Goal: Transaction & Acquisition: Purchase product/service

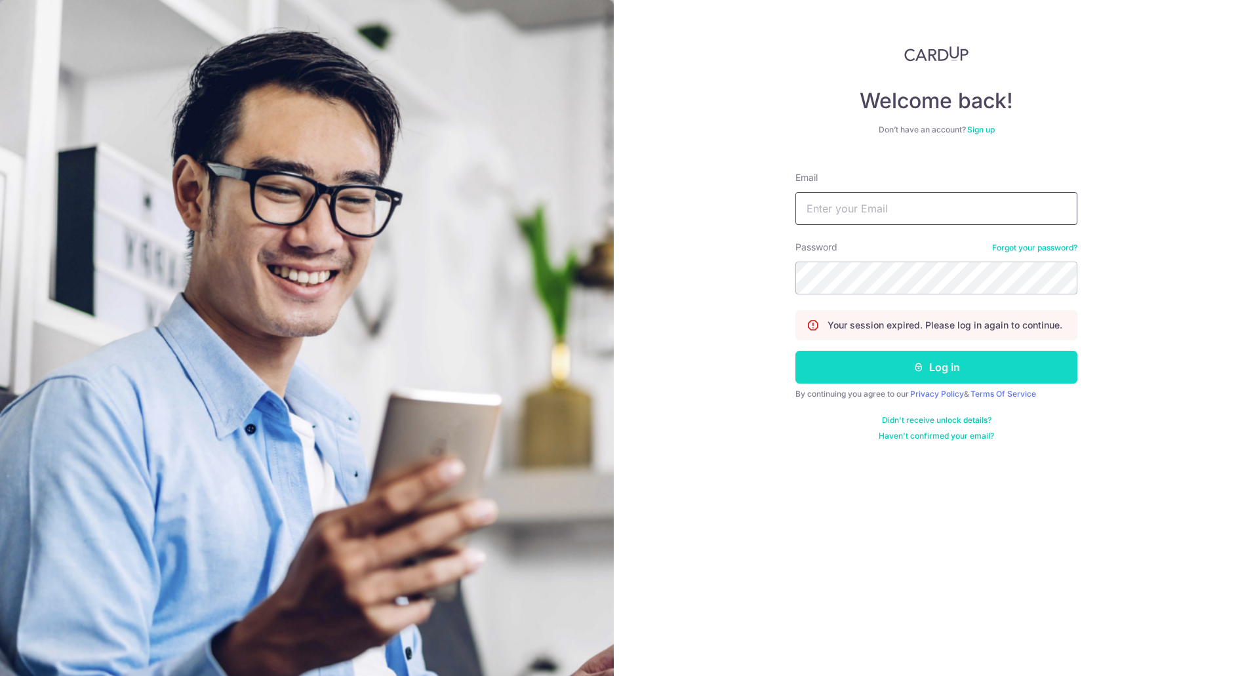
type input "contact@angelineer.com"
click at [939, 370] on button "Log in" at bounding box center [936, 367] width 282 height 33
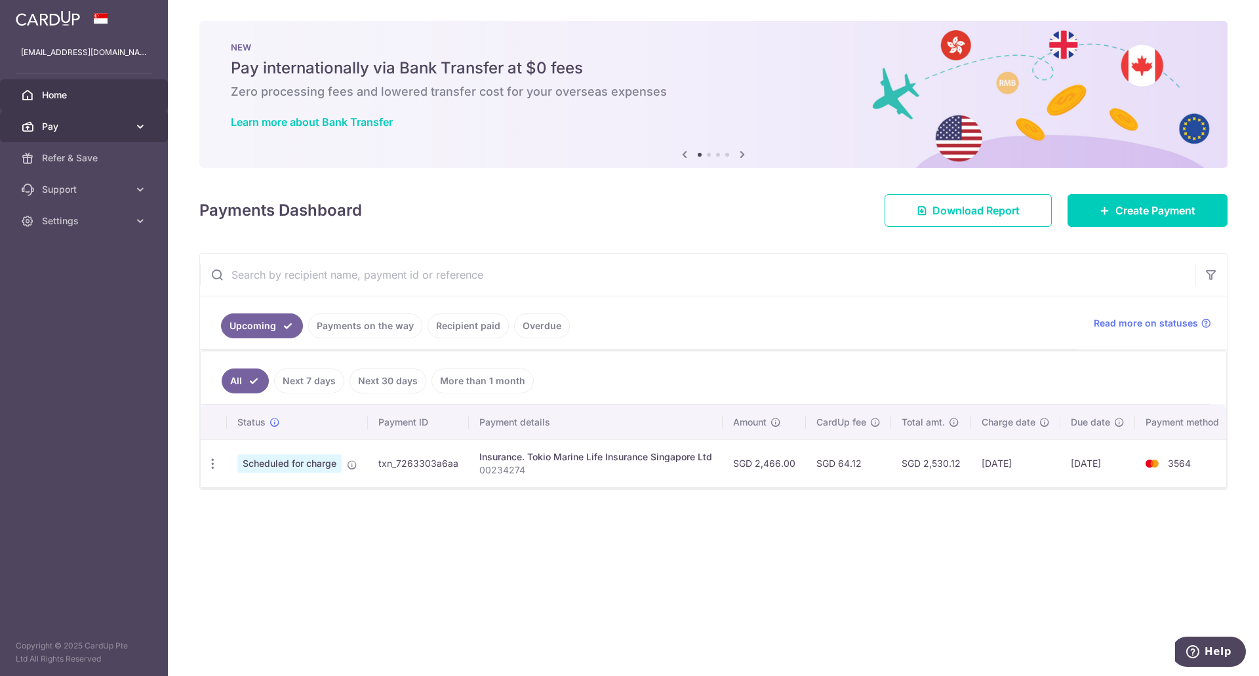
click at [83, 111] on link "Pay" at bounding box center [84, 126] width 168 height 31
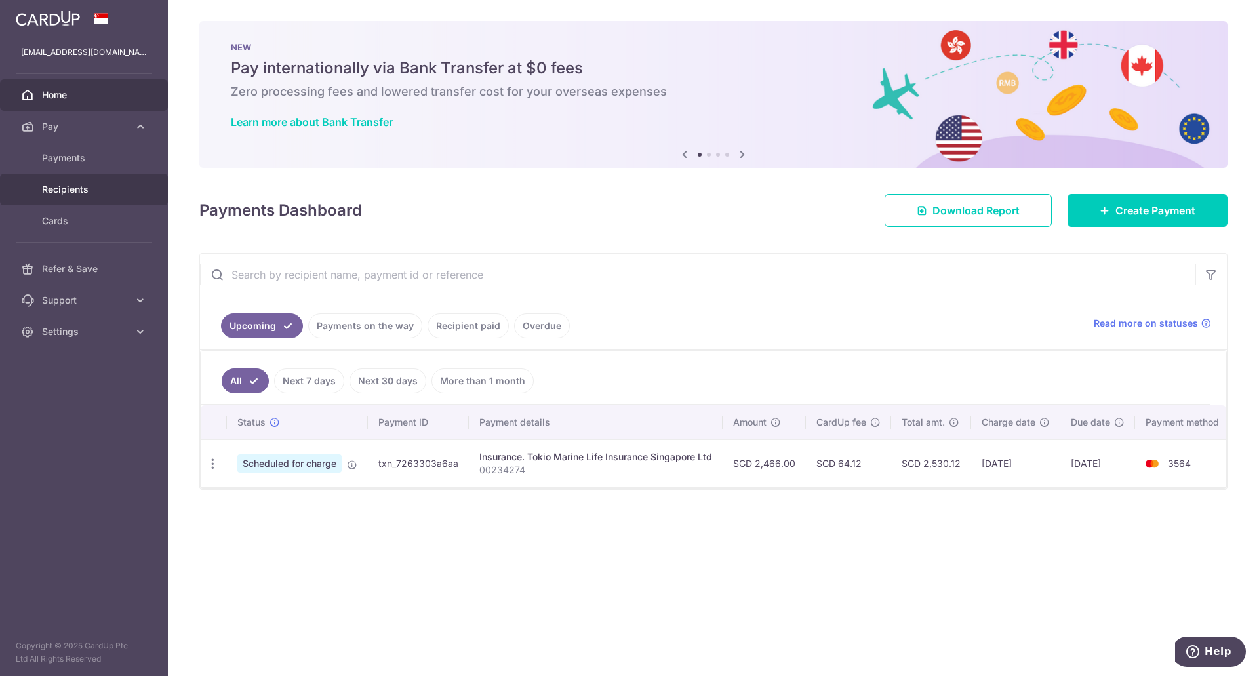
click at [75, 184] on span "Recipients" at bounding box center [85, 189] width 87 height 13
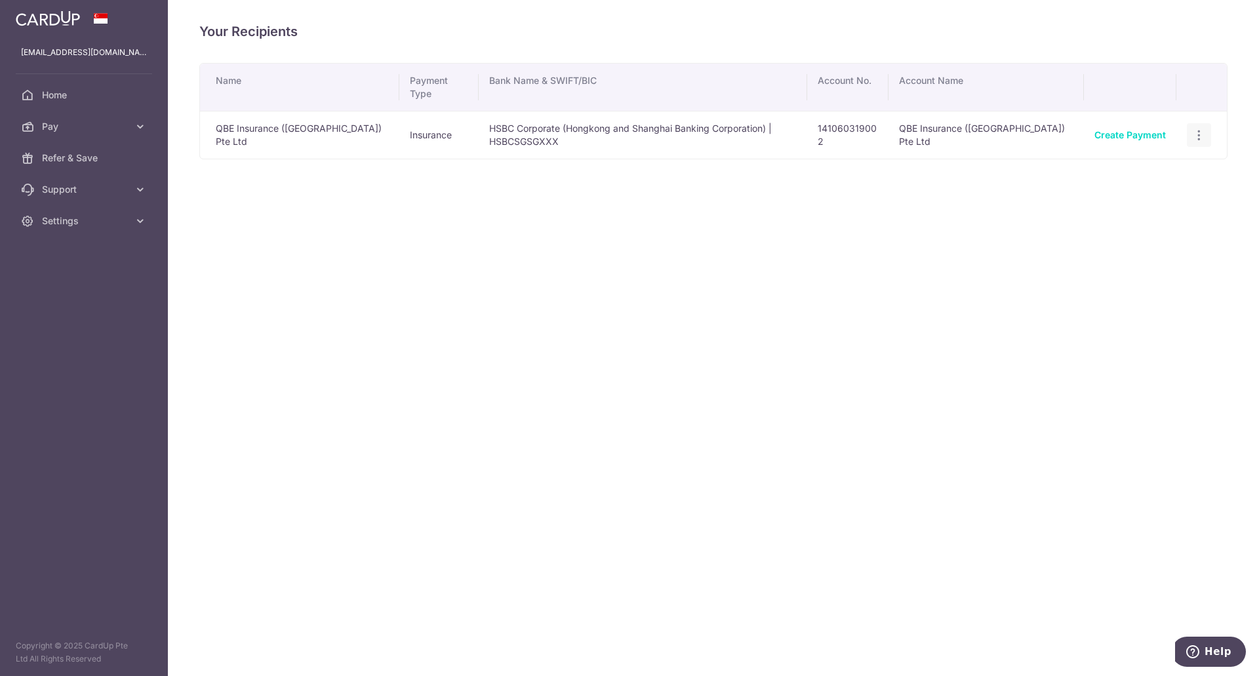
click at [1196, 132] on icon "button" at bounding box center [1199, 136] width 14 height 14
click at [934, 216] on div "Name Payment Type Bank Name & SWIFT/BIC Account No. Account Name QBE Insurance …" at bounding box center [713, 151] width 1028 height 177
click at [73, 125] on span "Pay" at bounding box center [85, 126] width 87 height 13
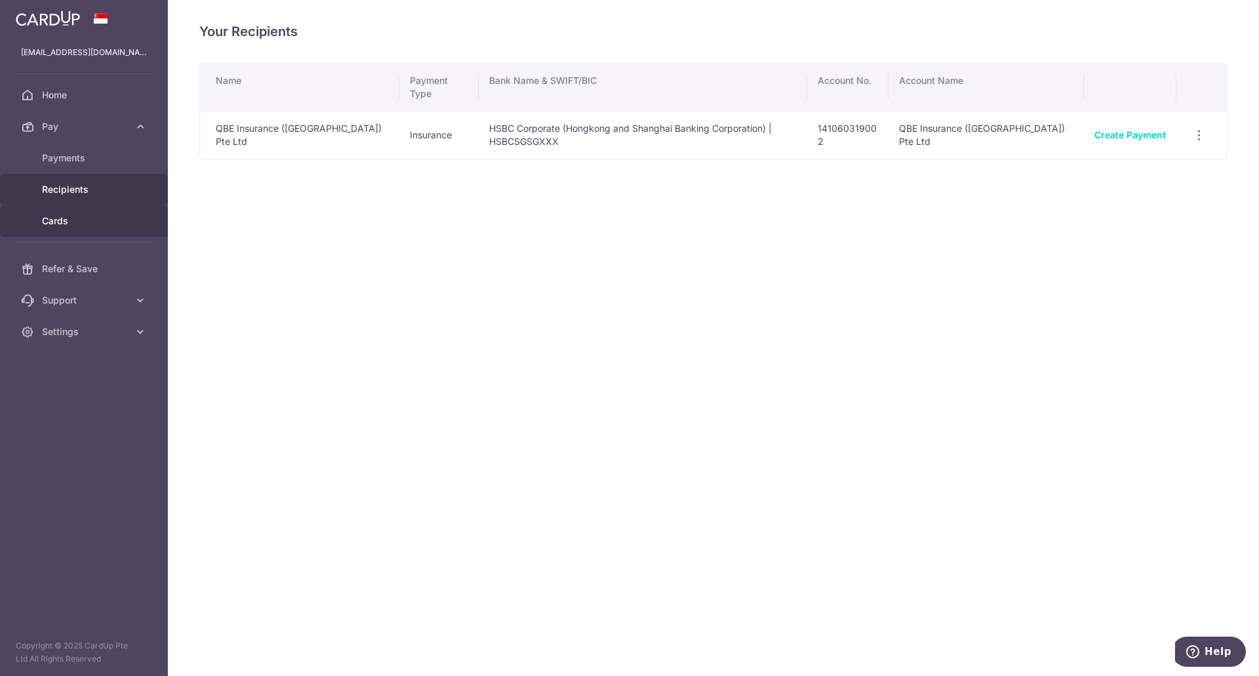
click at [71, 217] on span "Cards" at bounding box center [85, 220] width 87 height 13
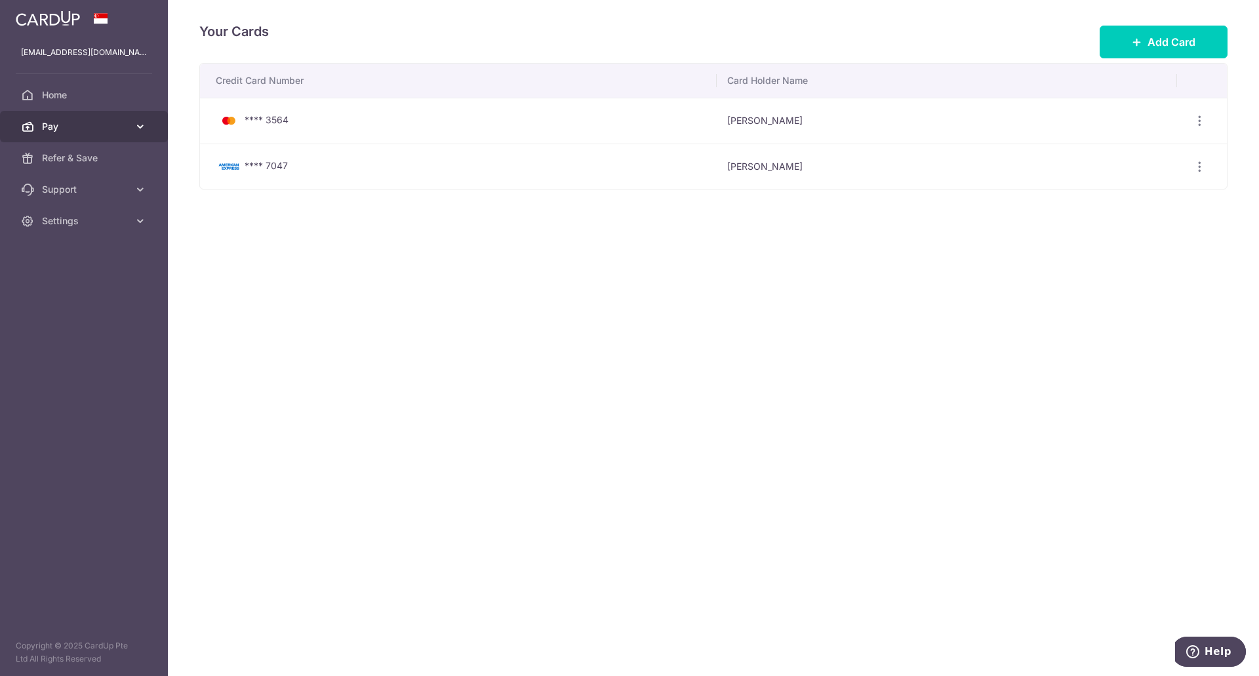
click at [77, 122] on span "Pay" at bounding box center [85, 126] width 87 height 13
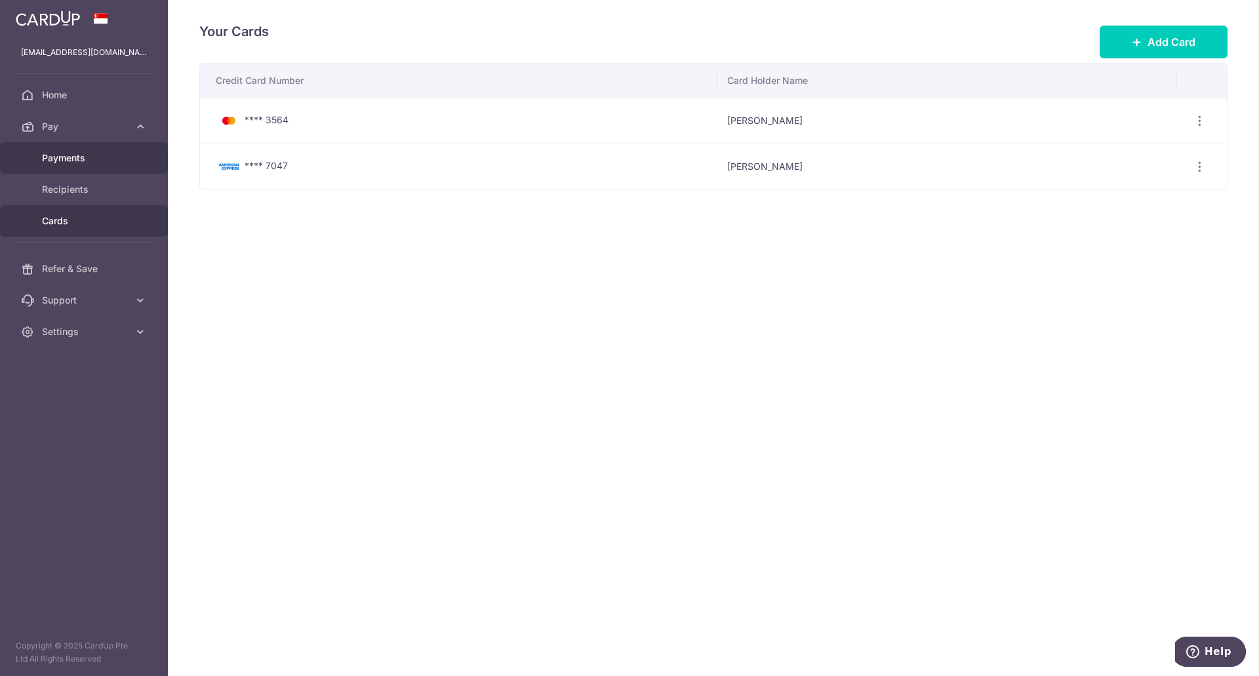
click at [84, 152] on span "Payments" at bounding box center [85, 157] width 87 height 13
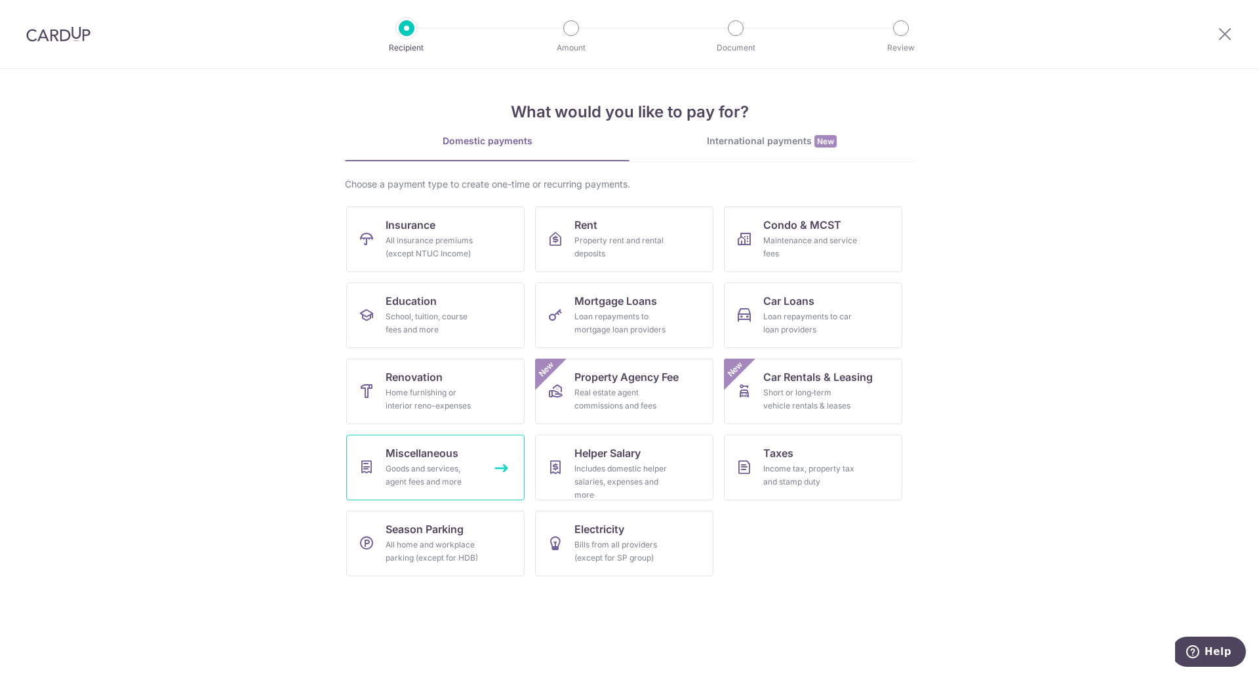
click at [433, 461] on link "Miscellaneous Goods and services, agent fees and more" at bounding box center [435, 468] width 178 height 66
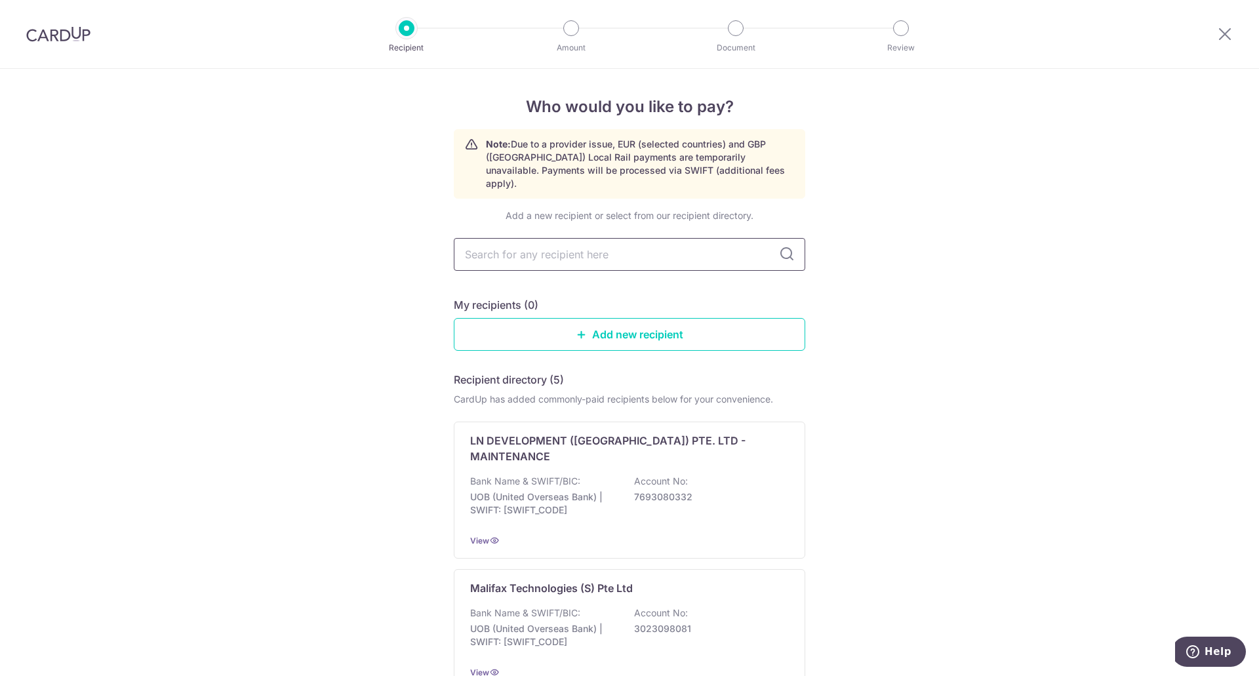
click at [622, 247] on input "text" at bounding box center [629, 254] width 351 height 33
type input "storhub"
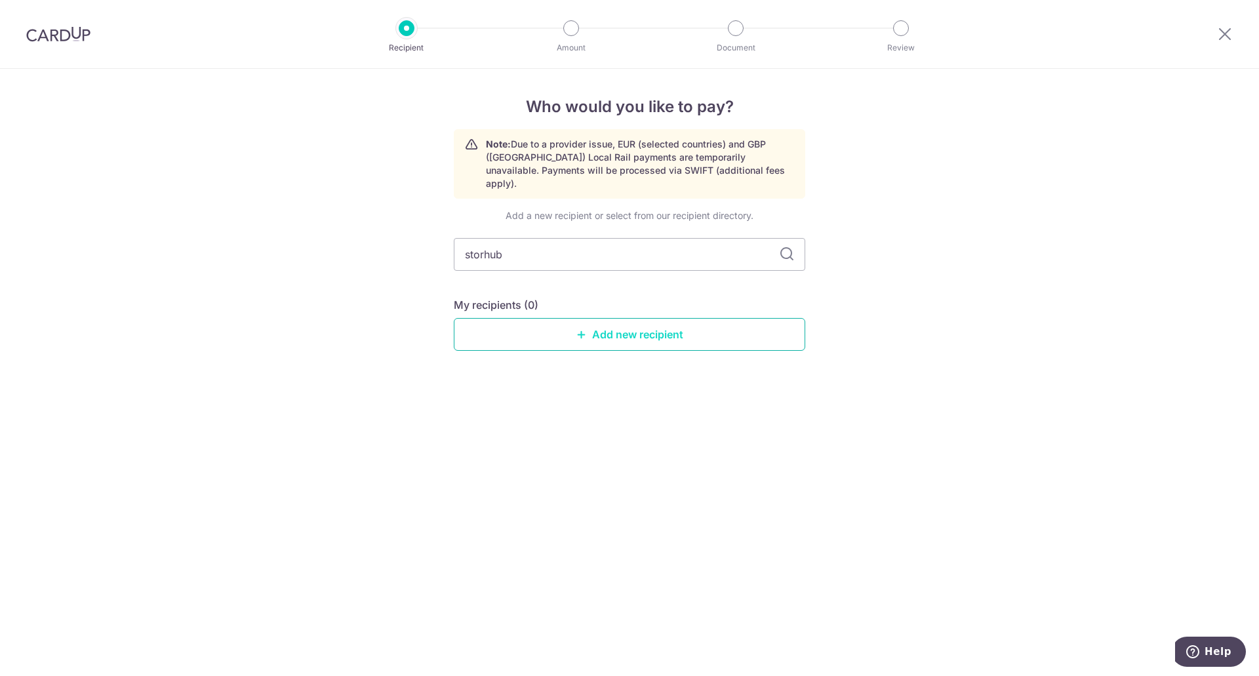
click at [668, 319] on link "Add new recipient" at bounding box center [629, 334] width 351 height 33
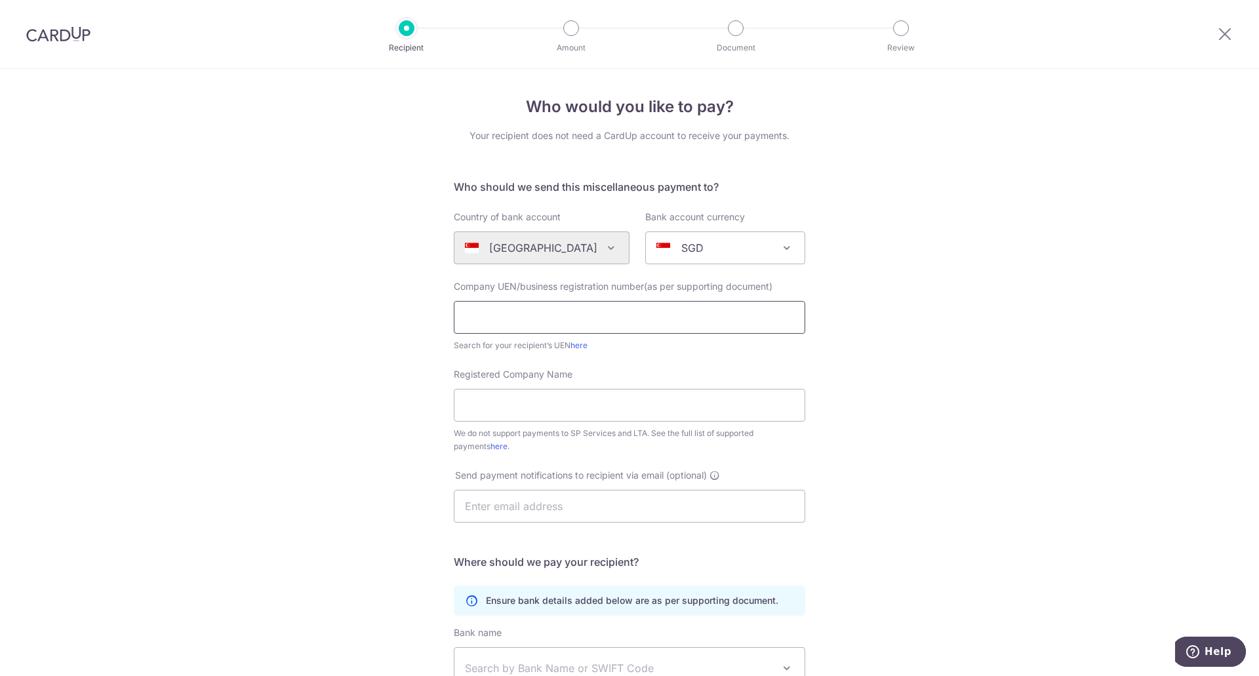
click at [639, 327] on input "text" at bounding box center [629, 317] width 351 height 33
click at [687, 406] on input "Registered Company Name" at bounding box center [629, 405] width 351 height 33
type input "Storhub11 Serangoon Pte Ltd"
click at [639, 504] on input "text" at bounding box center [629, 506] width 351 height 33
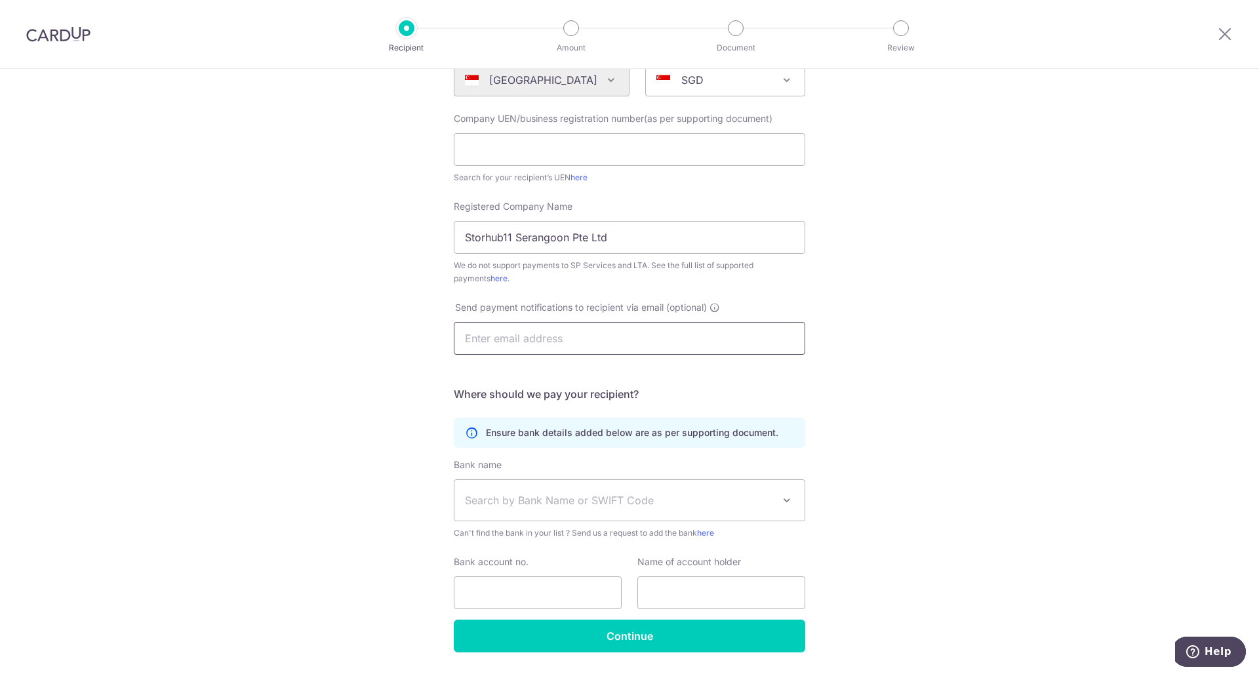
scroll to position [197, 0]
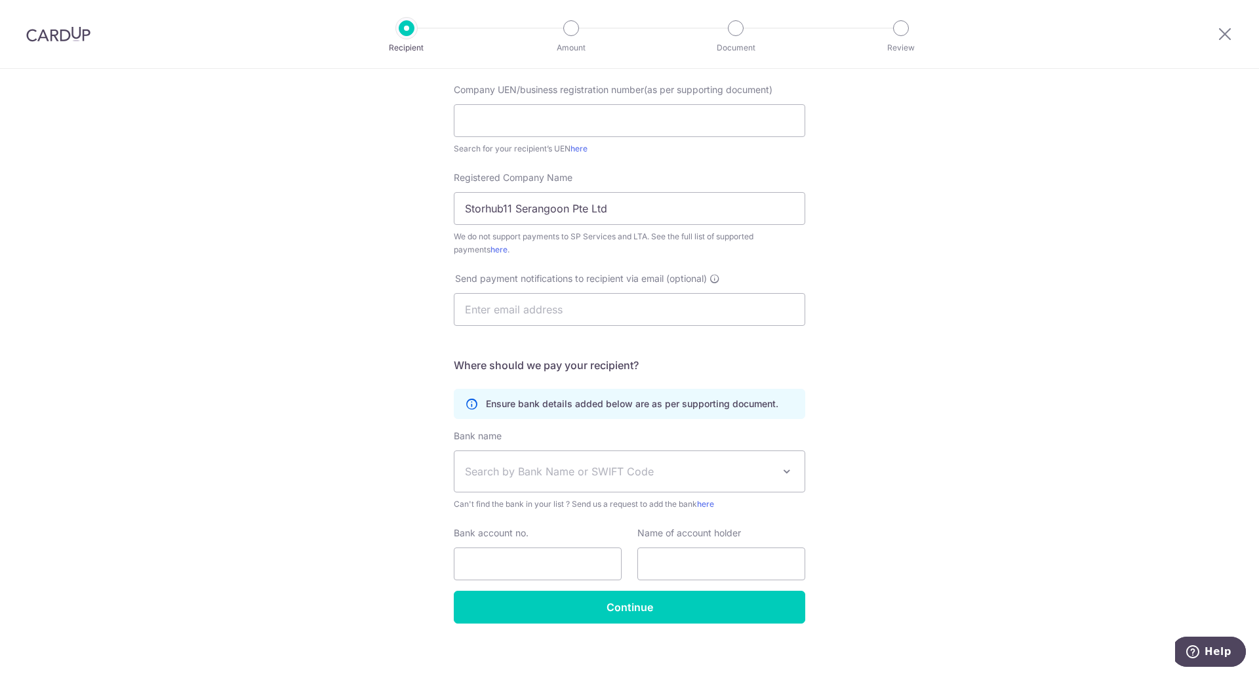
click at [626, 460] on span "Search by Bank Name or SWIFT Code" at bounding box center [629, 471] width 350 height 41
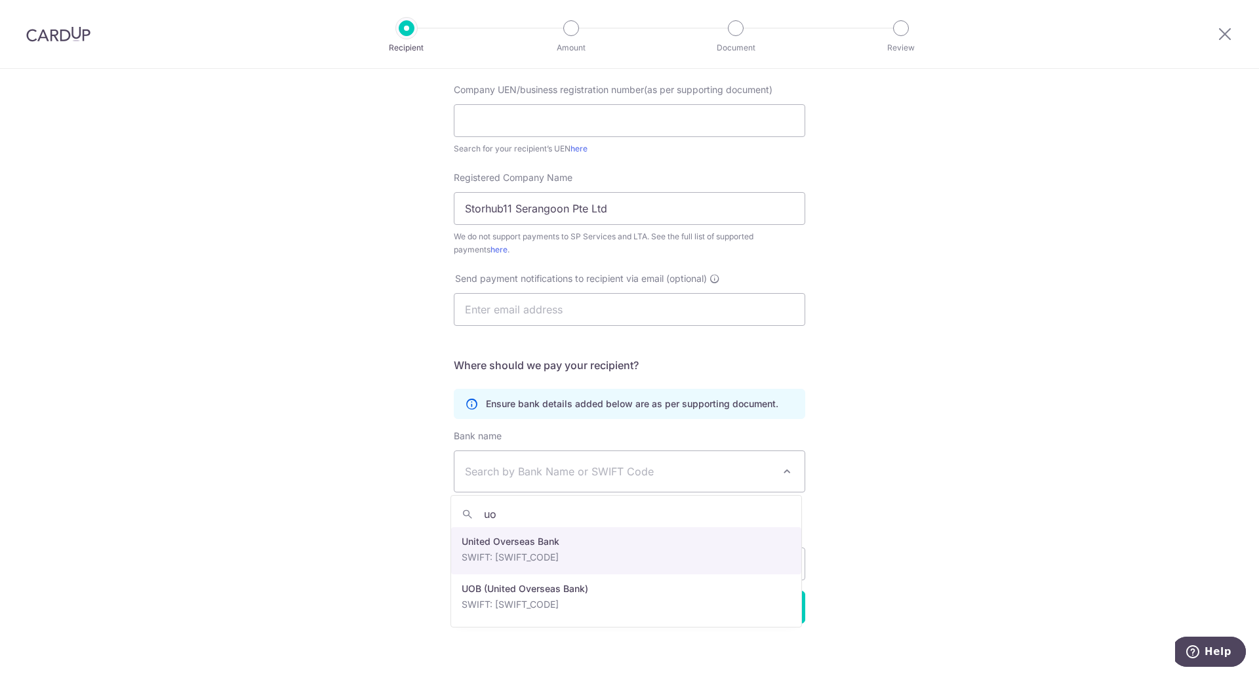
type input "uo"
select select "23668"
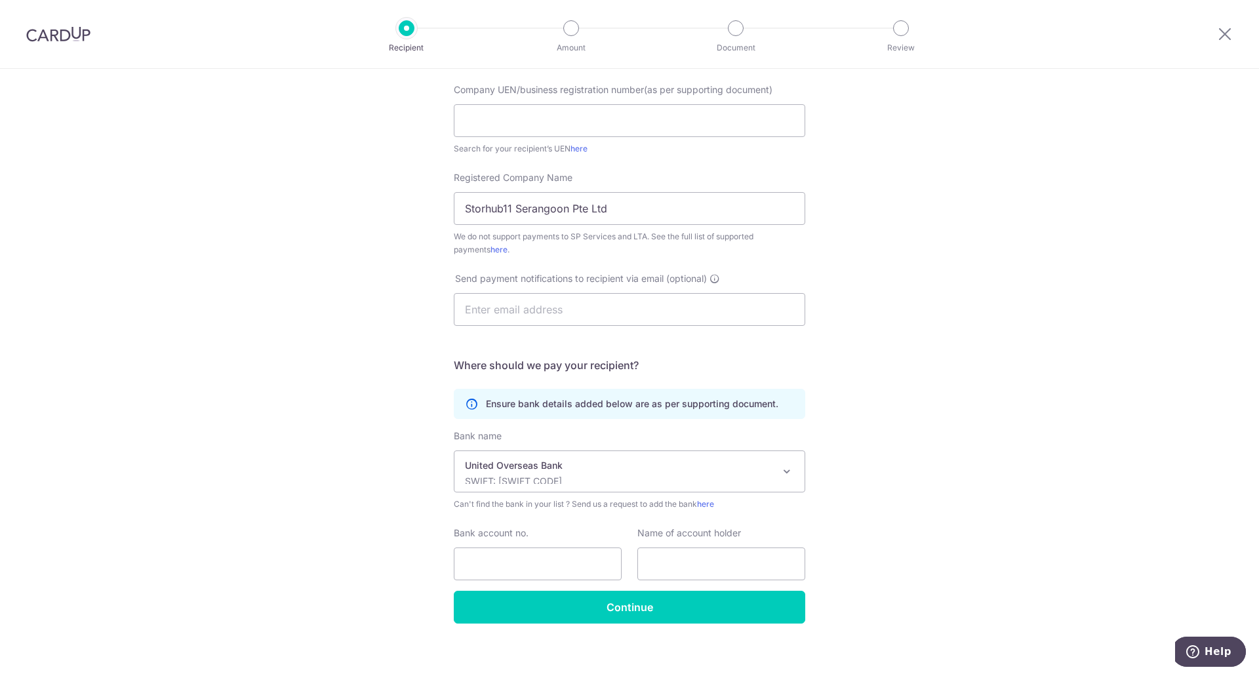
click at [329, 174] on div "Who would you like to pay? Your recipient does not need a CardUp account to rec…" at bounding box center [629, 278] width 1259 height 813
click at [618, 208] on input "Storhub11 Serangoon Pte Ltd" at bounding box center [629, 208] width 351 height 33
click at [565, 294] on input "text" at bounding box center [629, 309] width 351 height 33
paste input "serangoon@storhub.com"
type input "serangoon@storhub.com"
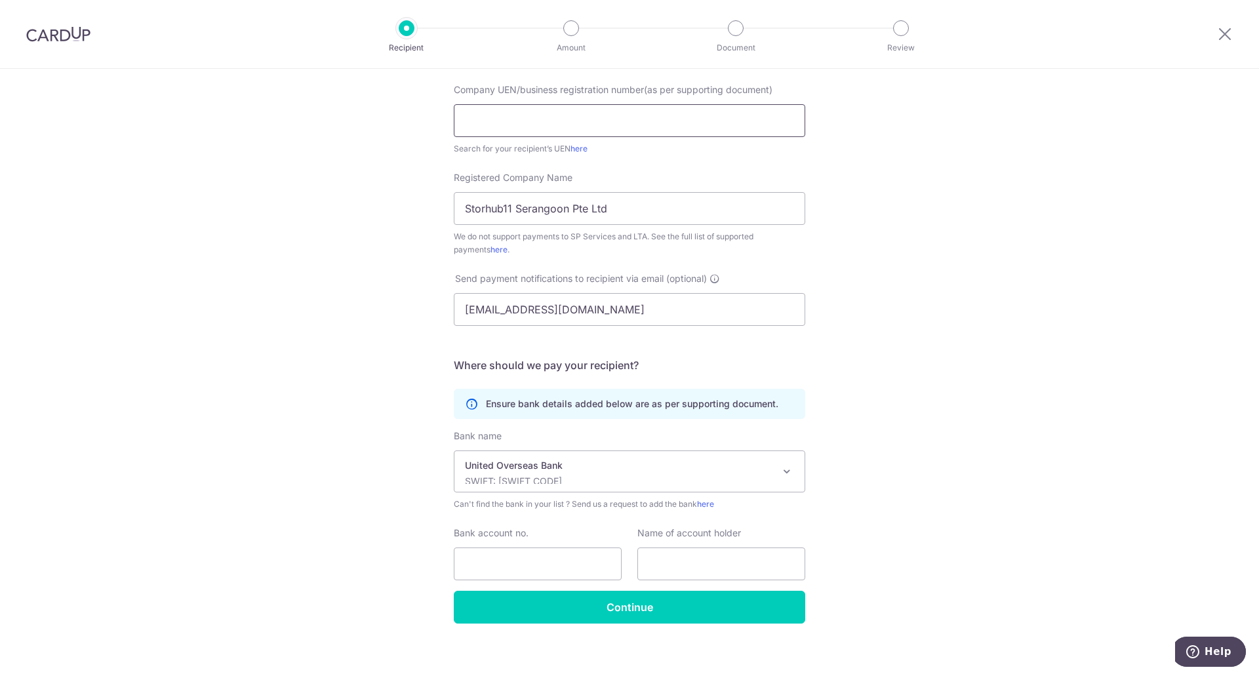
click at [662, 121] on input "text" at bounding box center [629, 120] width 351 height 33
paste input "202007733R"
type input "202007733R"
click at [939, 262] on div "Who would you like to pay? Your recipient does not need a CardUp account to rec…" at bounding box center [629, 278] width 1259 height 813
click at [600, 578] on input "Bank account no." at bounding box center [538, 564] width 168 height 33
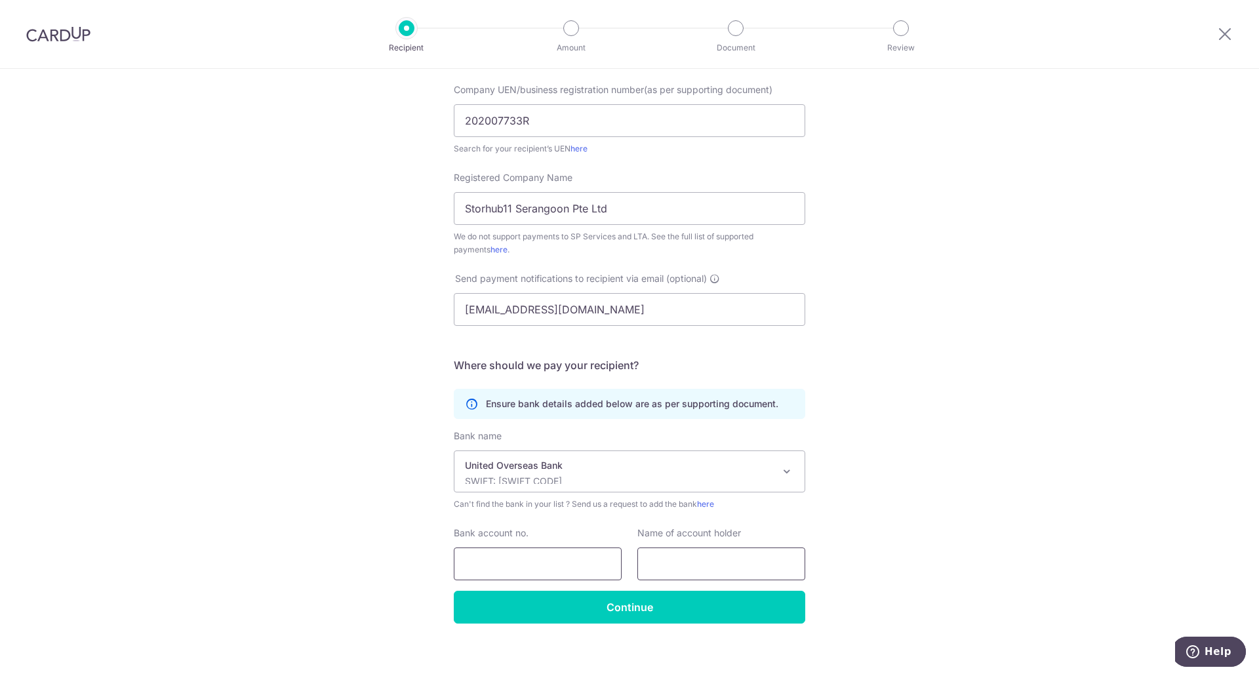
paste input "4513144495"
type input "4513144495"
click at [681, 569] on input "text" at bounding box center [721, 564] width 168 height 33
paste input "StorHub 11 Serangoon Pte. Ltd."
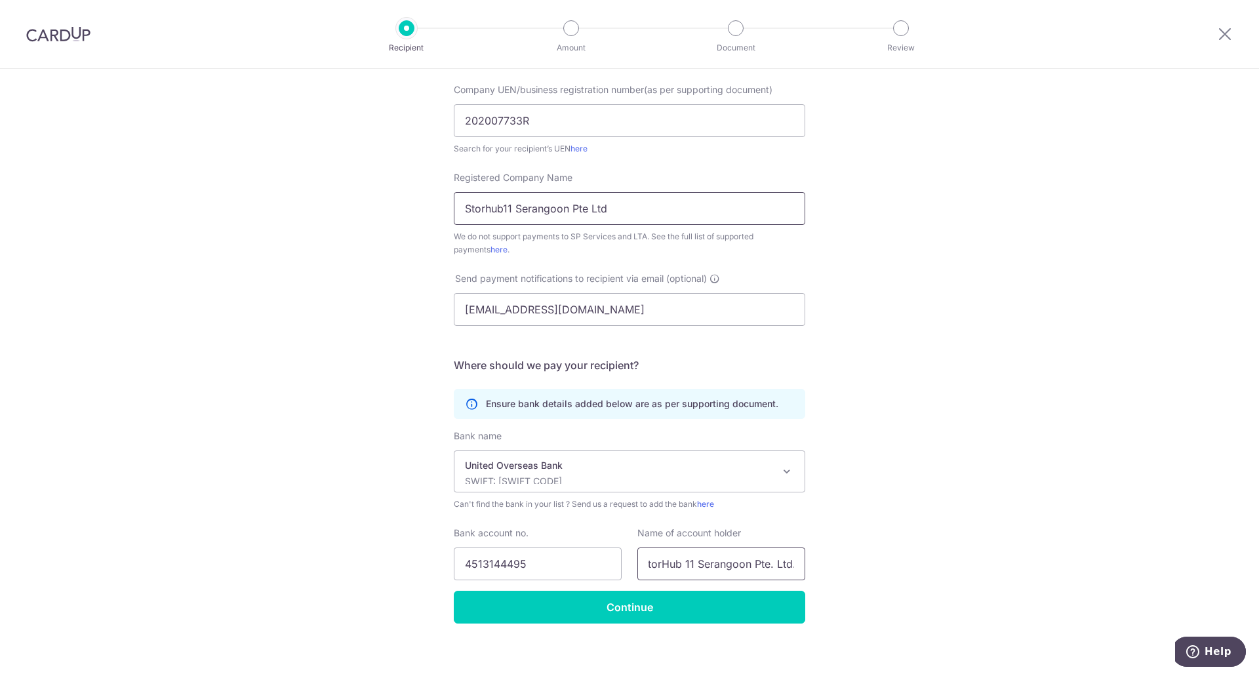
type input "StorHub 11 Serangoon Pte. Ltd."
click at [702, 217] on input "Storhub11 Serangoon Pte Ltd" at bounding box center [629, 208] width 351 height 33
paste input "Hub 11 Serangoon Pte. Ltd."
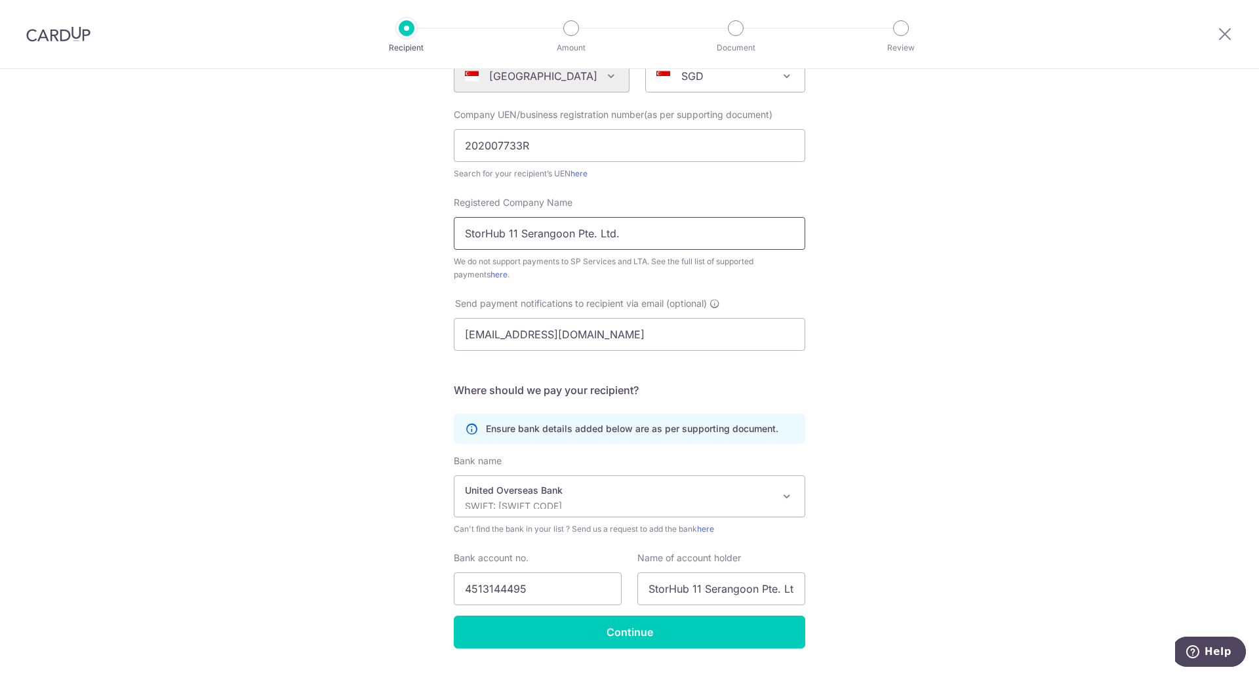
scroll to position [206, 0]
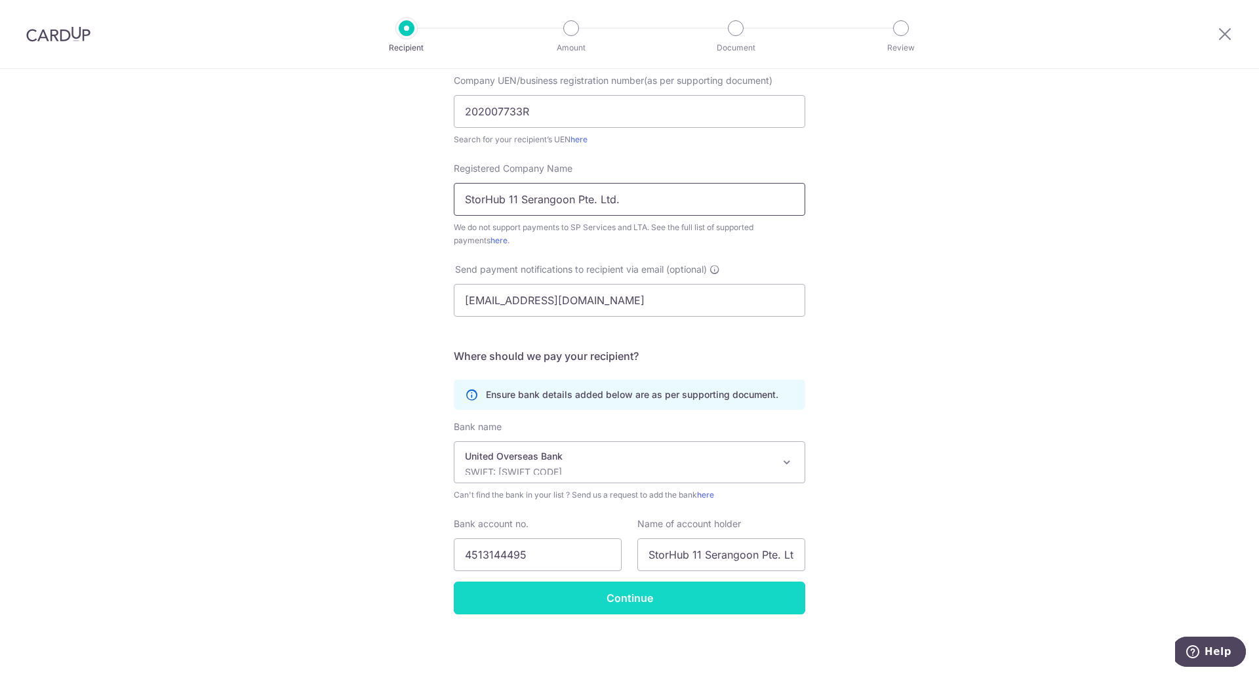
type input "StorHub 11 Serangoon Pte. Ltd."
click at [669, 601] on input "Continue" at bounding box center [629, 598] width 351 height 33
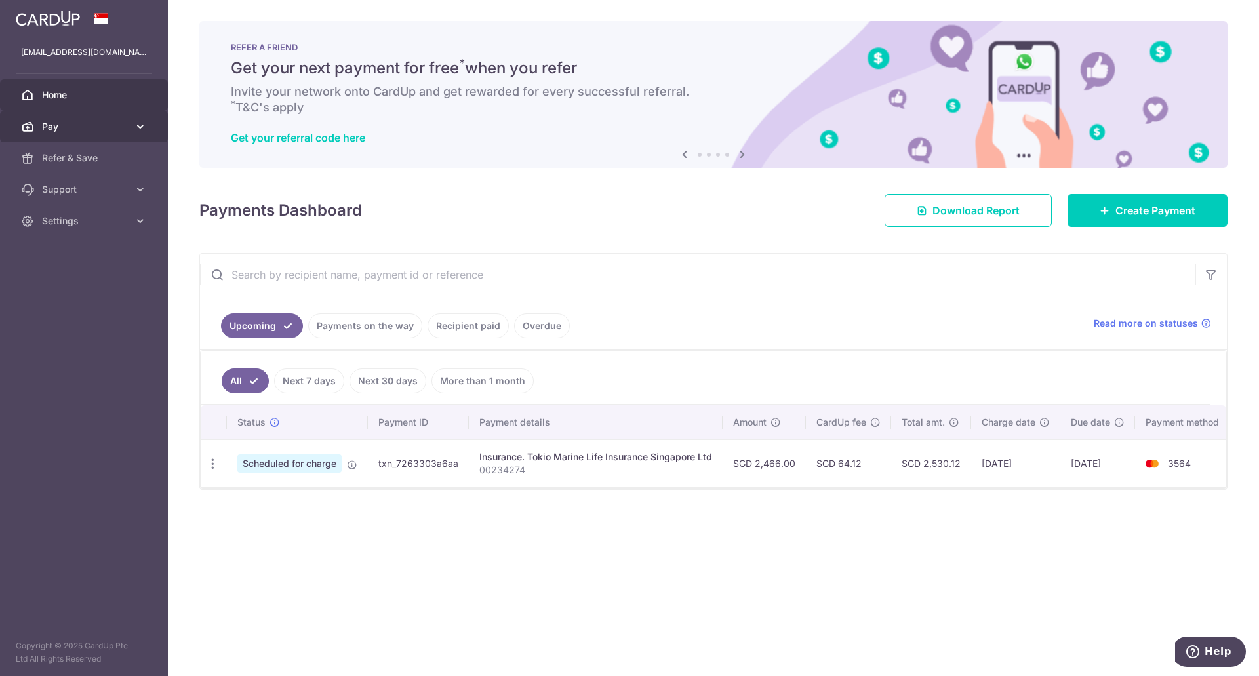
click at [130, 130] on link "Pay" at bounding box center [84, 126] width 168 height 31
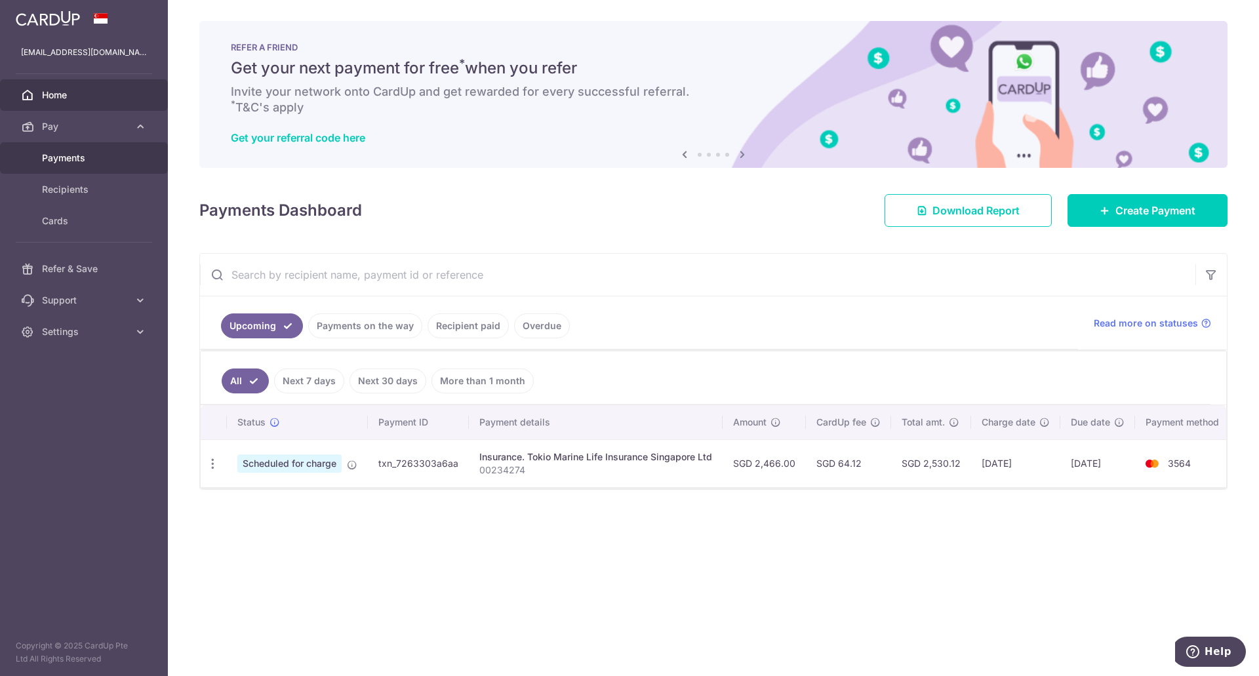
click at [106, 159] on span "Payments" at bounding box center [85, 157] width 87 height 13
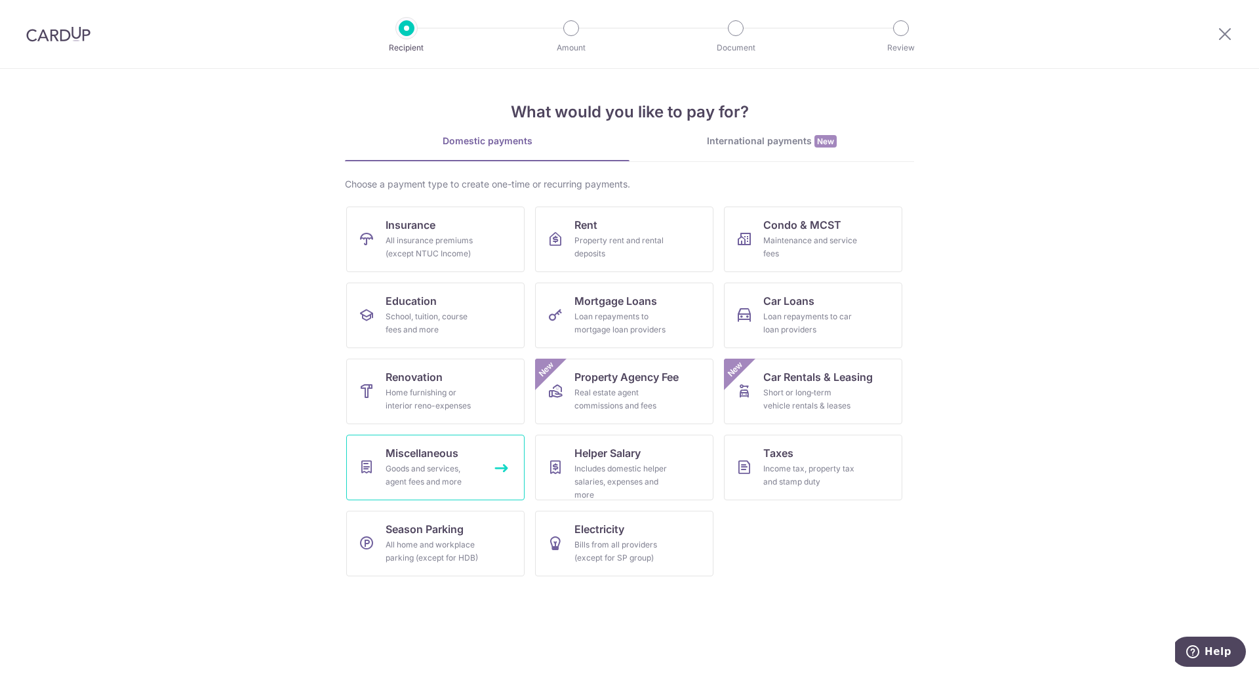
click at [443, 476] on div "Goods and services, agent fees and more" at bounding box center [433, 475] width 94 height 26
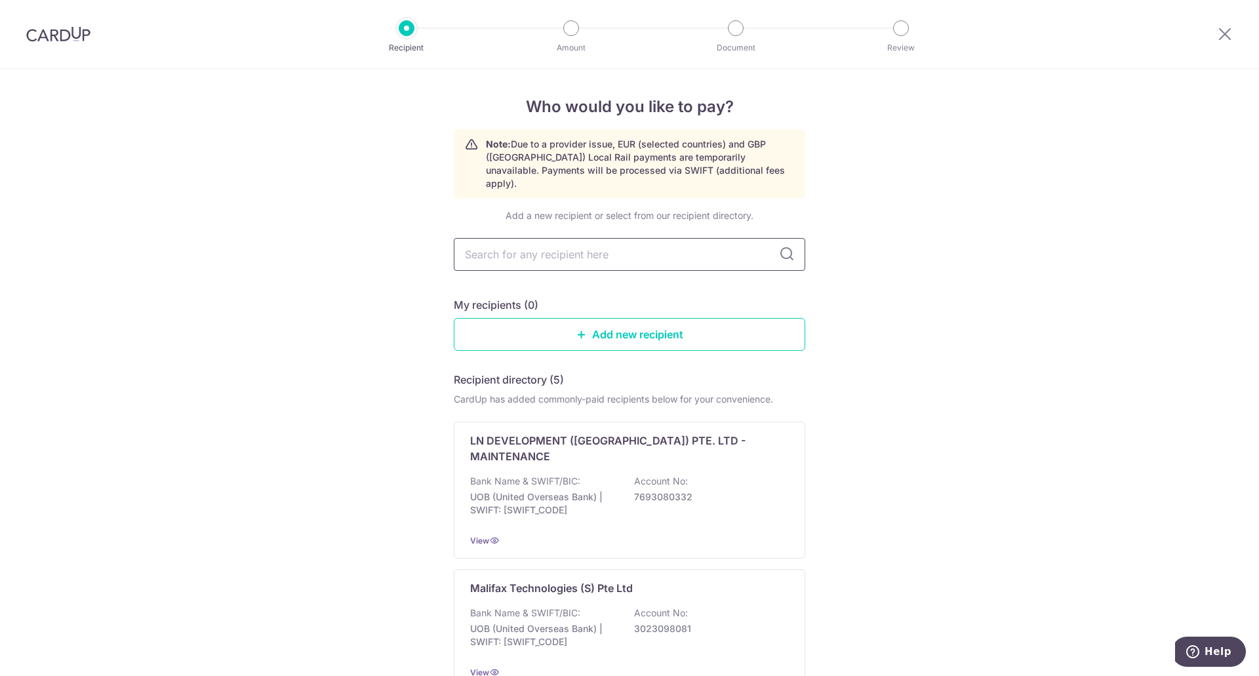
click at [680, 243] on input "text" at bounding box center [629, 254] width 351 height 33
type input "storhub"
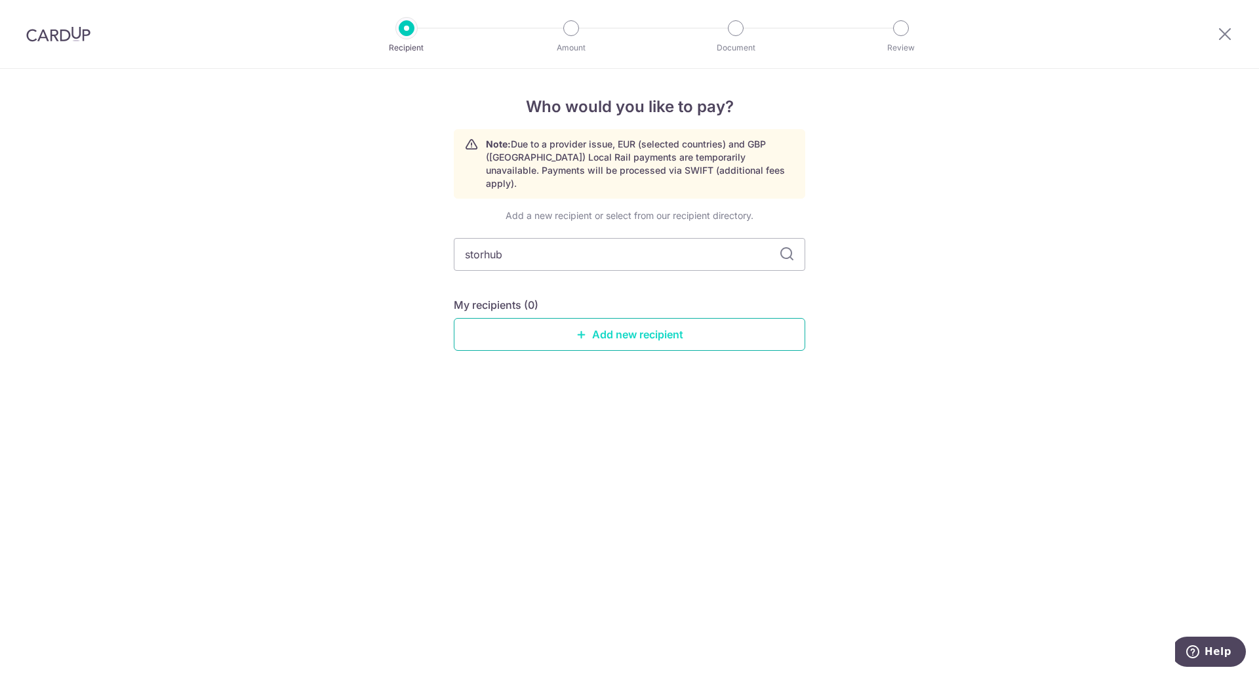
click at [683, 318] on link "Add new recipient" at bounding box center [629, 334] width 351 height 33
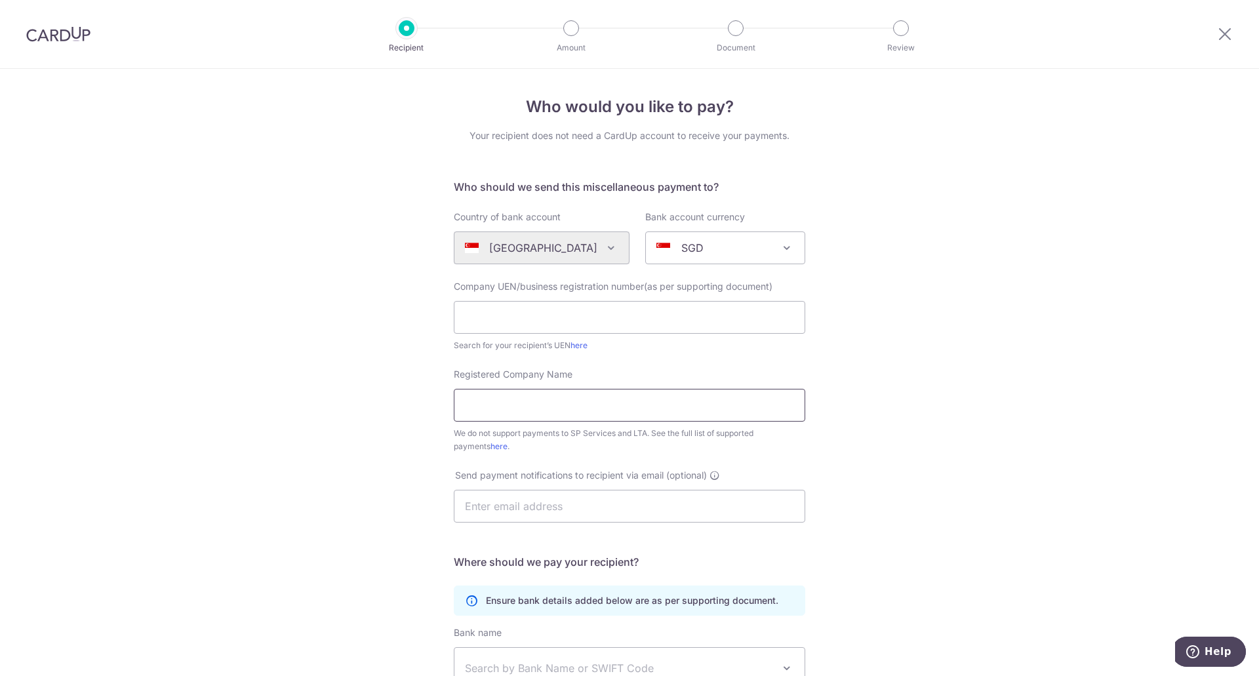
click at [518, 414] on input "Registered Company Name" at bounding box center [629, 405] width 351 height 33
paste input "StorHub 11 Serangoon Pte. Ltd."
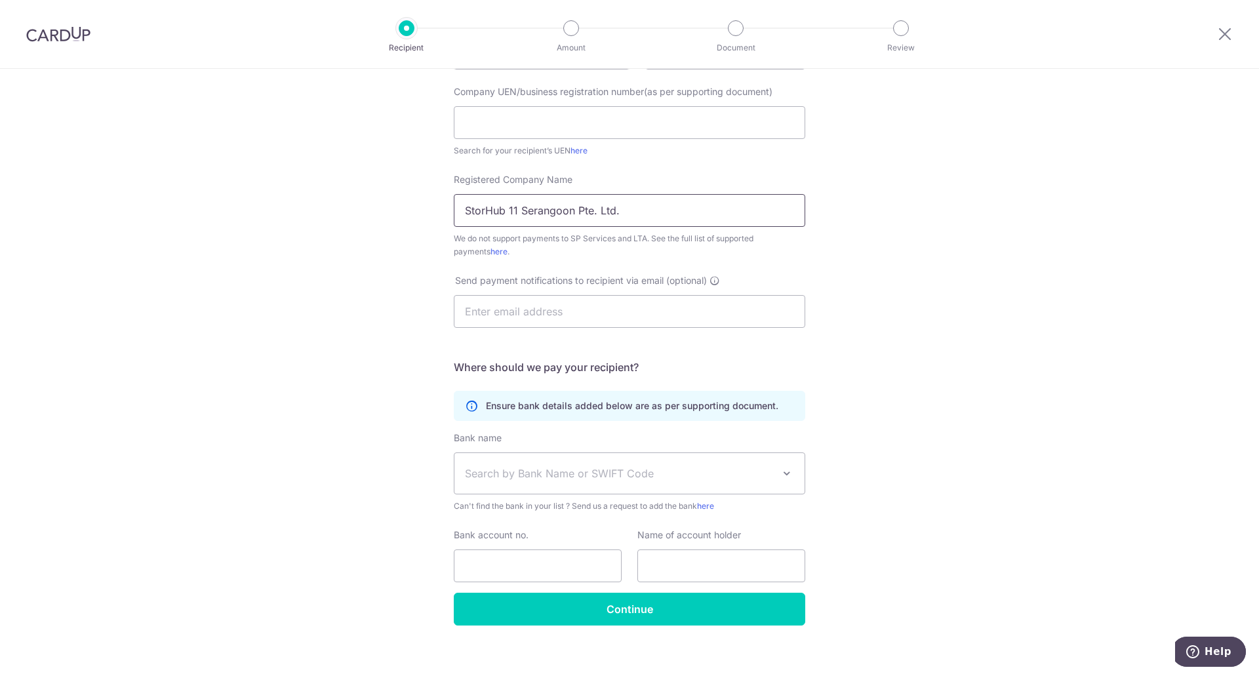
scroll to position [206, 0]
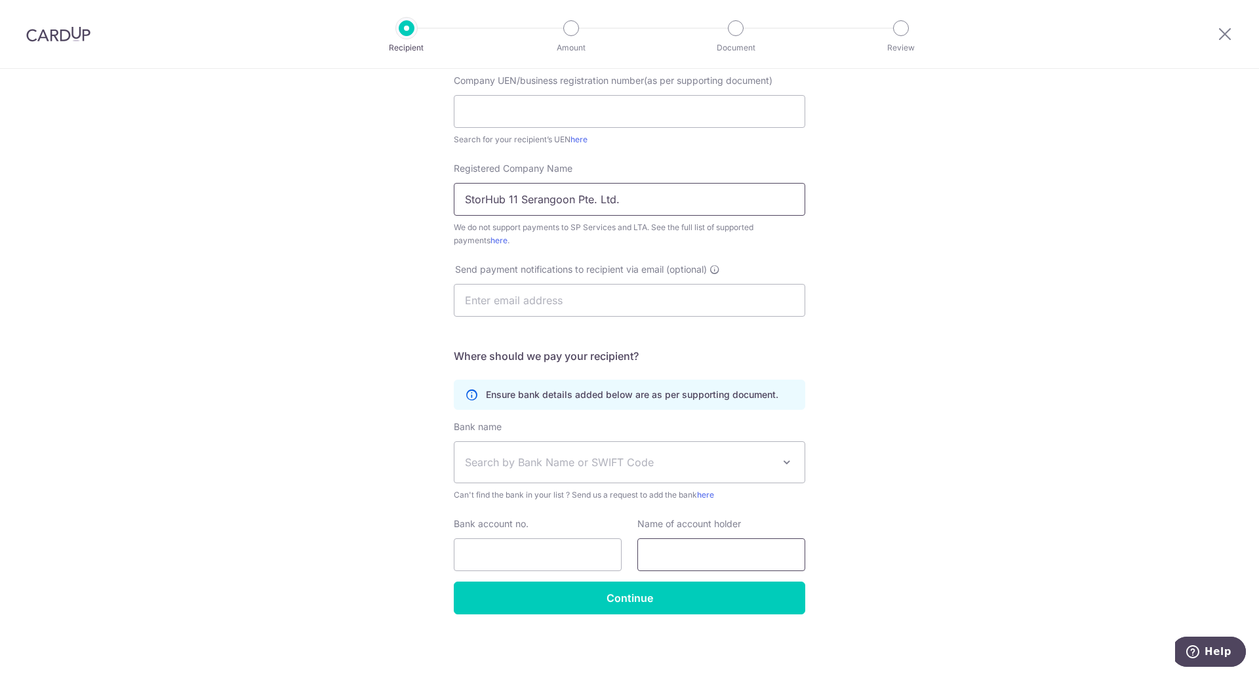
type input "StorHub 11 Serangoon Pte. Ltd."
click at [678, 552] on input "text" at bounding box center [721, 554] width 168 height 33
paste input "StorHub 11 Serangoon Pte. Ltd."
type input "StorHub 11 Serangoon Pte. Ltd."
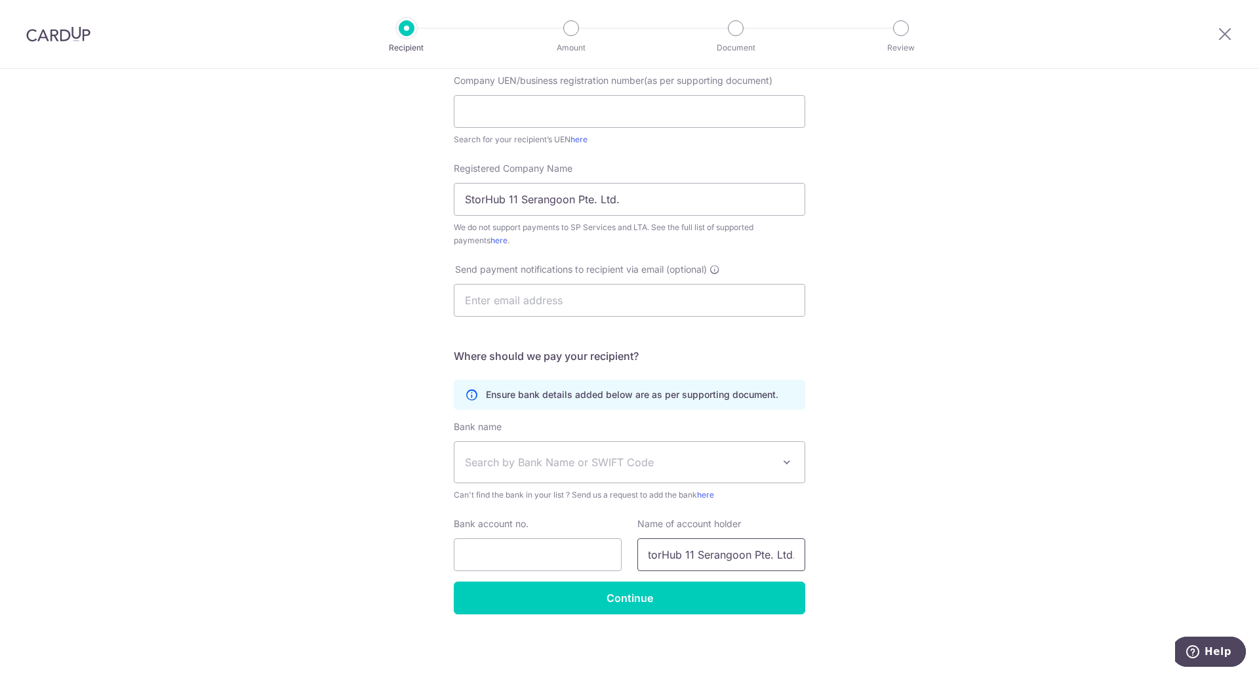
scroll to position [0, 0]
drag, startPoint x: 535, startPoint y: 553, endPoint x: 538, endPoint y: 544, distance: 10.4
click at [538, 551] on input "Bank account no." at bounding box center [538, 554] width 168 height 33
paste input "4513144495"
type input "4513144495"
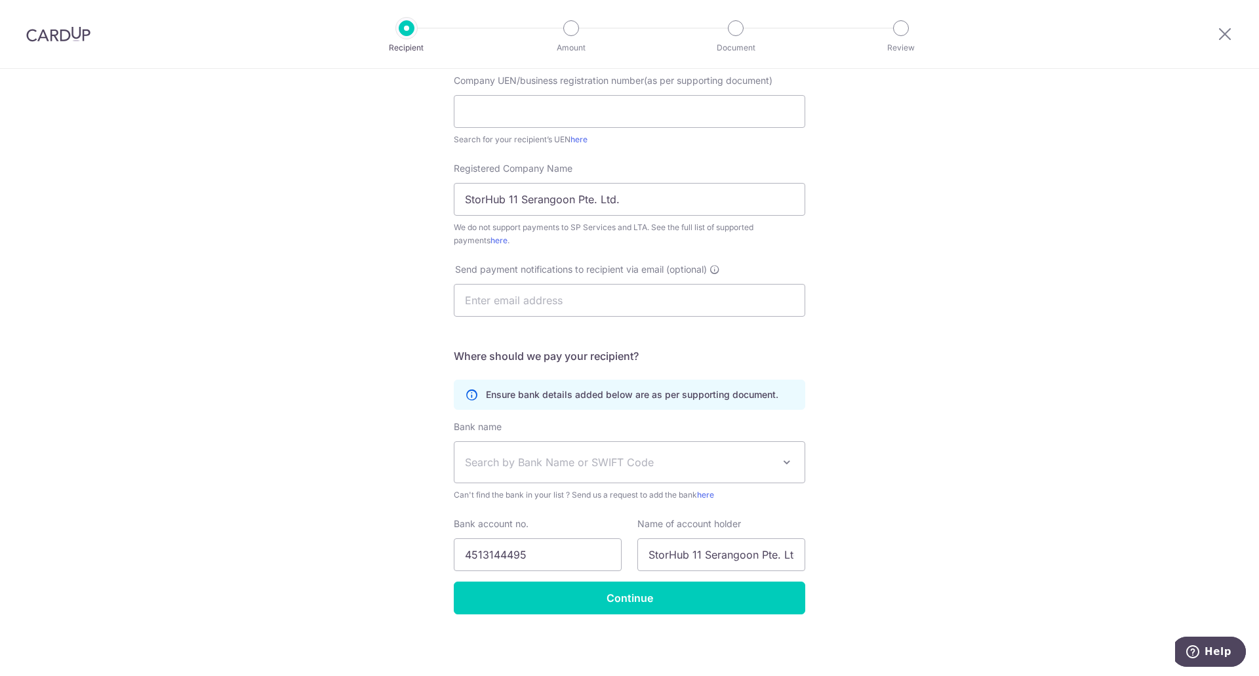
click at [612, 463] on span "Search by Bank Name or SWIFT Code" at bounding box center [619, 462] width 308 height 16
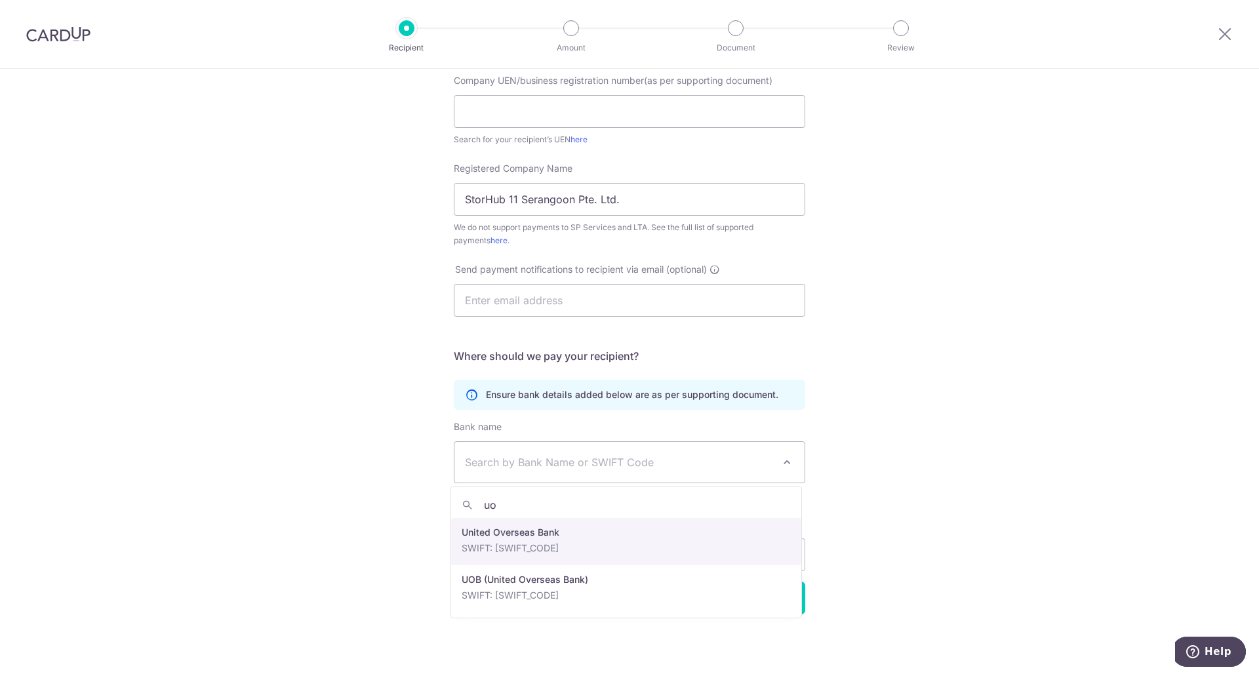
type input "uo"
select select "23668"
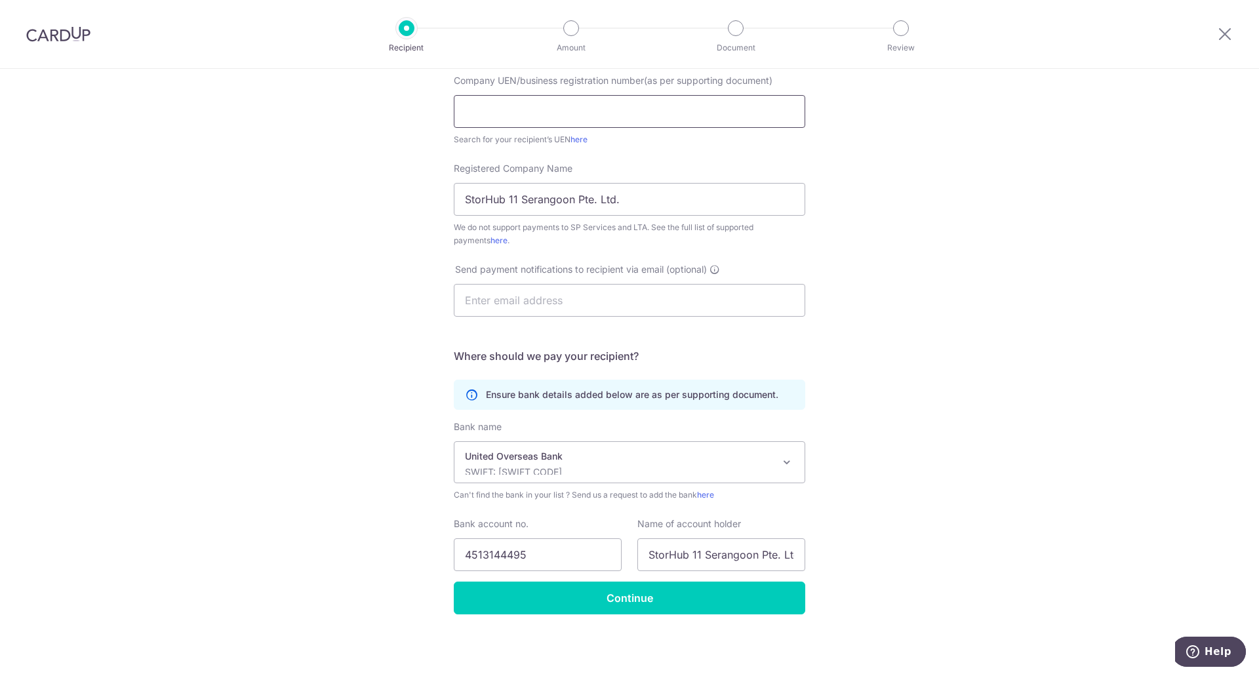
drag, startPoint x: 579, startPoint y: 103, endPoint x: 584, endPoint y: 113, distance: 10.9
click at [580, 104] on input "text" at bounding box center [629, 111] width 351 height 33
paste input "202007733R"
type input "202007733R"
click at [609, 303] on input "text" at bounding box center [629, 300] width 351 height 33
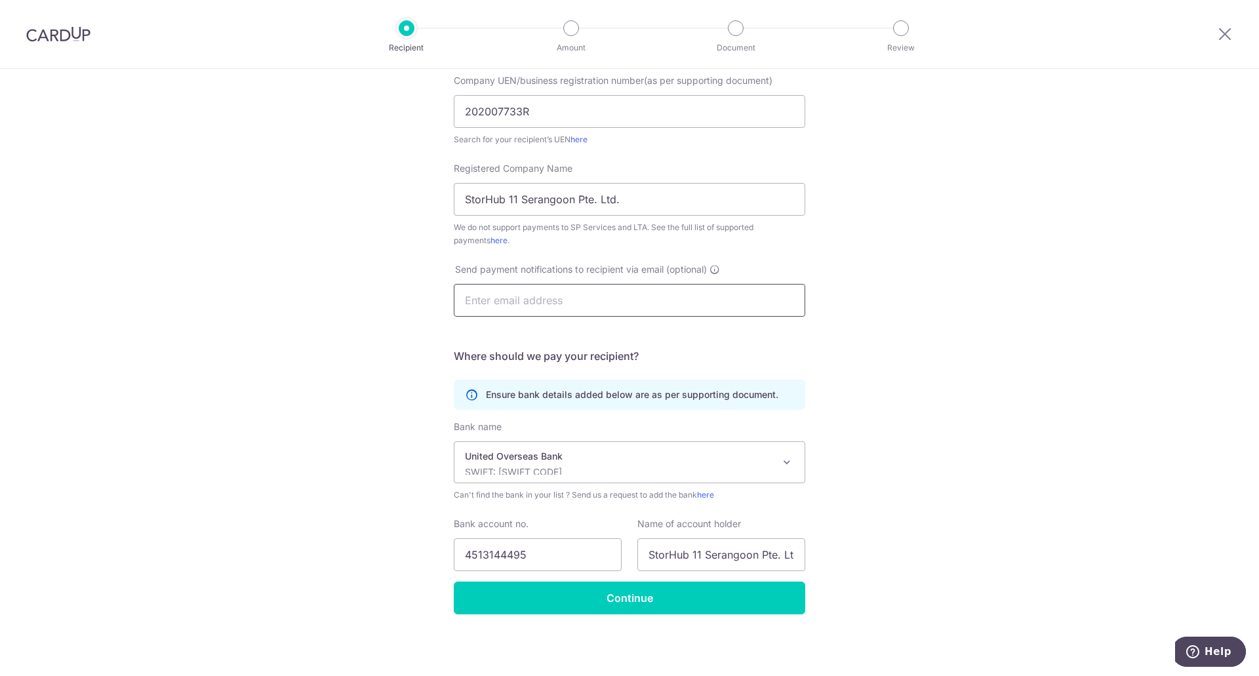
paste input "serangoon@storhub.com"
type input "serangoon@storhub.com"
click at [724, 591] on input "Continue" at bounding box center [629, 598] width 351 height 33
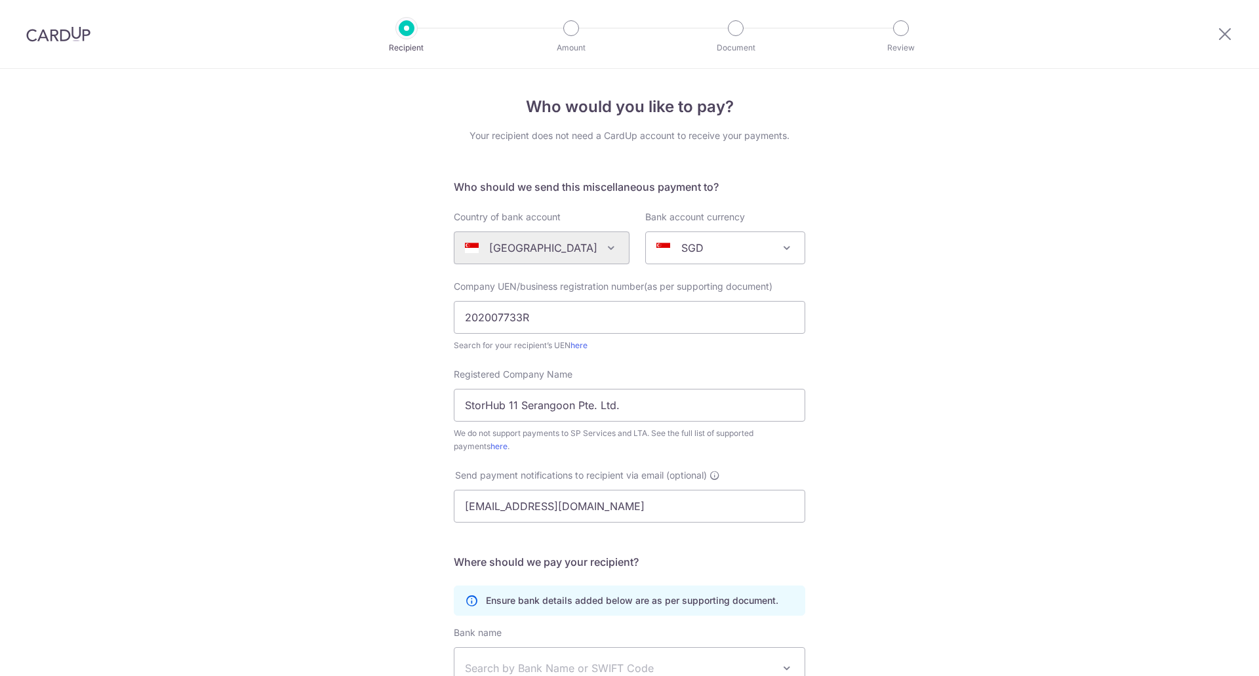
select select "23668"
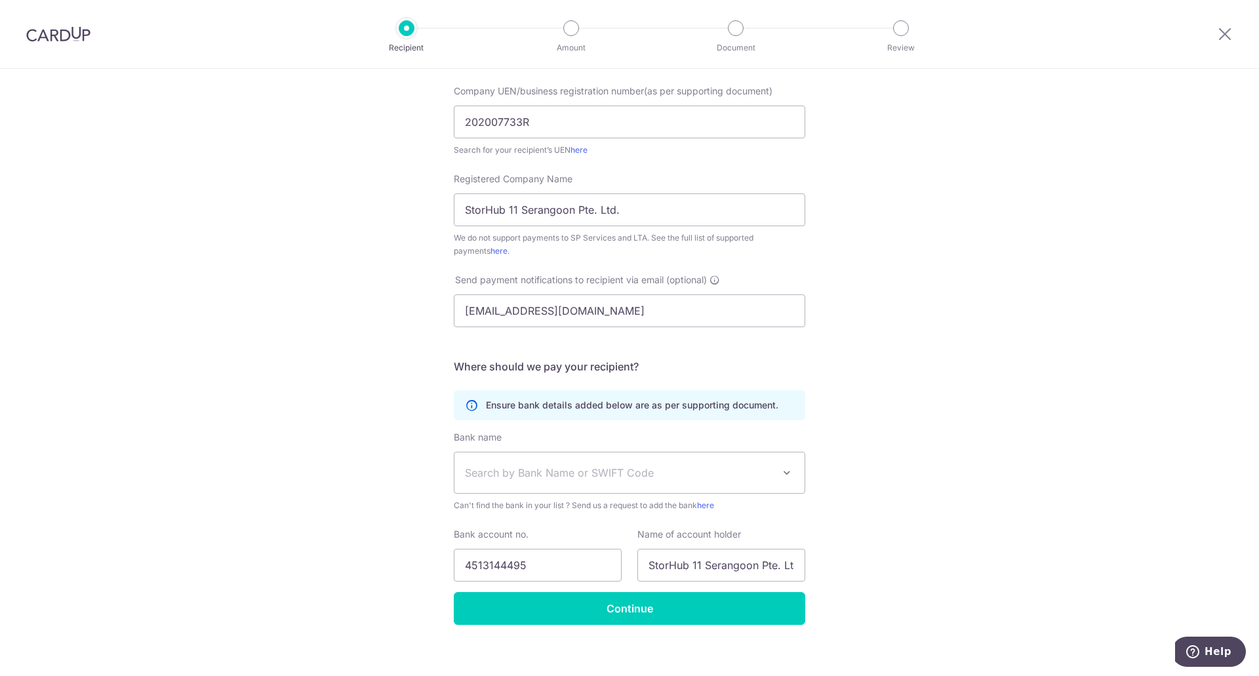
scroll to position [206, 0]
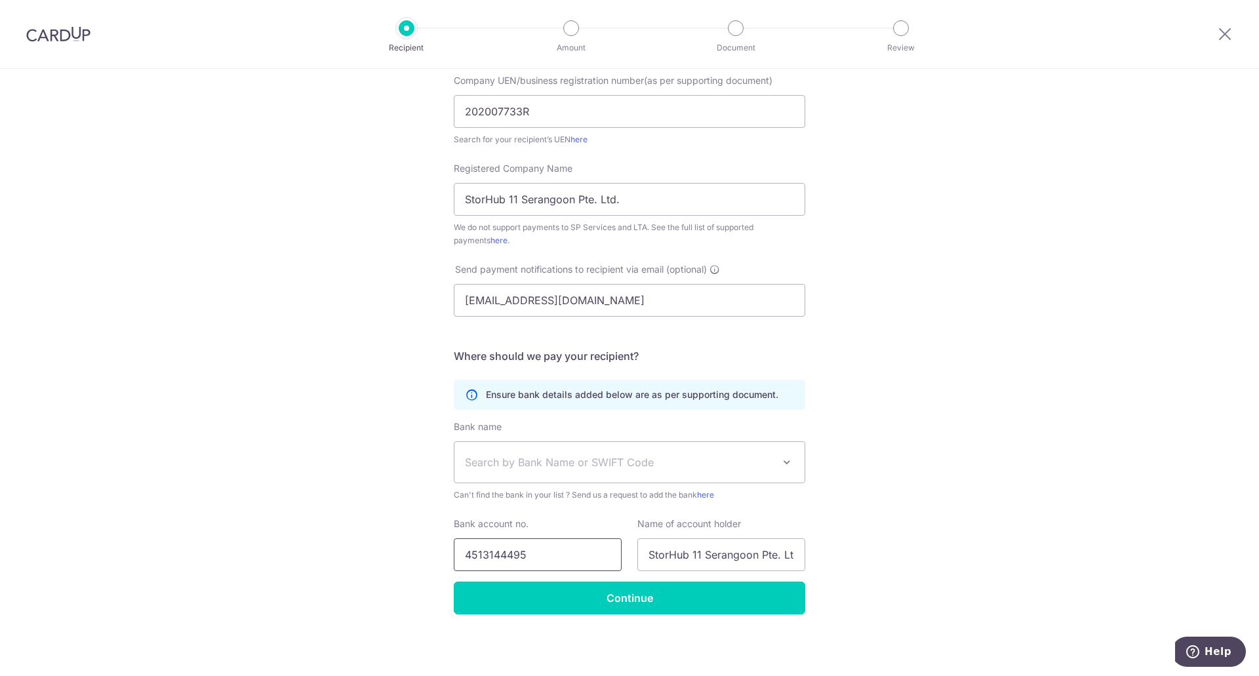
click at [541, 564] on input "4513144495" at bounding box center [538, 554] width 168 height 33
click at [544, 563] on input "4513144495" at bounding box center [538, 554] width 168 height 33
click at [563, 115] on input "202007733R" at bounding box center [629, 111] width 351 height 33
click at [565, 110] on input "202007733R" at bounding box center [629, 111] width 351 height 33
click at [607, 304] on input "[EMAIL_ADDRESS][DOMAIN_NAME]" at bounding box center [629, 300] width 351 height 33
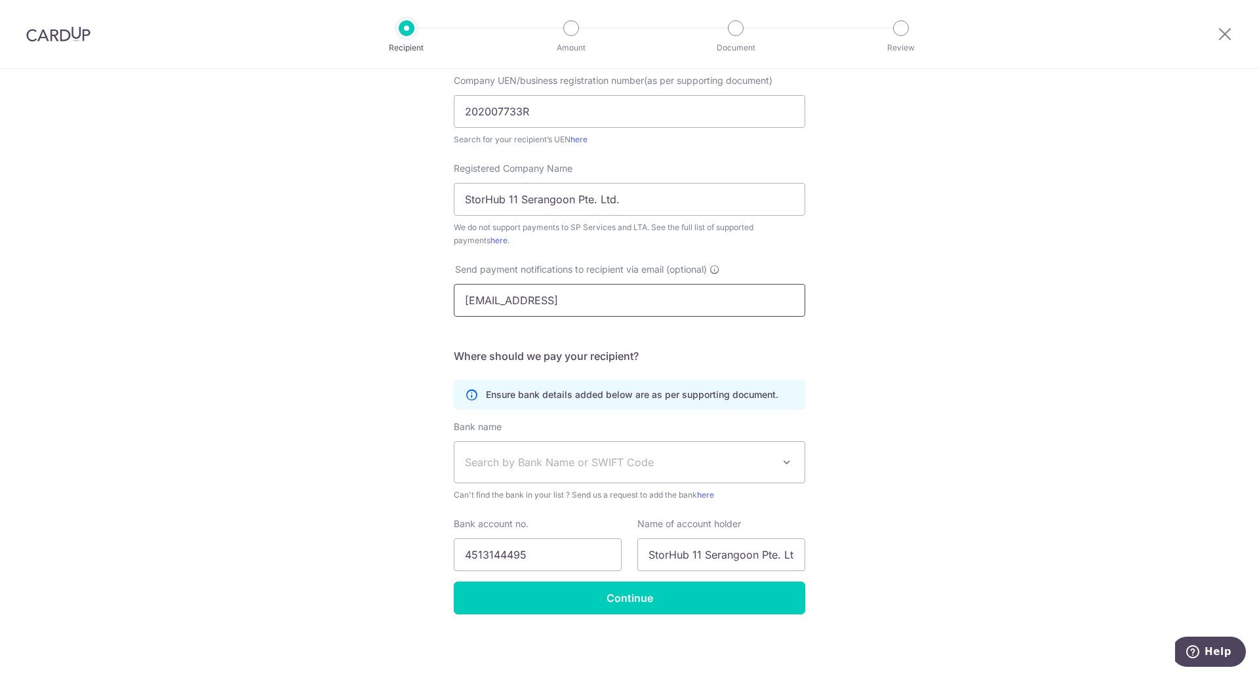
type input "[EMAIL_ADDRESS][DOMAIN_NAME]"
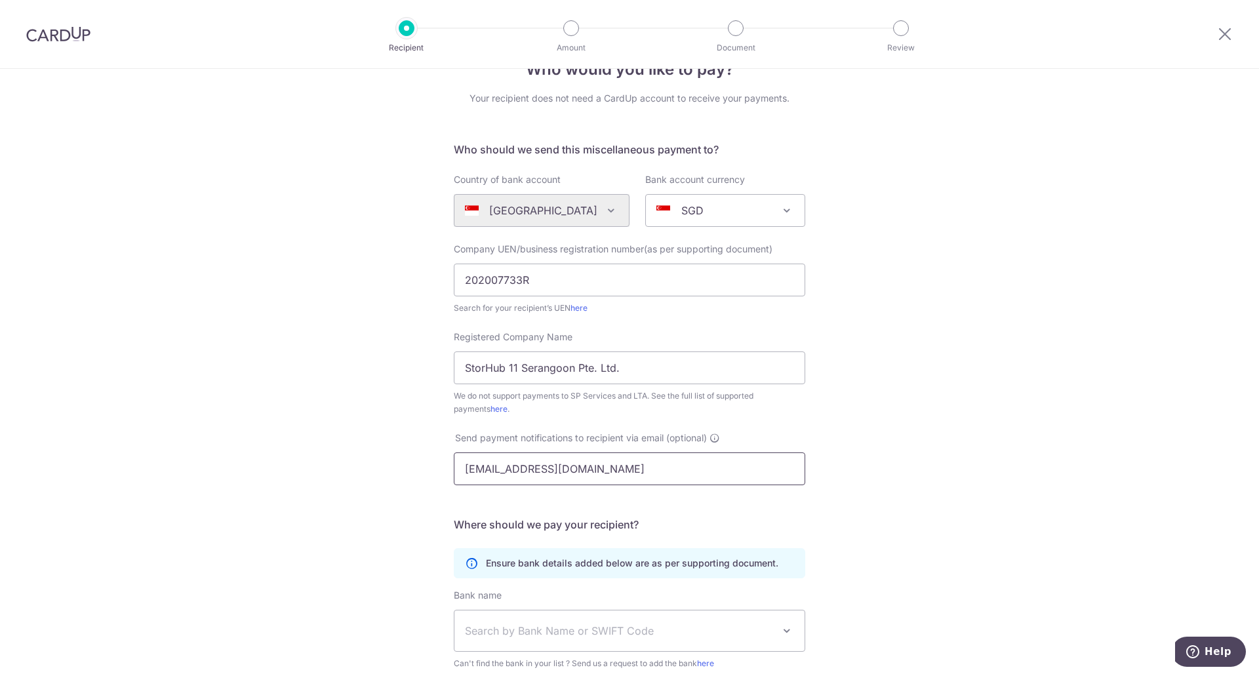
scroll to position [0, 0]
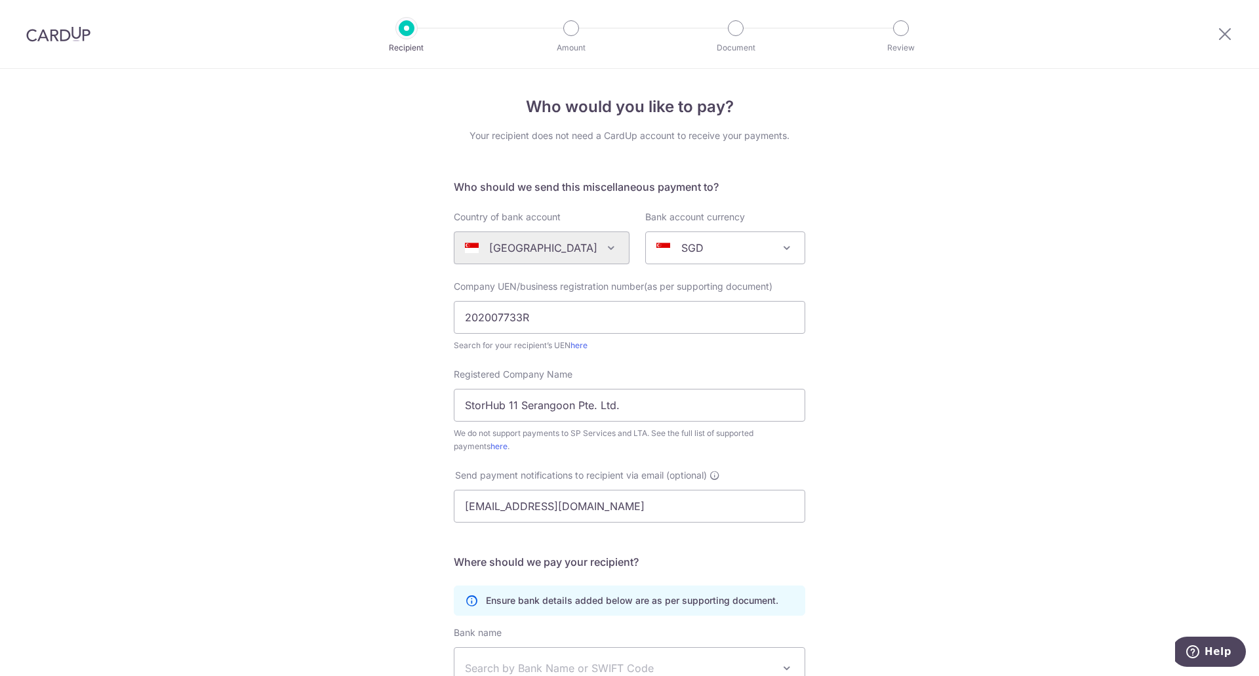
click at [28, 26] on div at bounding box center [58, 34] width 117 height 68
click at [68, 34] on img at bounding box center [58, 34] width 64 height 16
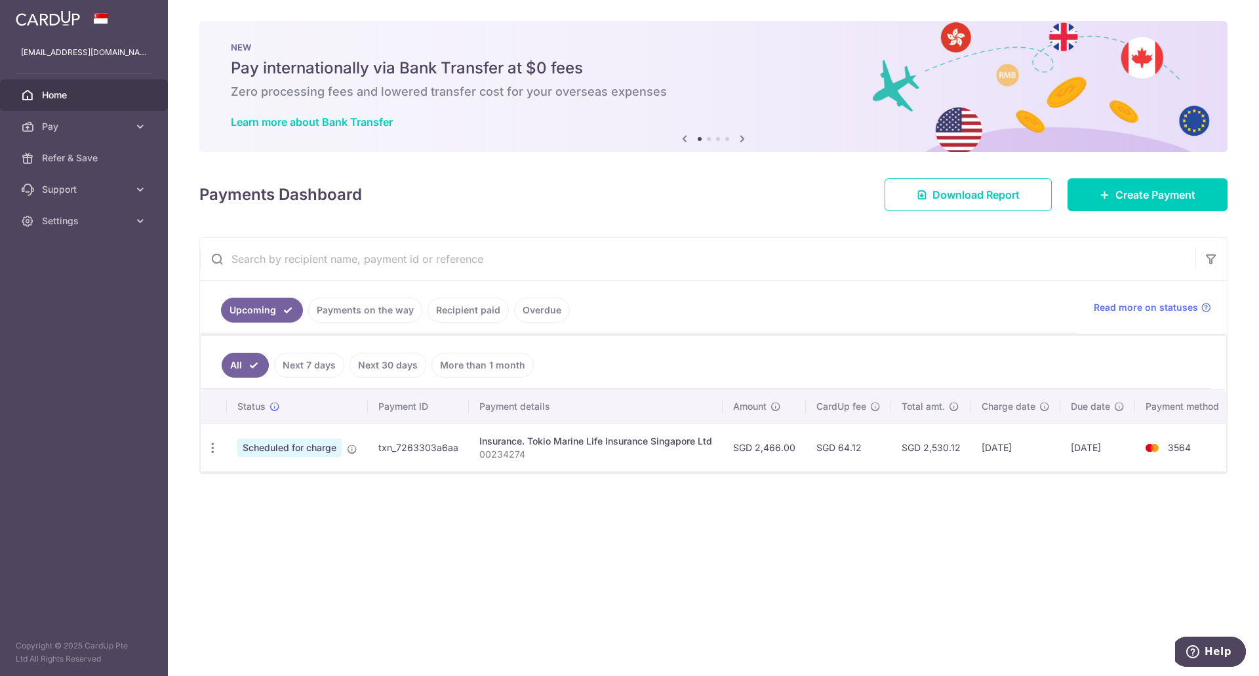
click at [321, 447] on span "Scheduled for charge" at bounding box center [289, 448] width 104 height 18
click at [216, 446] on icon "button" at bounding box center [213, 448] width 14 height 14
click at [290, 513] on span "Cancel payment" at bounding box center [283, 516] width 88 height 16
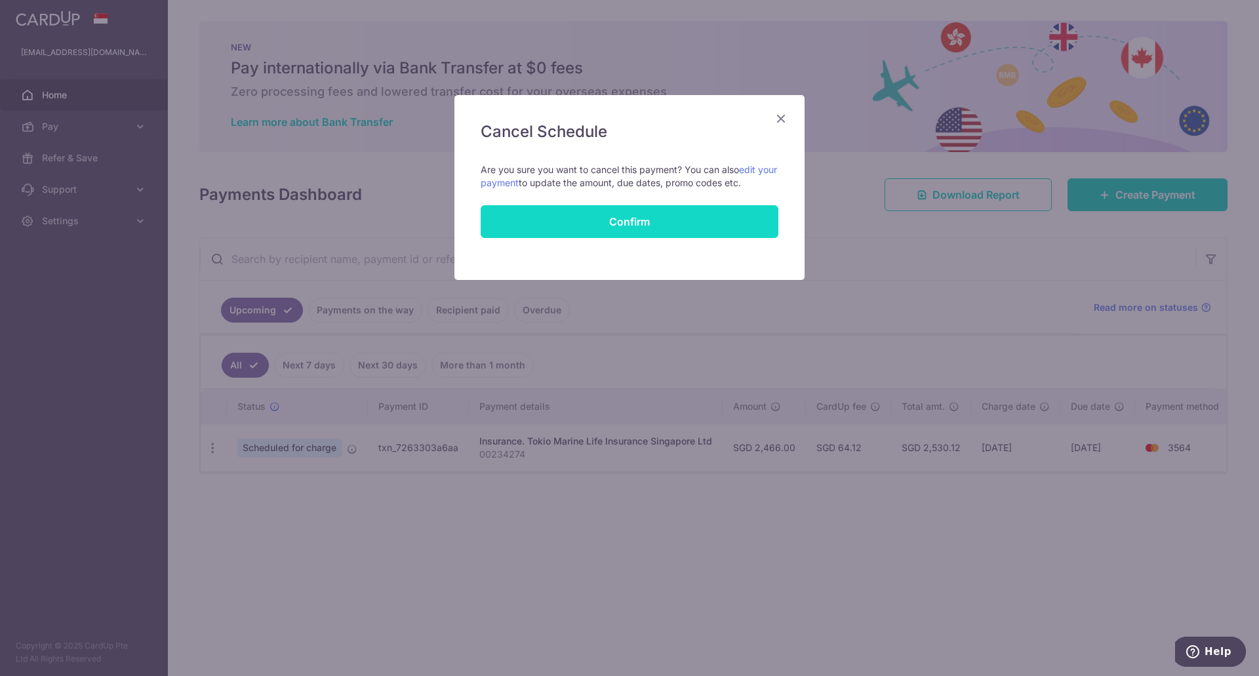
click at [652, 231] on button "Confirm" at bounding box center [630, 221] width 298 height 33
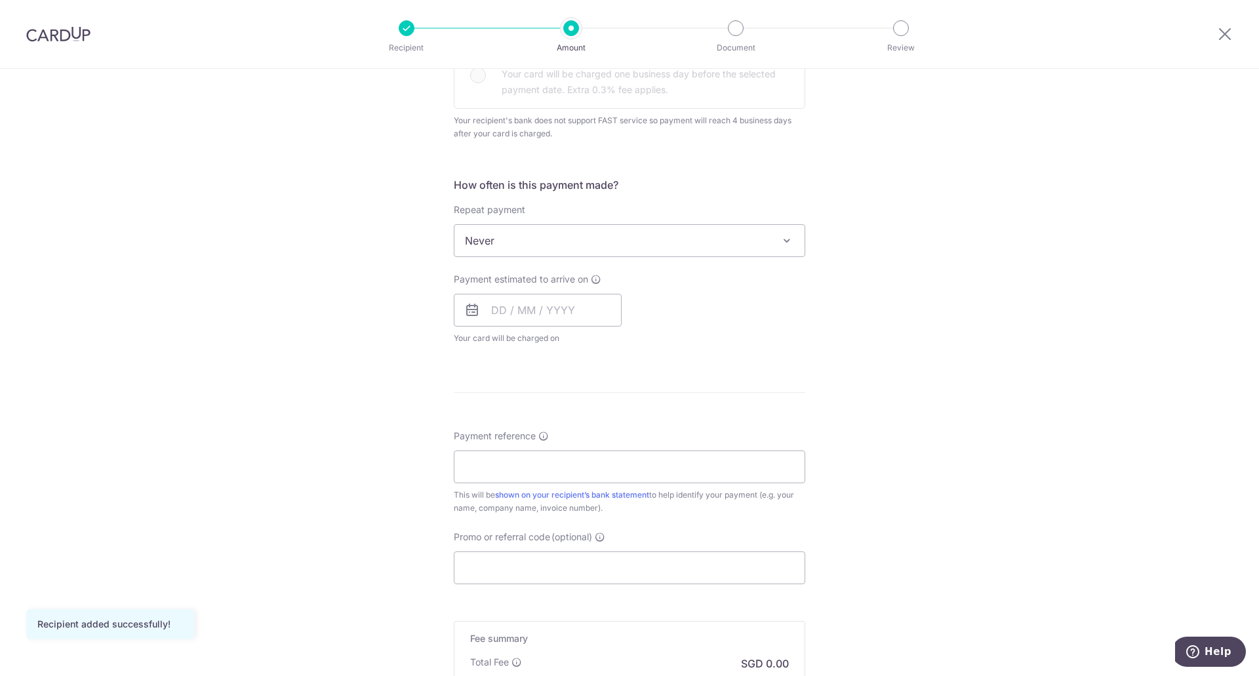
scroll to position [459, 0]
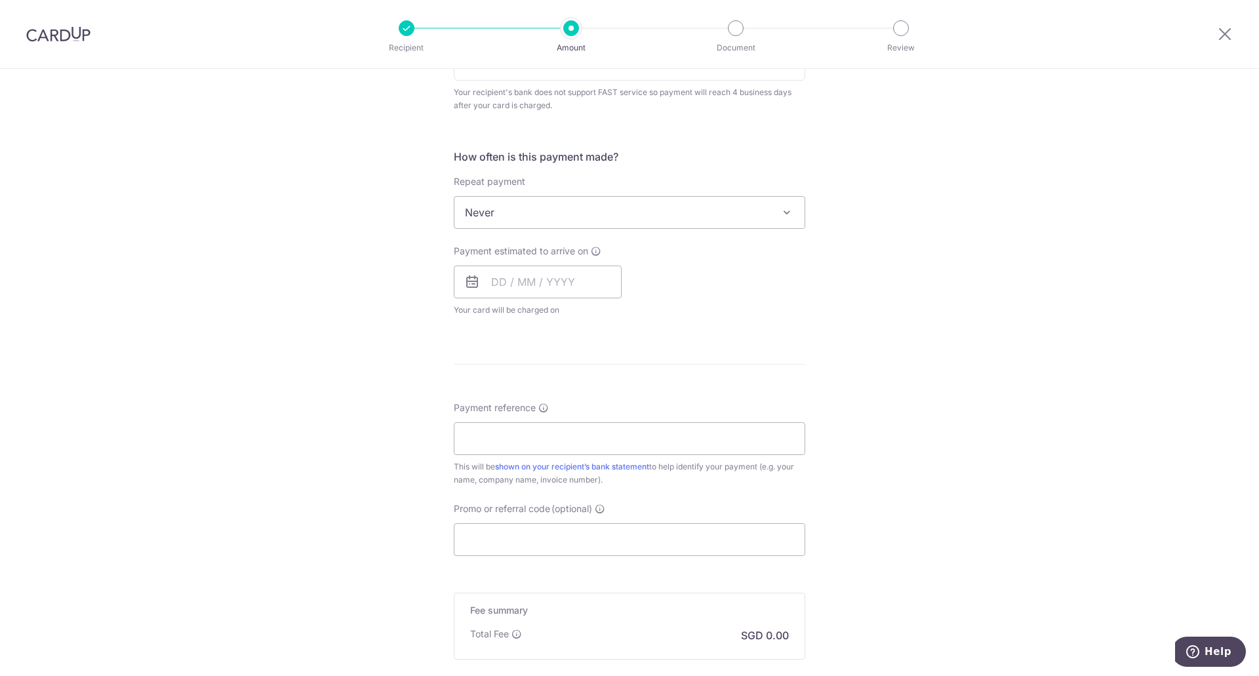
click at [615, 220] on span "Never" at bounding box center [629, 212] width 350 height 31
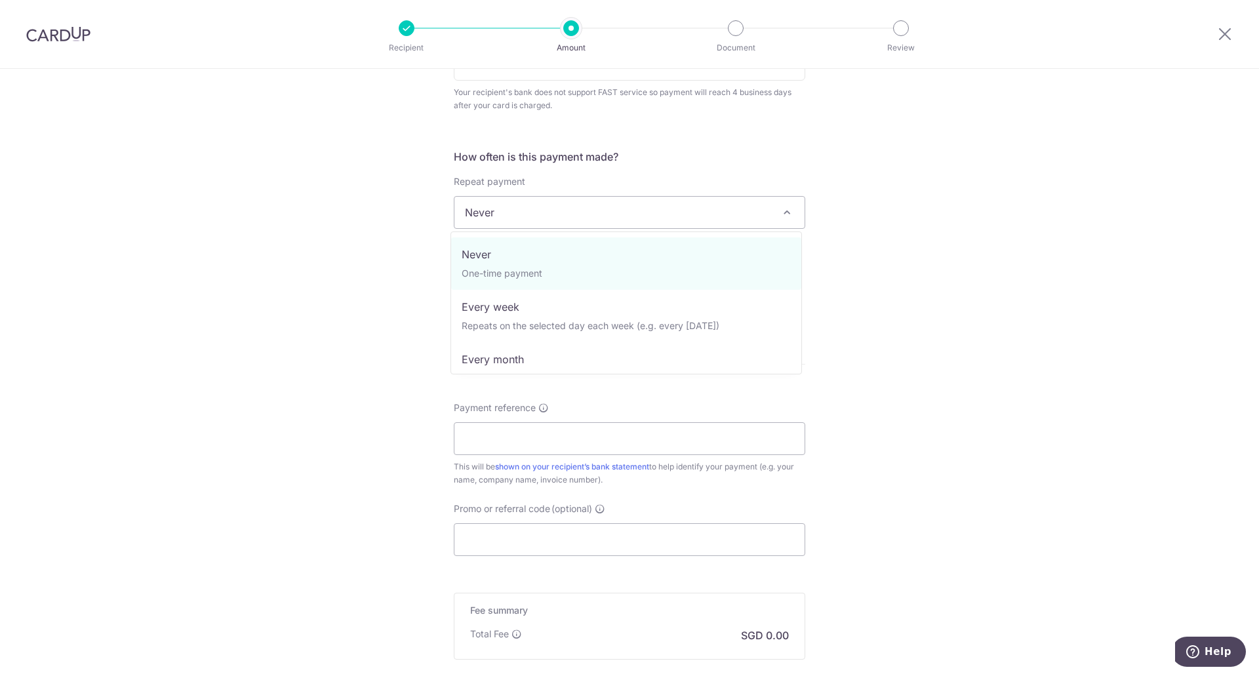
click at [615, 220] on span "Never" at bounding box center [629, 212] width 350 height 31
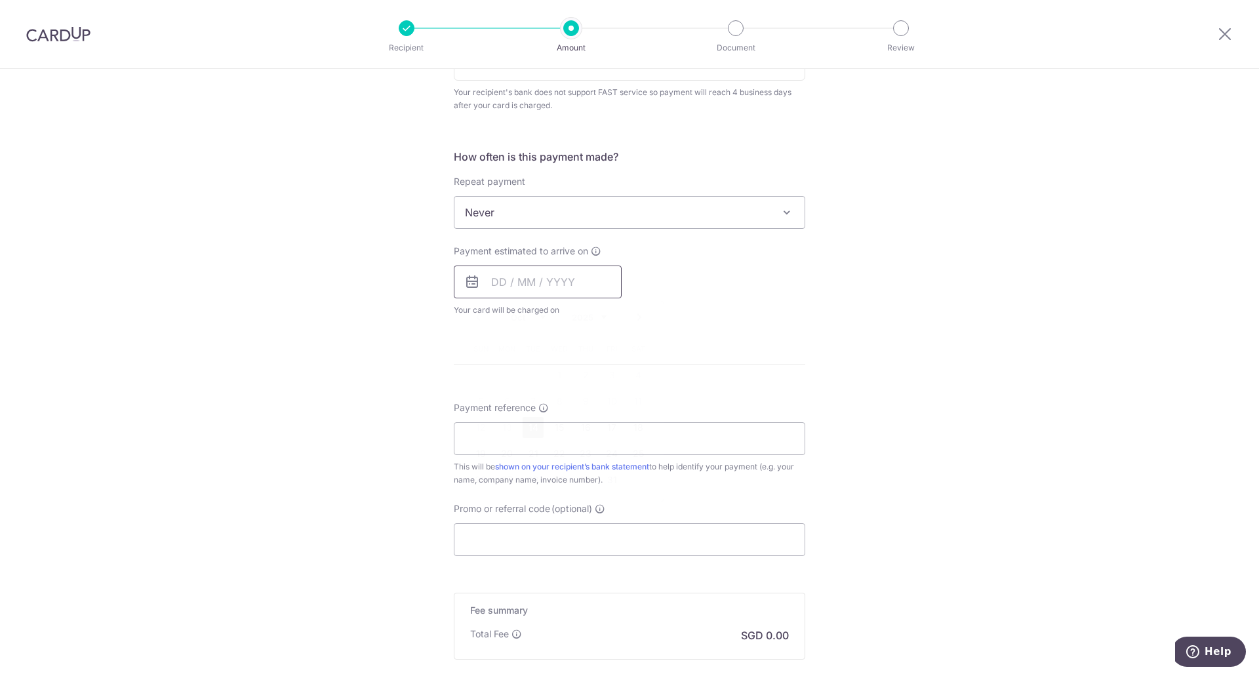
click at [502, 283] on input "text" at bounding box center [538, 282] width 168 height 33
click at [524, 475] on link "28" at bounding box center [533, 480] width 21 height 21
type input "[DATE]"
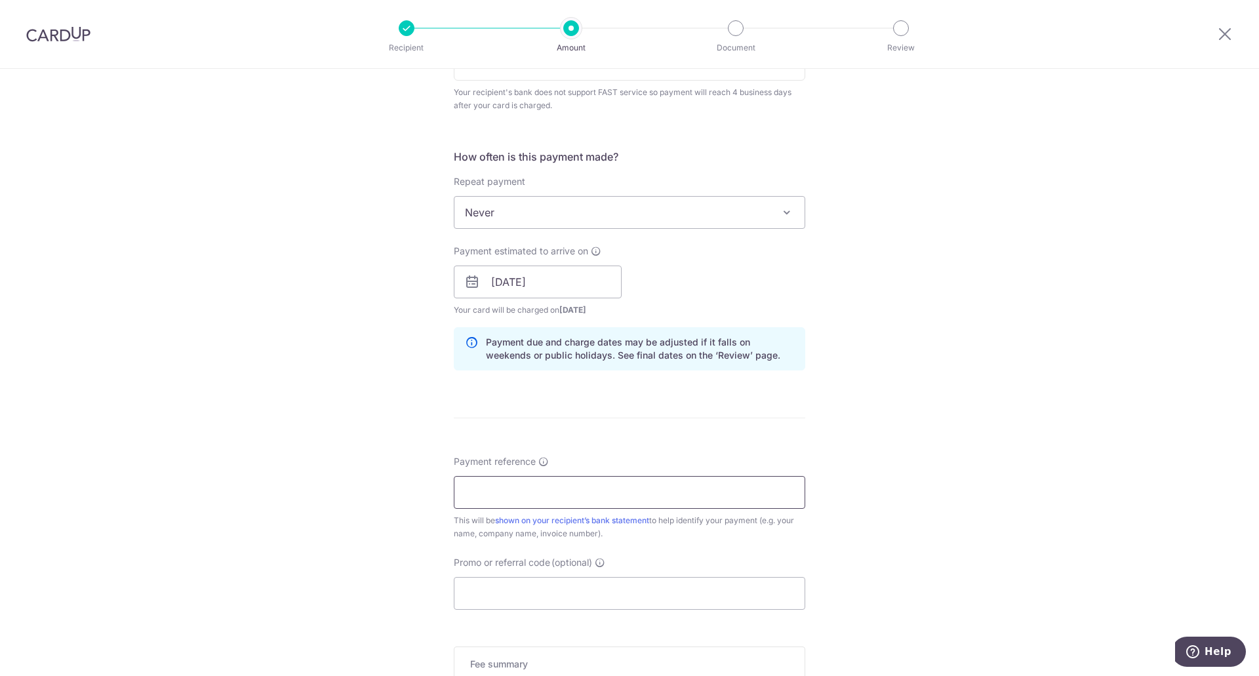
click at [556, 494] on input "Payment reference" at bounding box center [629, 492] width 351 height 33
paste input "SG014000000000018052"
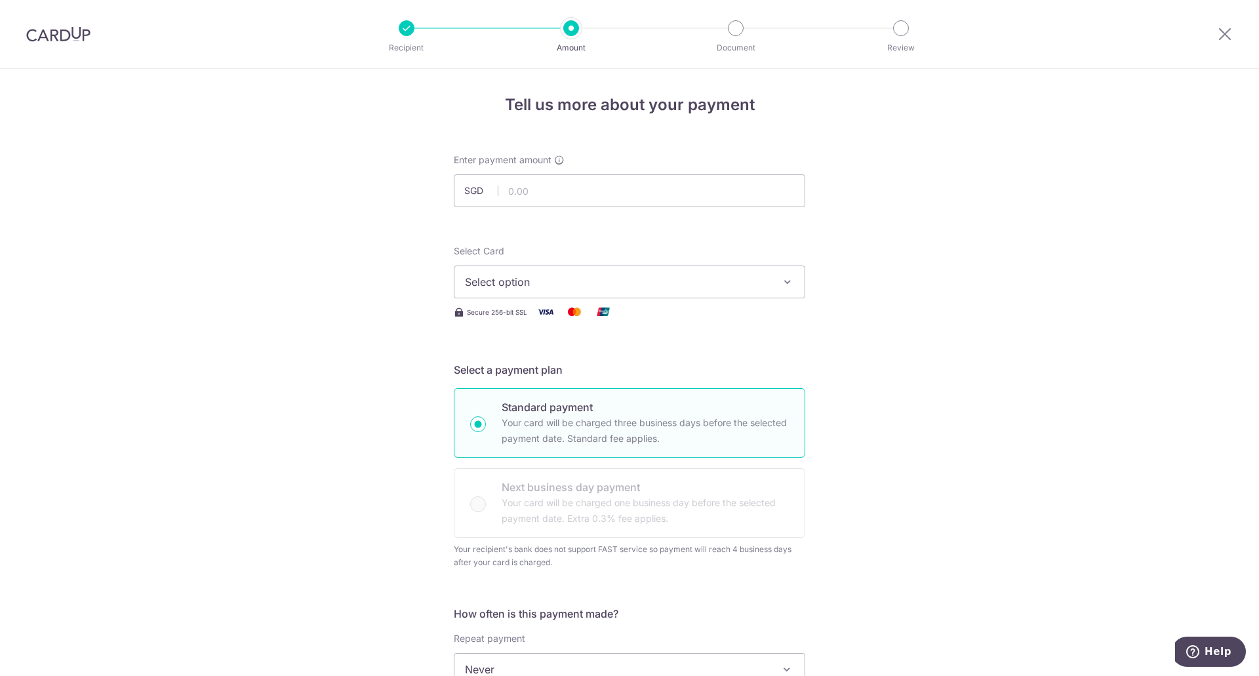
scroll to position [0, 0]
type input "SG014000000000018052"
click at [548, 289] on span "Select option" at bounding box center [618, 284] width 306 height 16
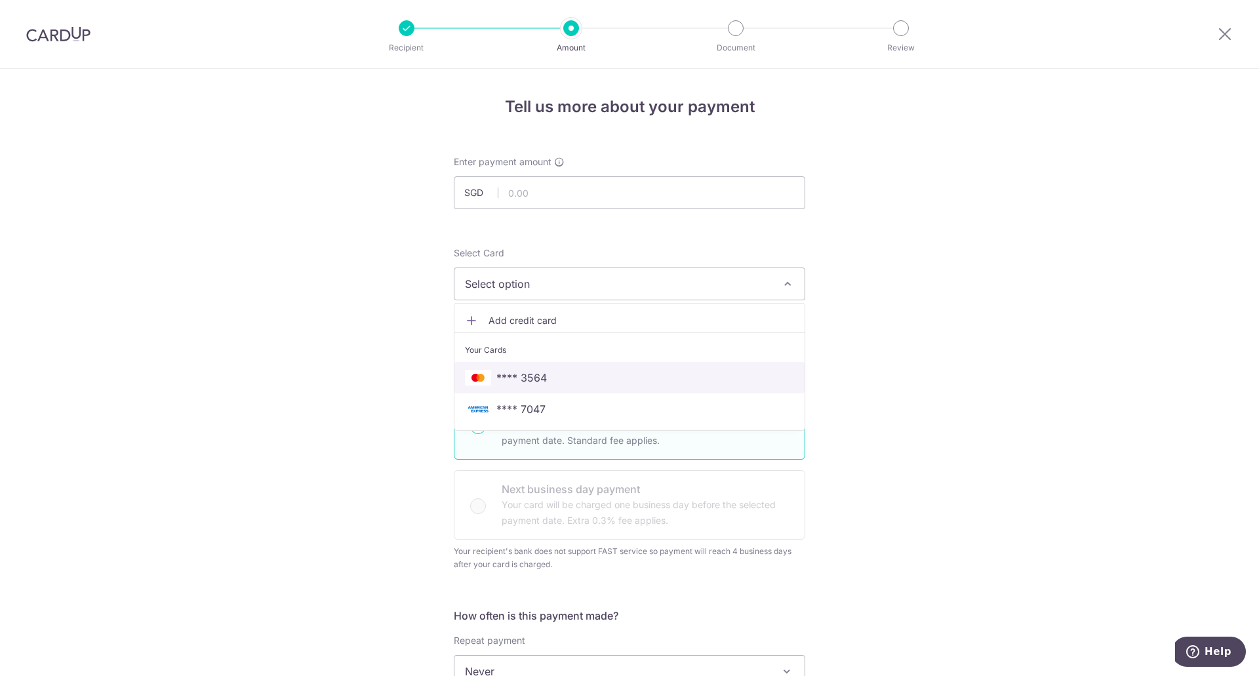
click at [580, 371] on span "**** 3564" at bounding box center [629, 378] width 329 height 16
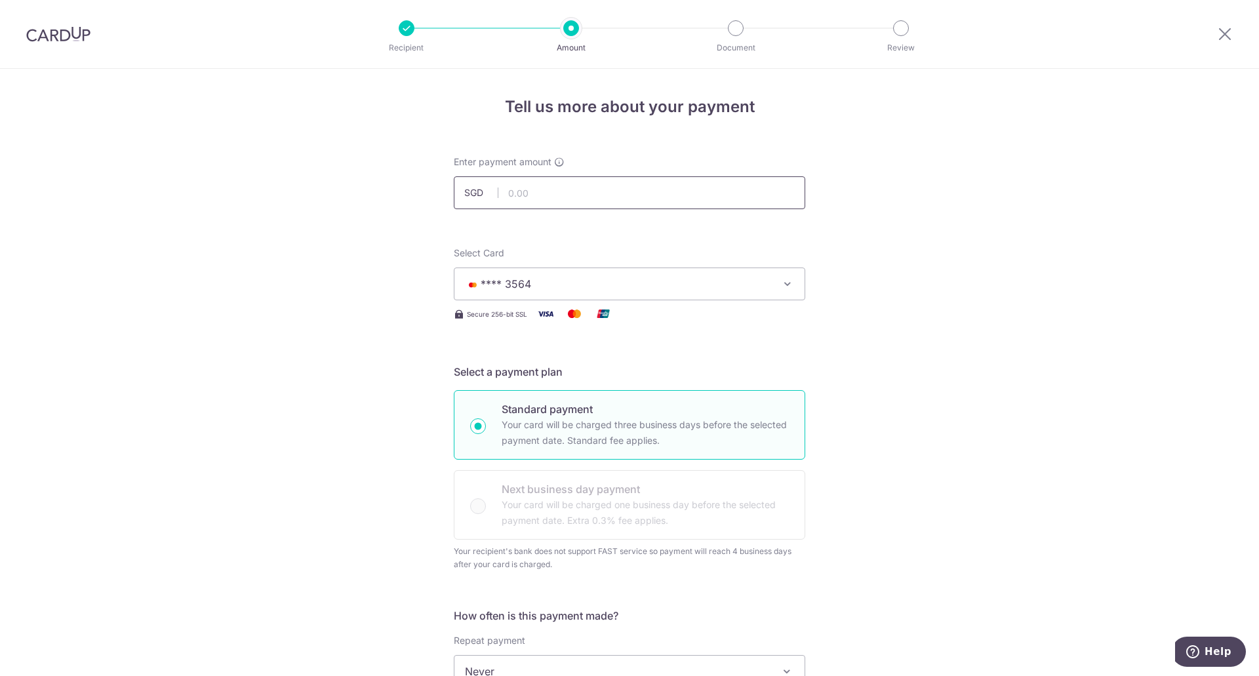
click at [634, 198] on input "text" at bounding box center [629, 192] width 351 height 33
paste input "333.54"
type input "333.54"
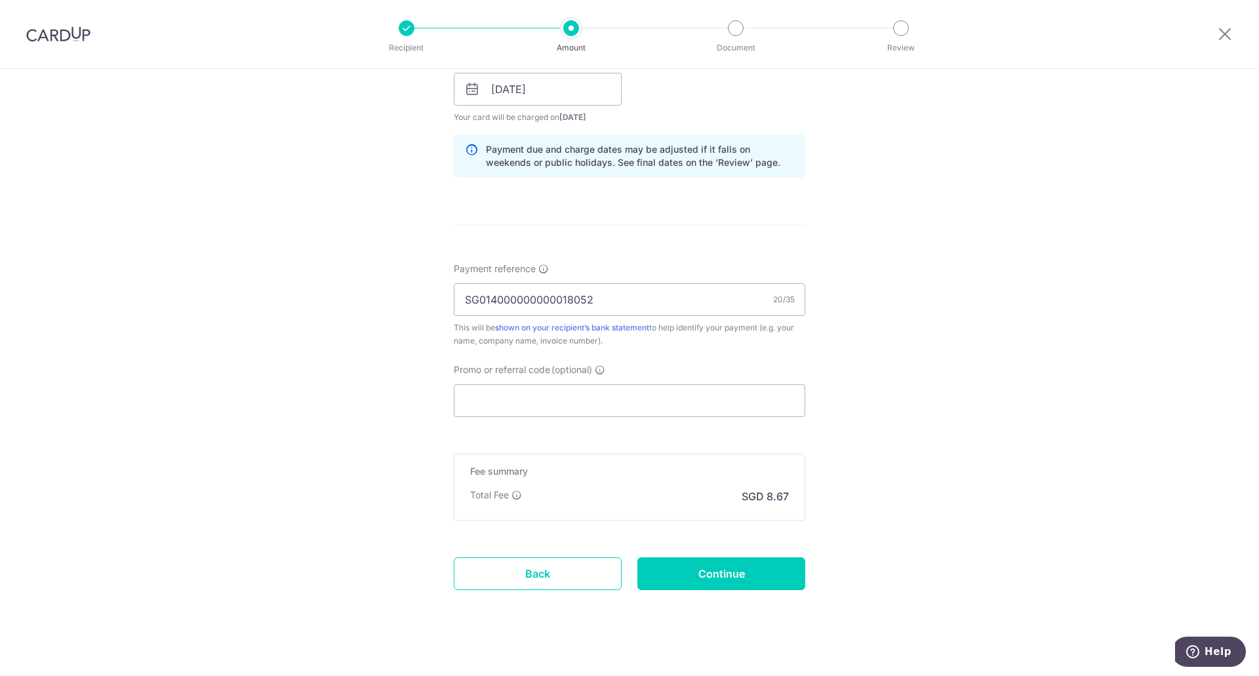
scroll to position [664, 0]
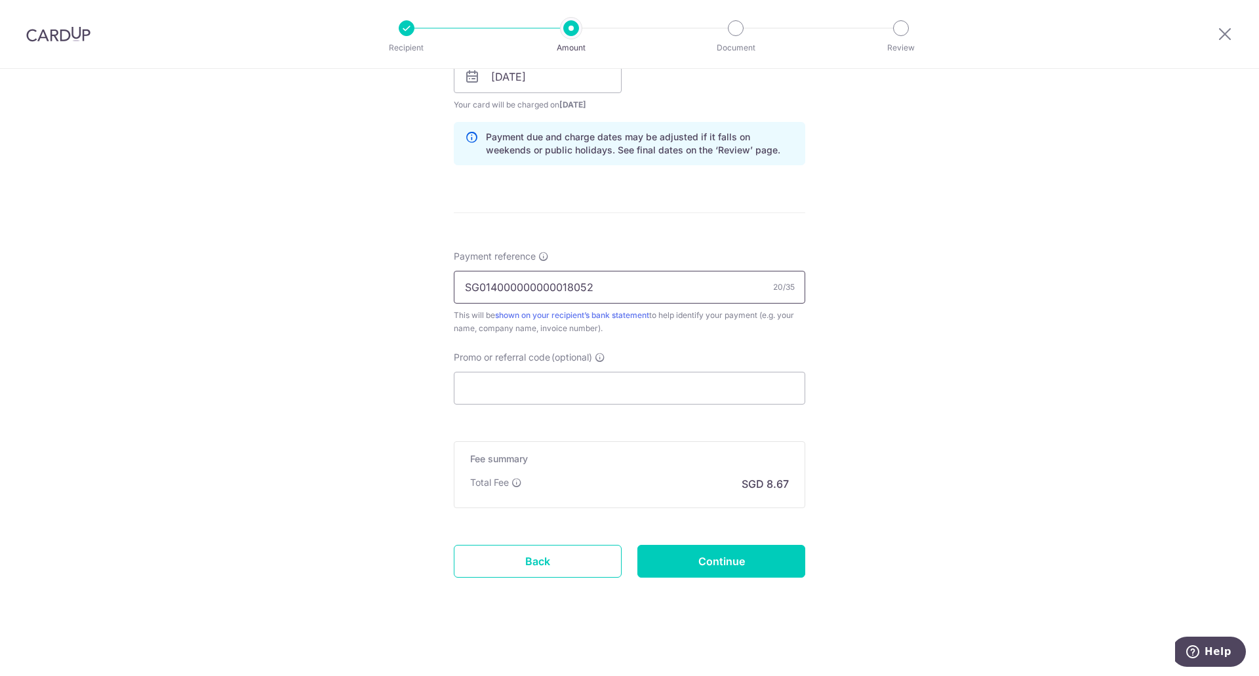
click at [540, 286] on input "SG014000000000018052" at bounding box center [629, 287] width 351 height 33
type input "Unit3042-SG014000000000018052"
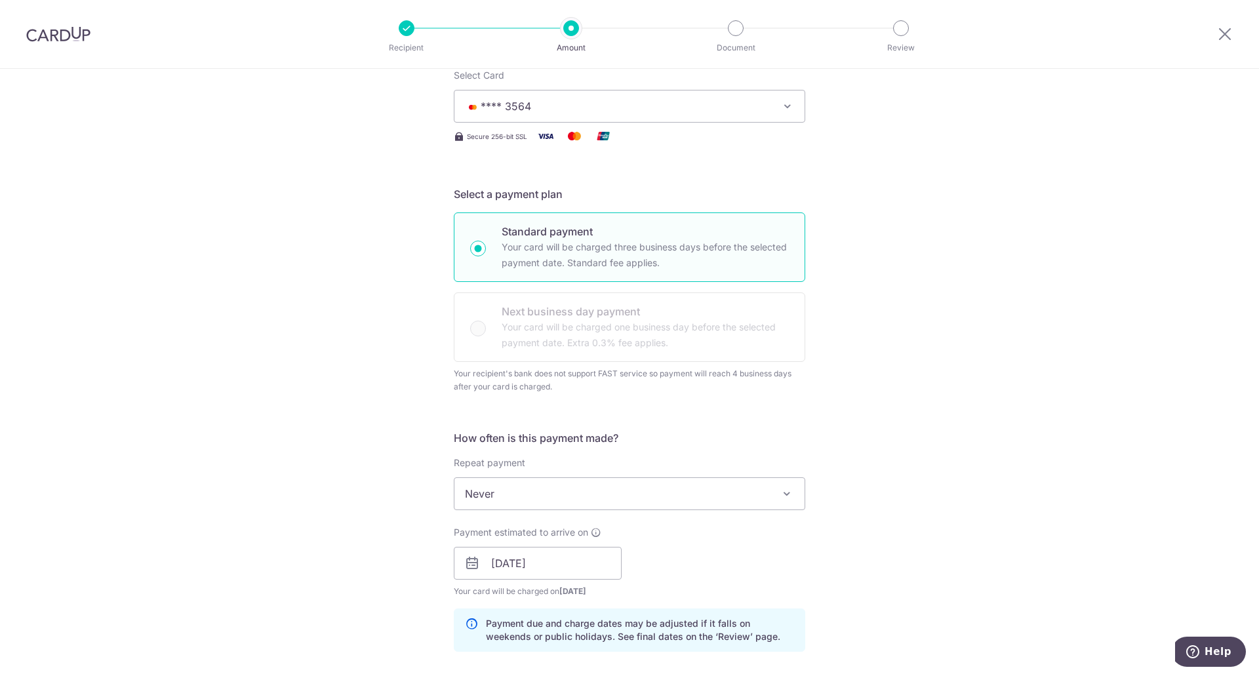
scroll to position [0, 0]
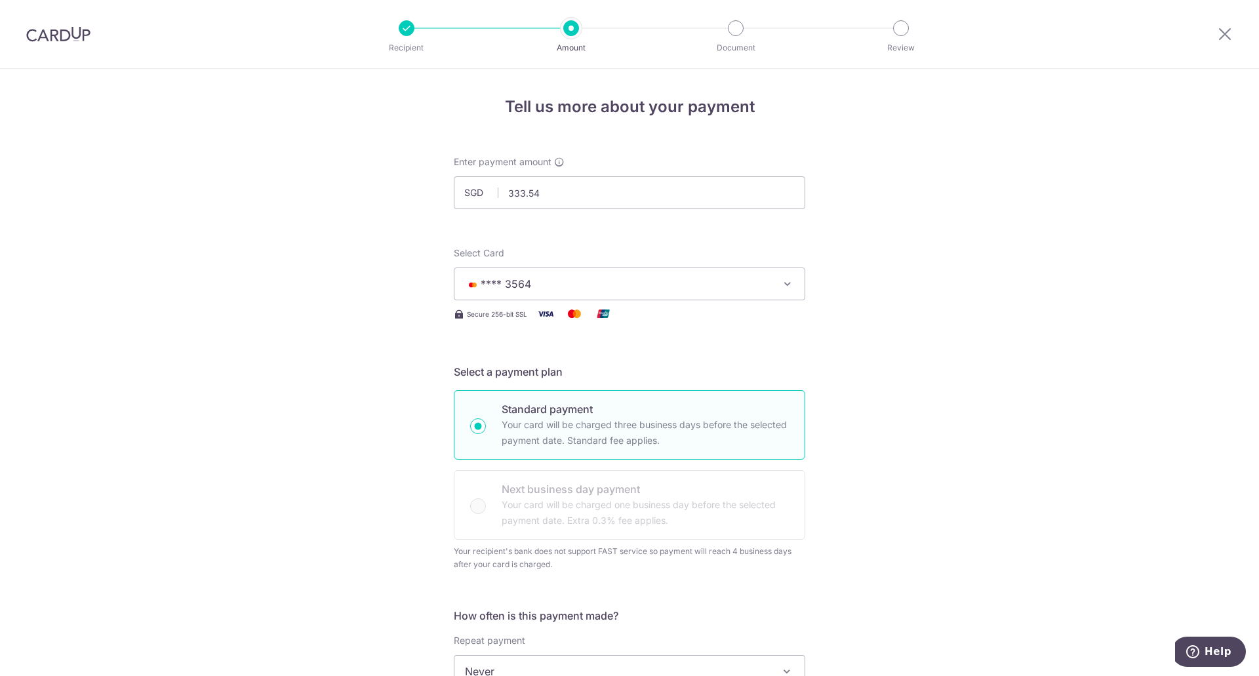
click at [772, 294] on button "**** 3564" at bounding box center [629, 284] width 351 height 33
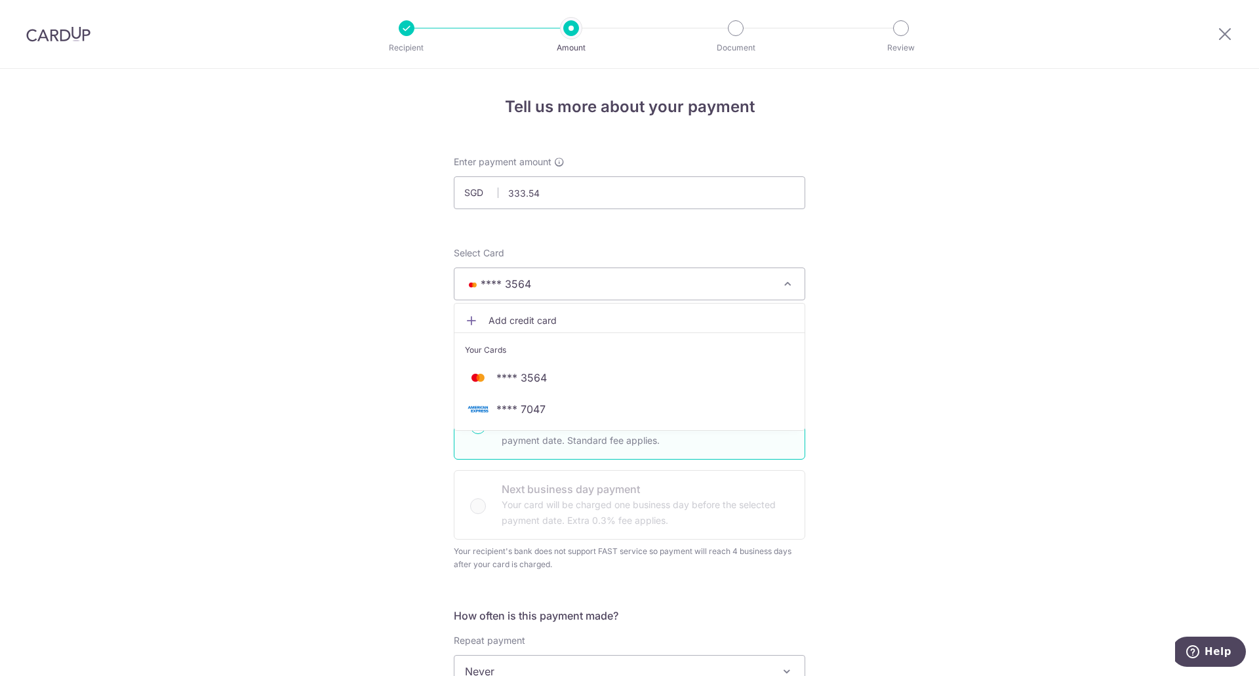
click at [704, 416] on span "**** 7047" at bounding box center [629, 409] width 329 height 16
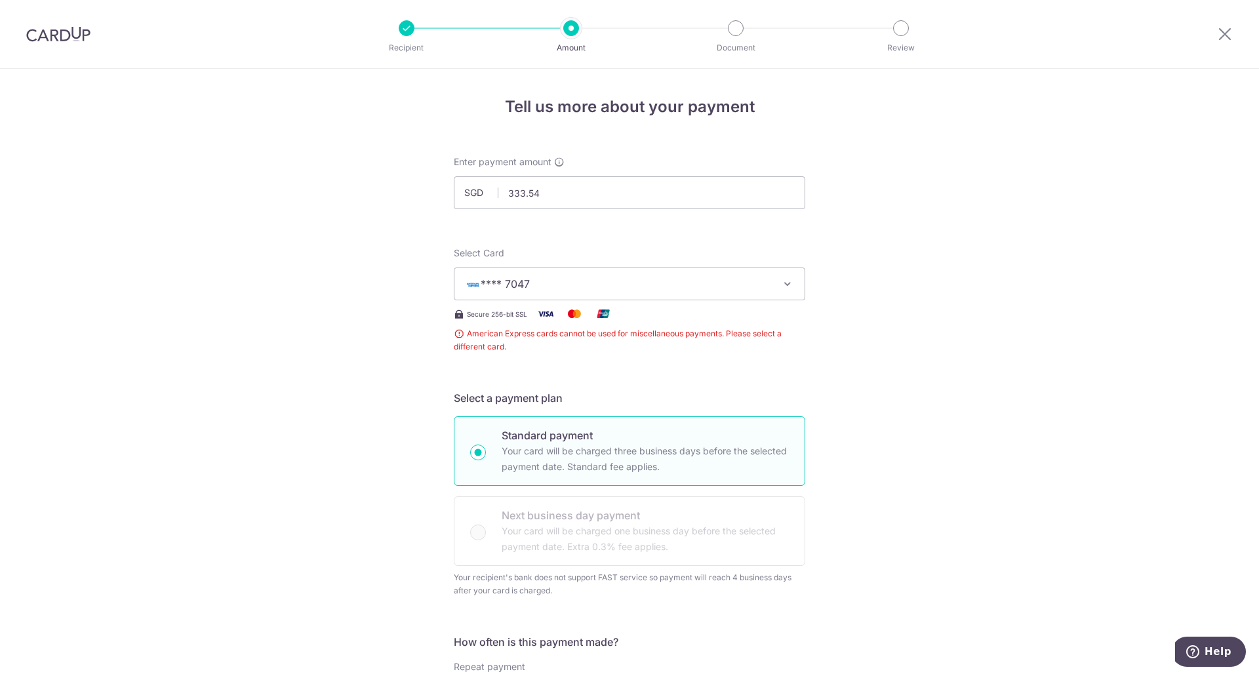
click at [729, 283] on span "**** 7047" at bounding box center [618, 284] width 306 height 16
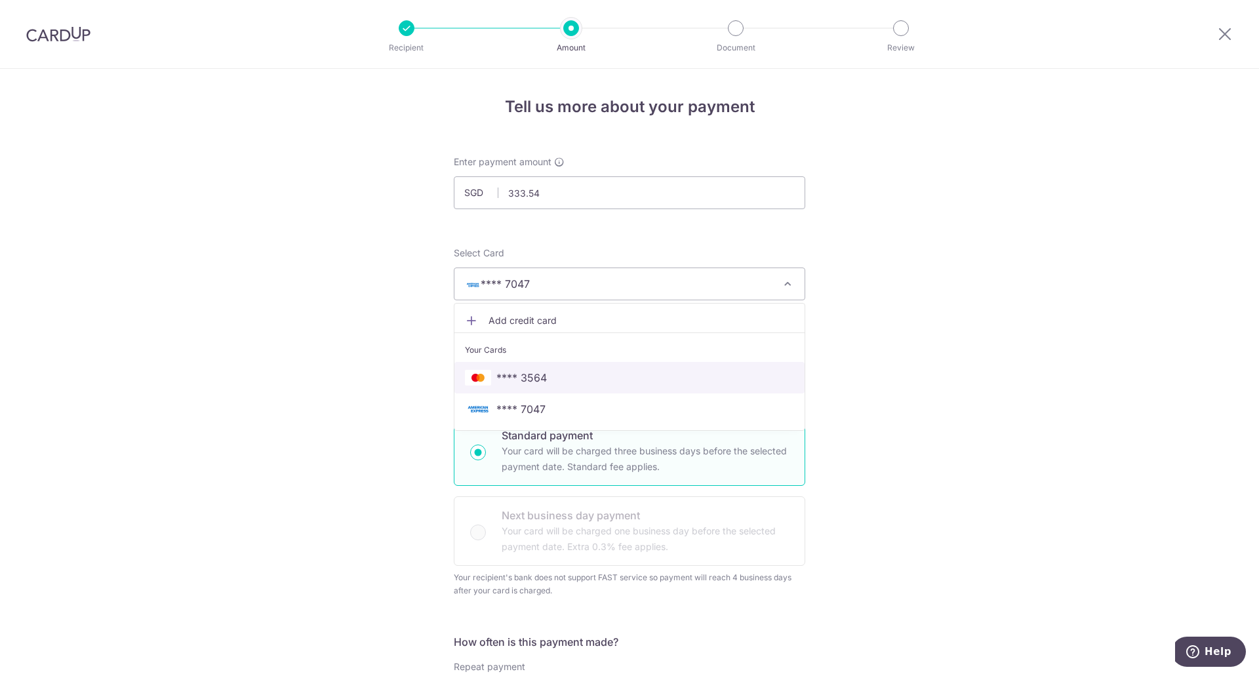
click at [687, 384] on span "**** 3564" at bounding box center [629, 378] width 329 height 16
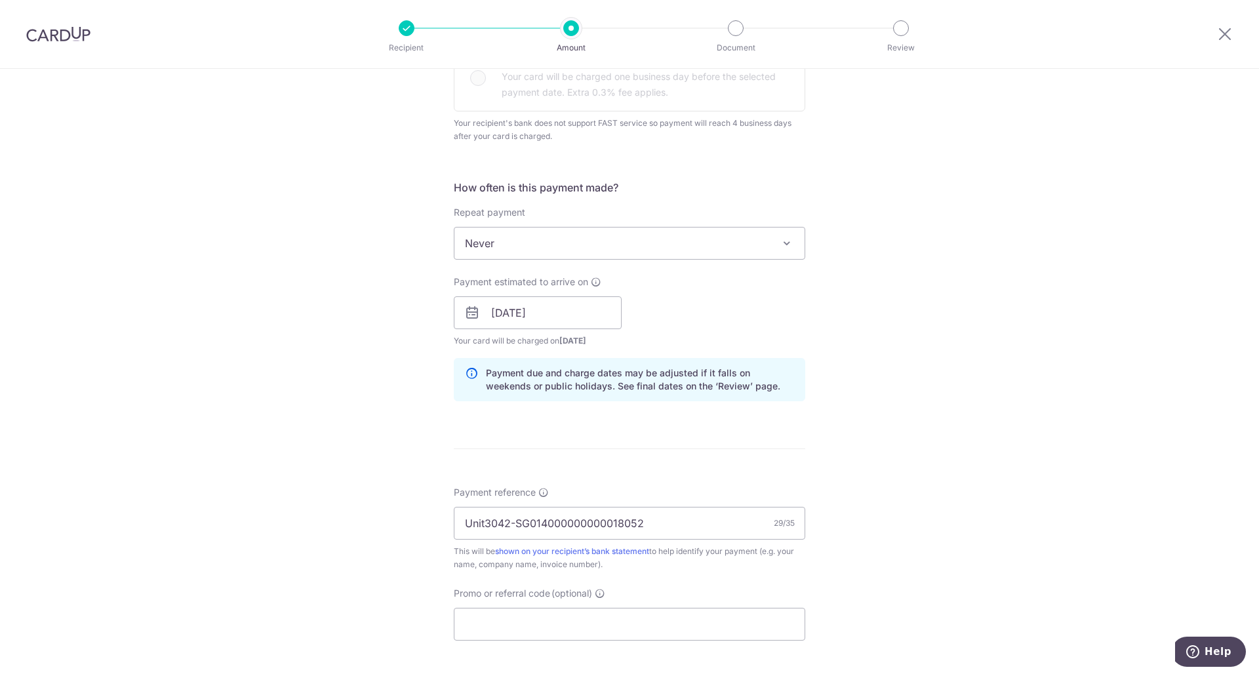
scroll to position [590, 0]
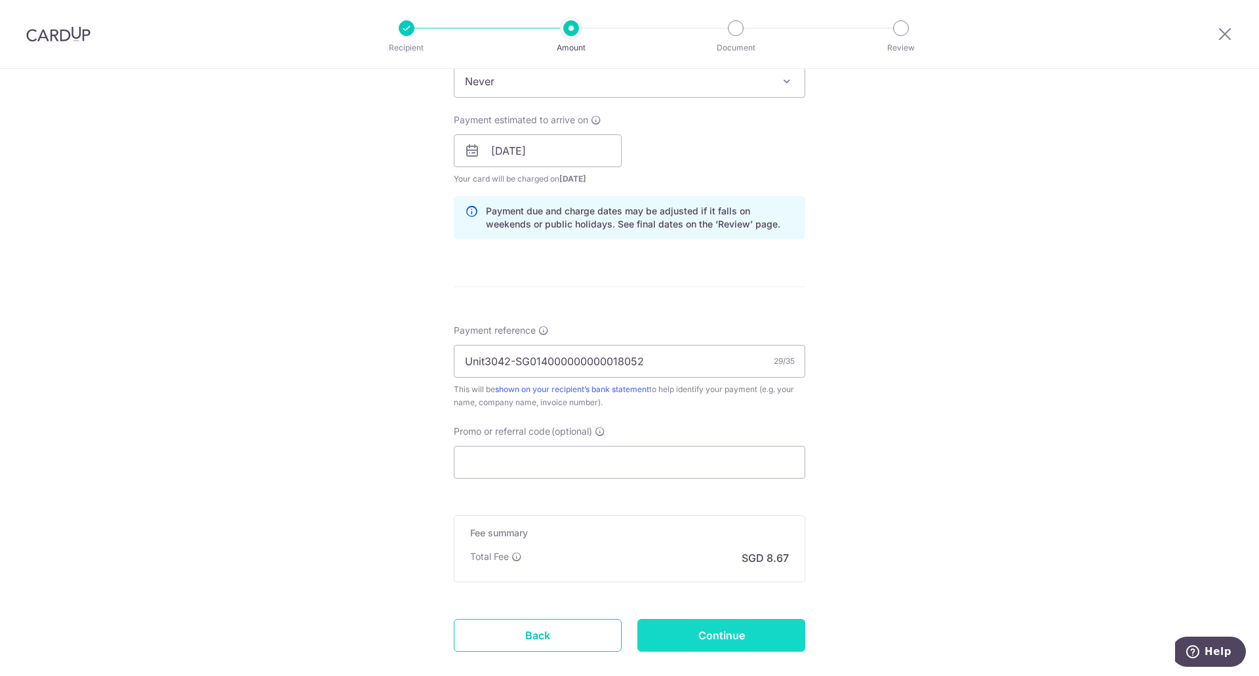
click at [767, 634] on input "Continue" at bounding box center [721, 635] width 168 height 33
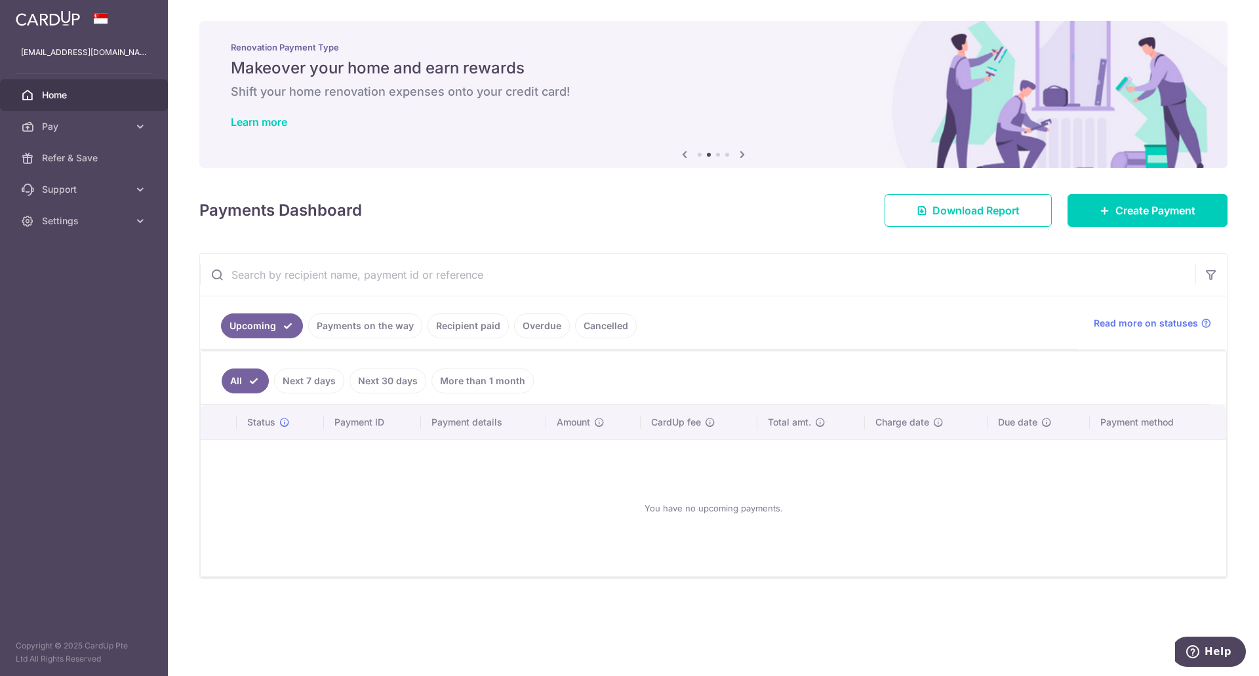
click at [601, 329] on link "Cancelled" at bounding box center [606, 325] width 62 height 25
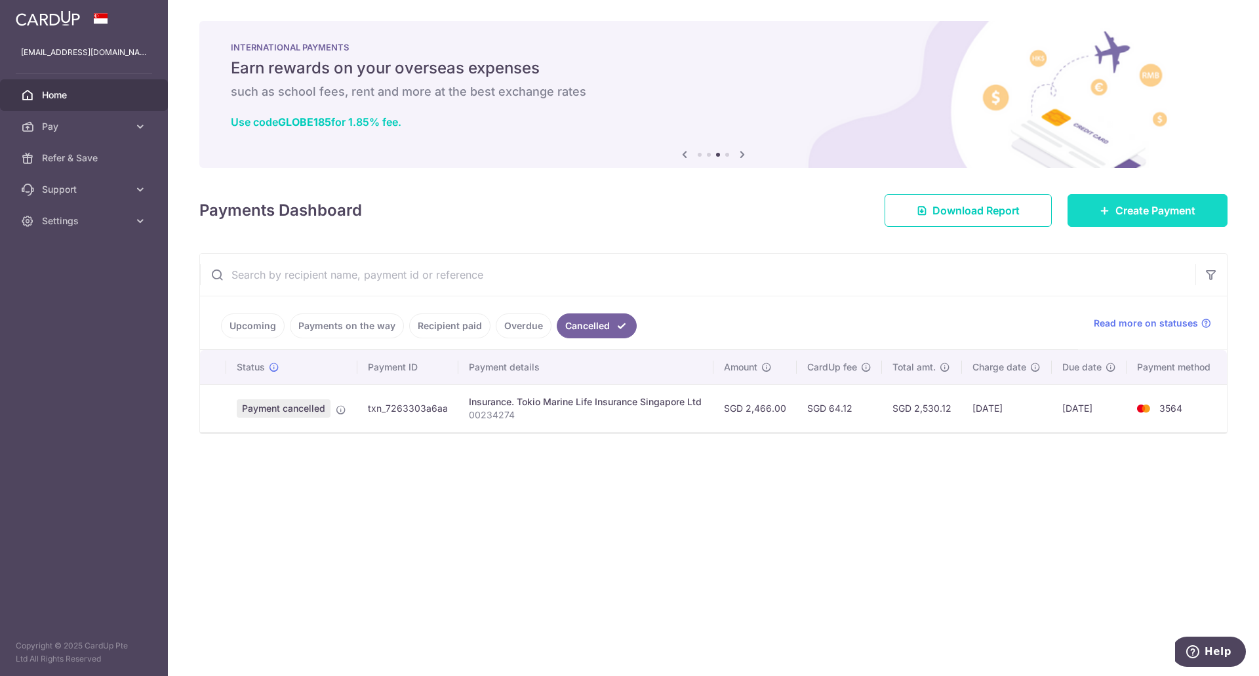
click at [1147, 213] on span "Create Payment" at bounding box center [1155, 211] width 80 height 16
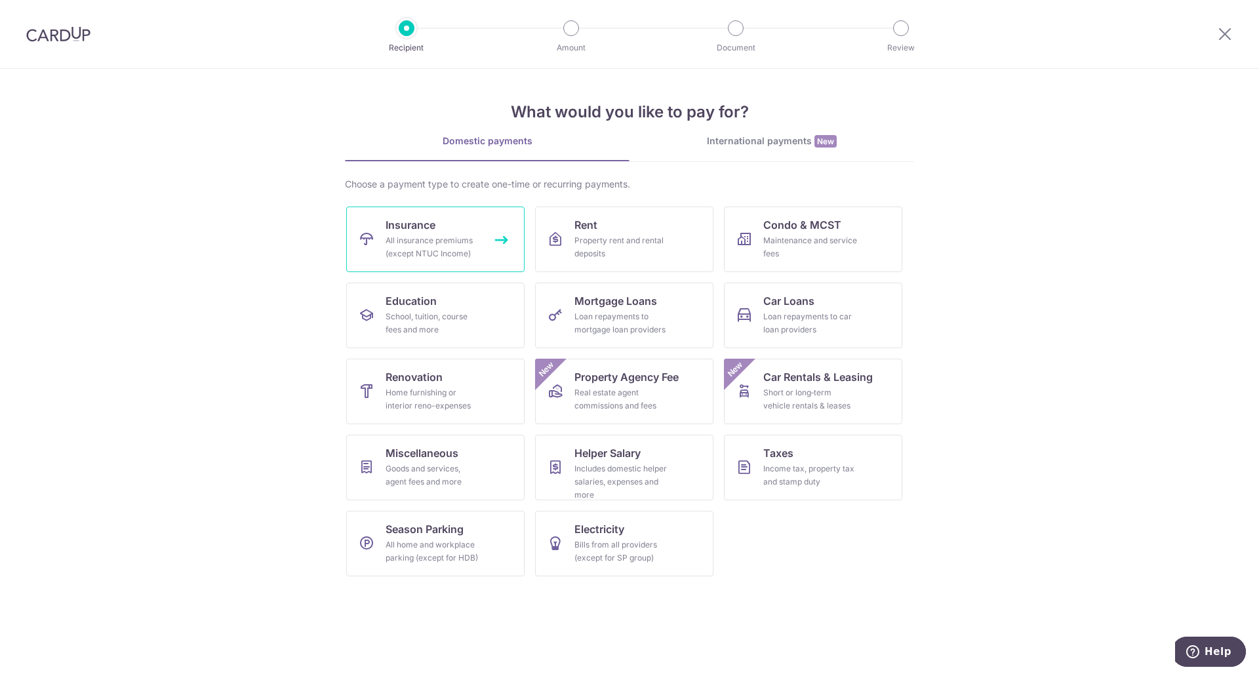
click at [457, 237] on div "All insurance premiums (except NTUC Income)" at bounding box center [433, 247] width 94 height 26
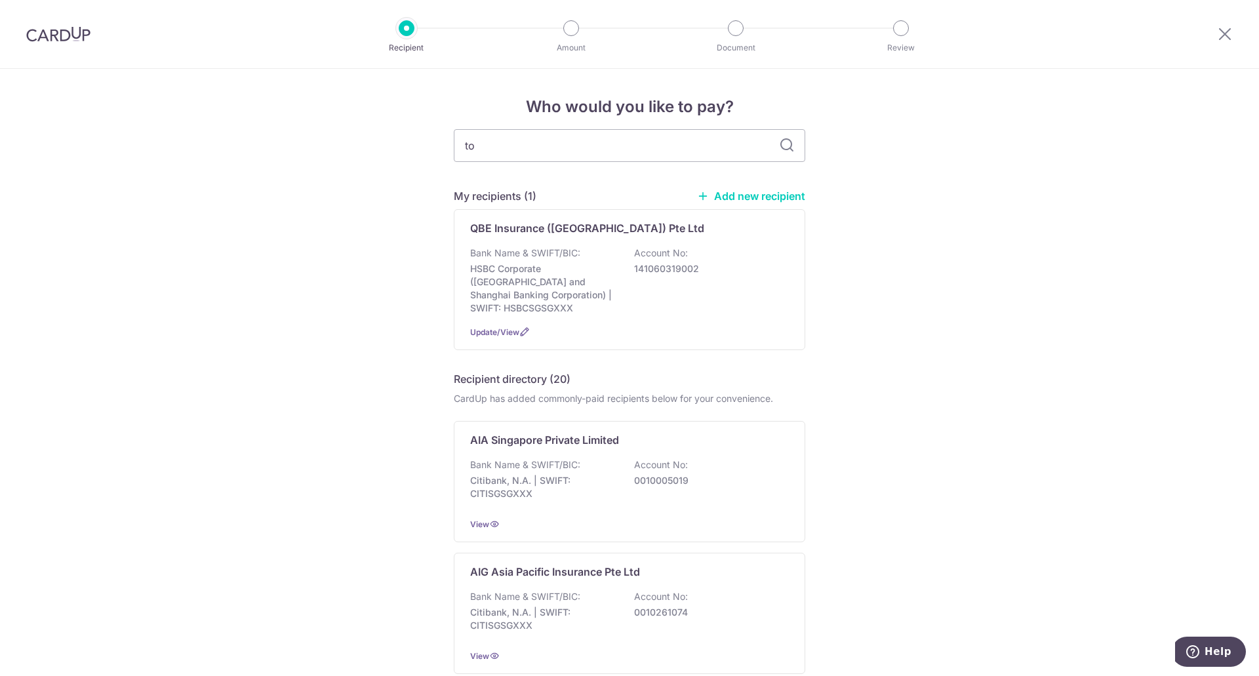
type input "tok"
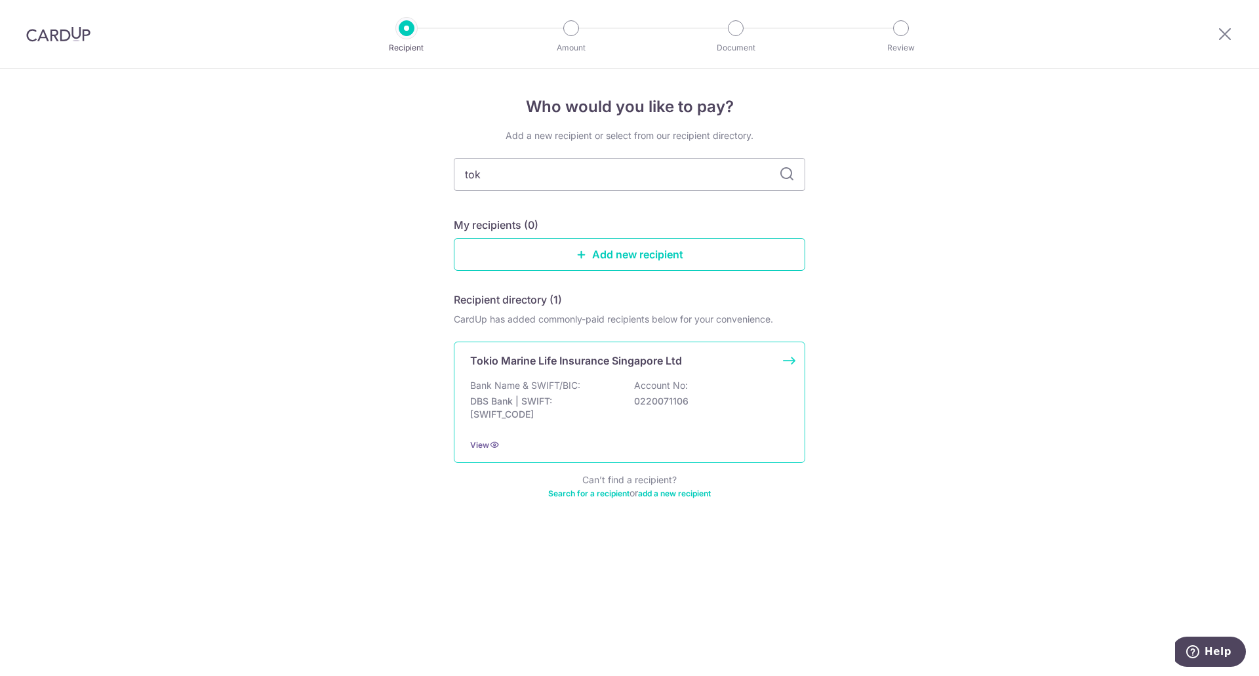
click at [663, 387] on p "Account No:" at bounding box center [661, 385] width 54 height 13
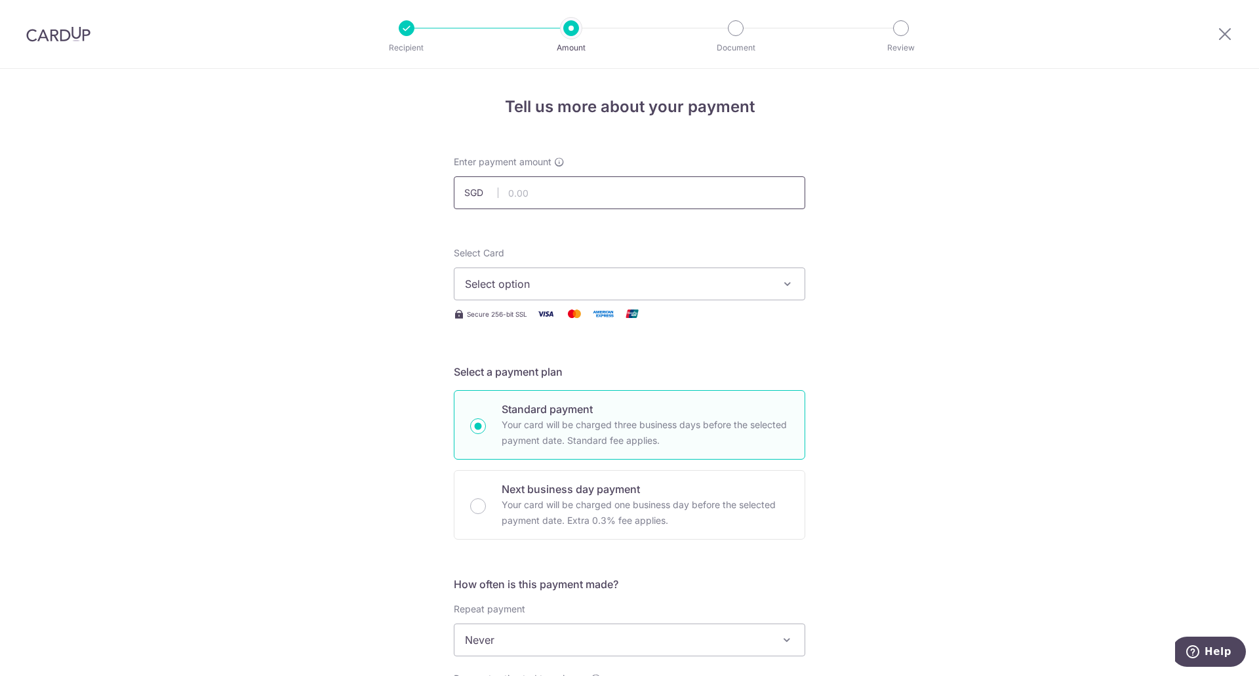
click at [679, 189] on input "text" at bounding box center [629, 192] width 351 height 33
type input "2,466.00"
click at [650, 275] on button "Select option" at bounding box center [629, 284] width 351 height 33
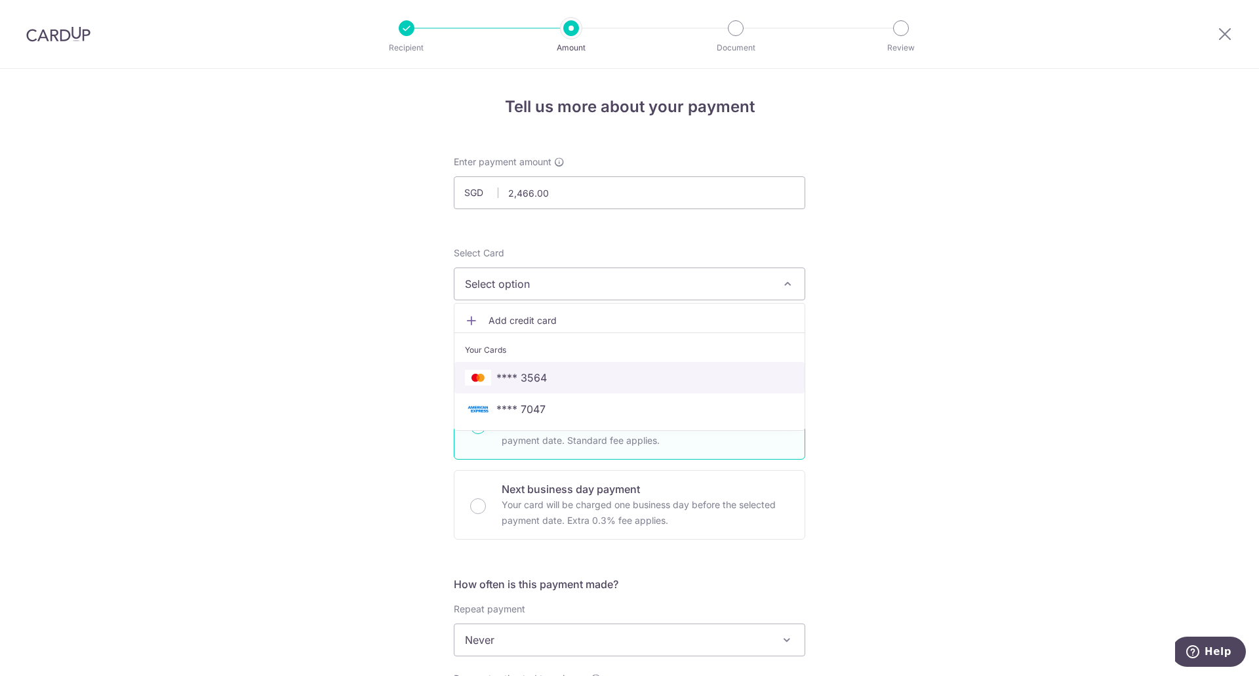
click at [604, 374] on span "**** 3564" at bounding box center [629, 378] width 329 height 16
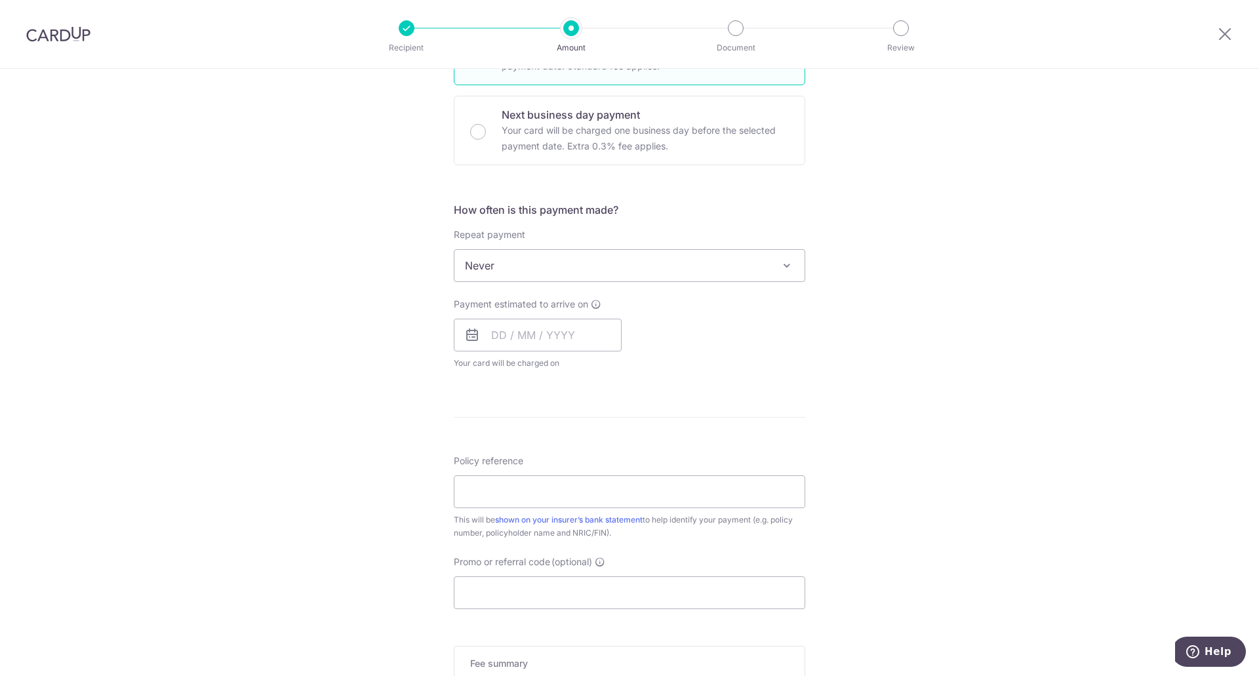
scroll to position [393, 0]
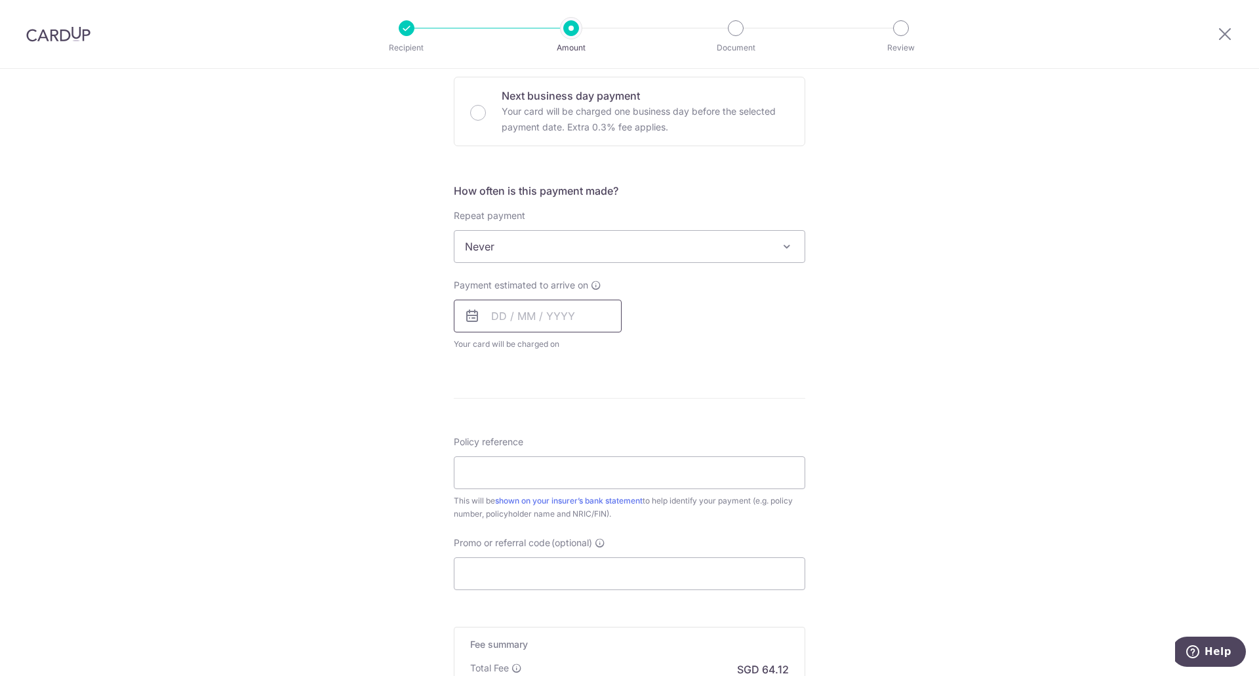
click at [481, 311] on input "text" at bounding box center [538, 316] width 168 height 33
click at [557, 462] on link "15" at bounding box center [559, 461] width 21 height 21
type input "[DATE]"
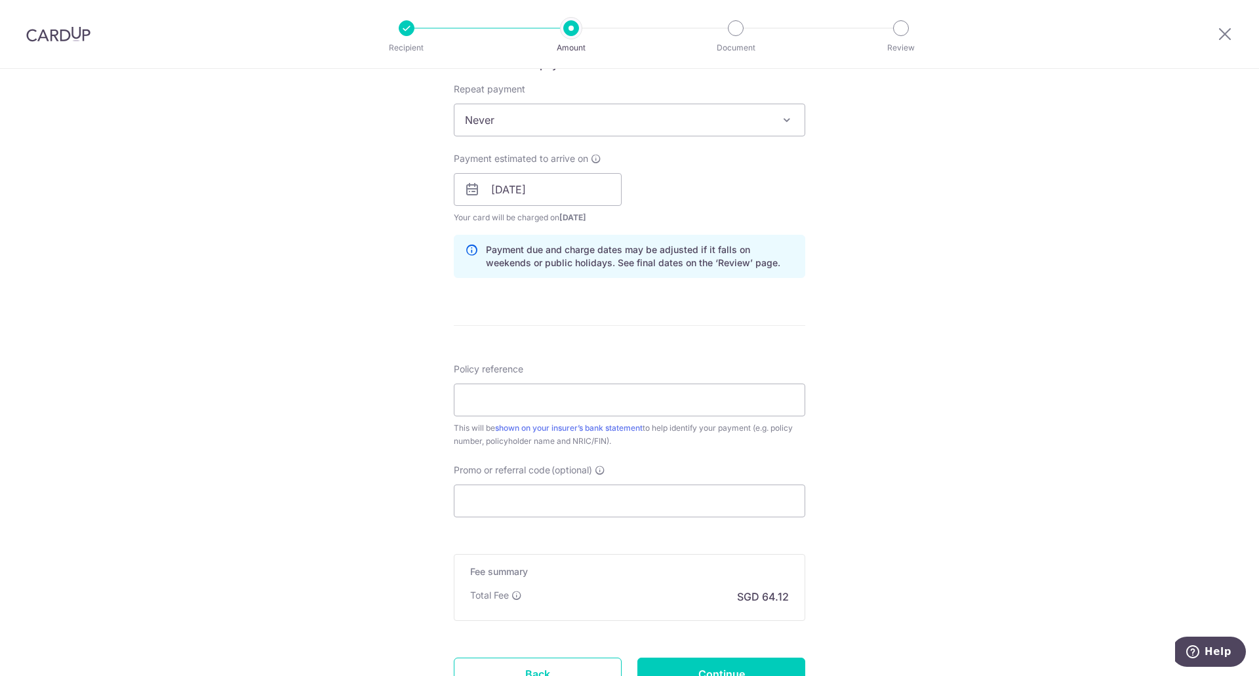
scroll to position [525, 0]
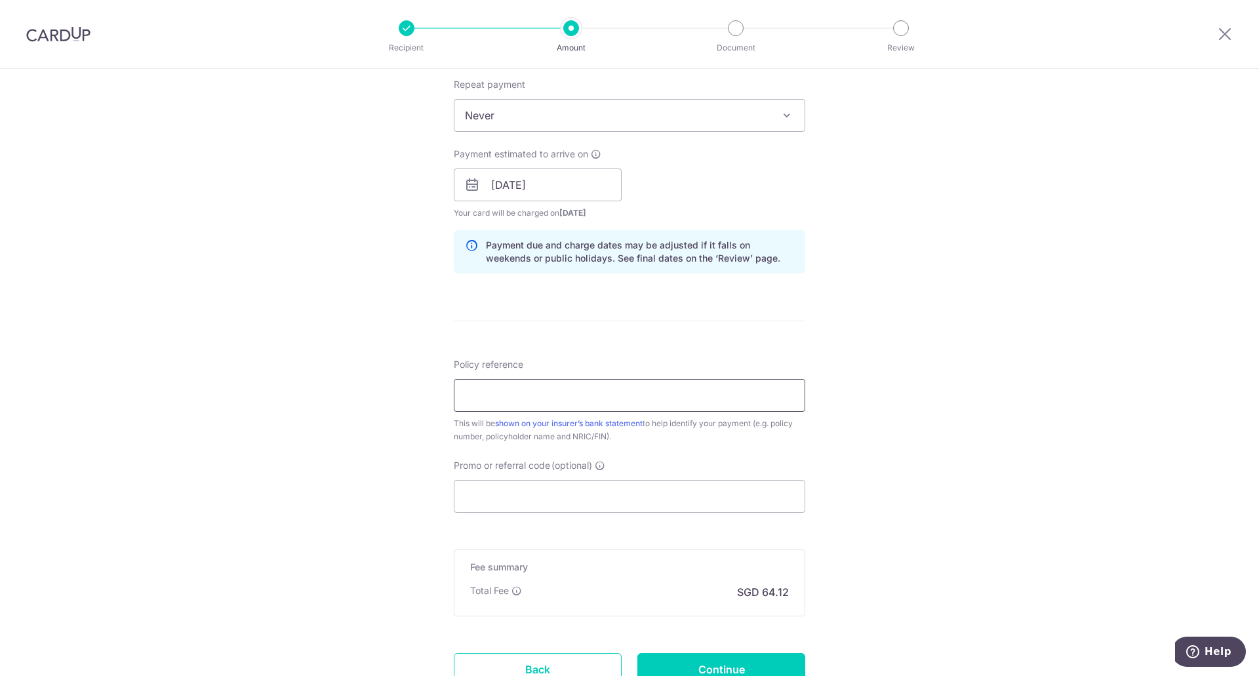
click at [715, 391] on input "Policy reference" at bounding box center [629, 395] width 351 height 33
type input "00234274"
click at [571, 495] on input "Promo or referral code (optional)" at bounding box center [629, 496] width 351 height 33
click at [916, 524] on div "Tell us more about your payment Enter payment amount SGD 2,466.00 2466.00 Selec…" at bounding box center [629, 164] width 1259 height 1240
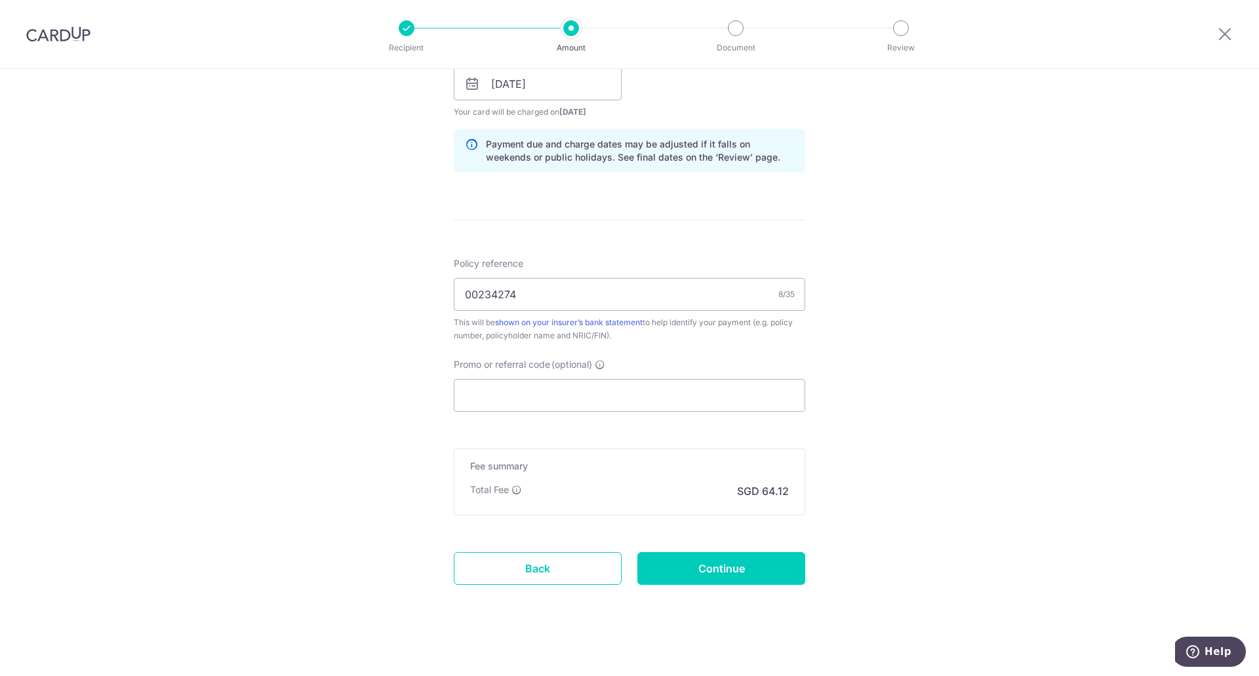
scroll to position [633, 0]
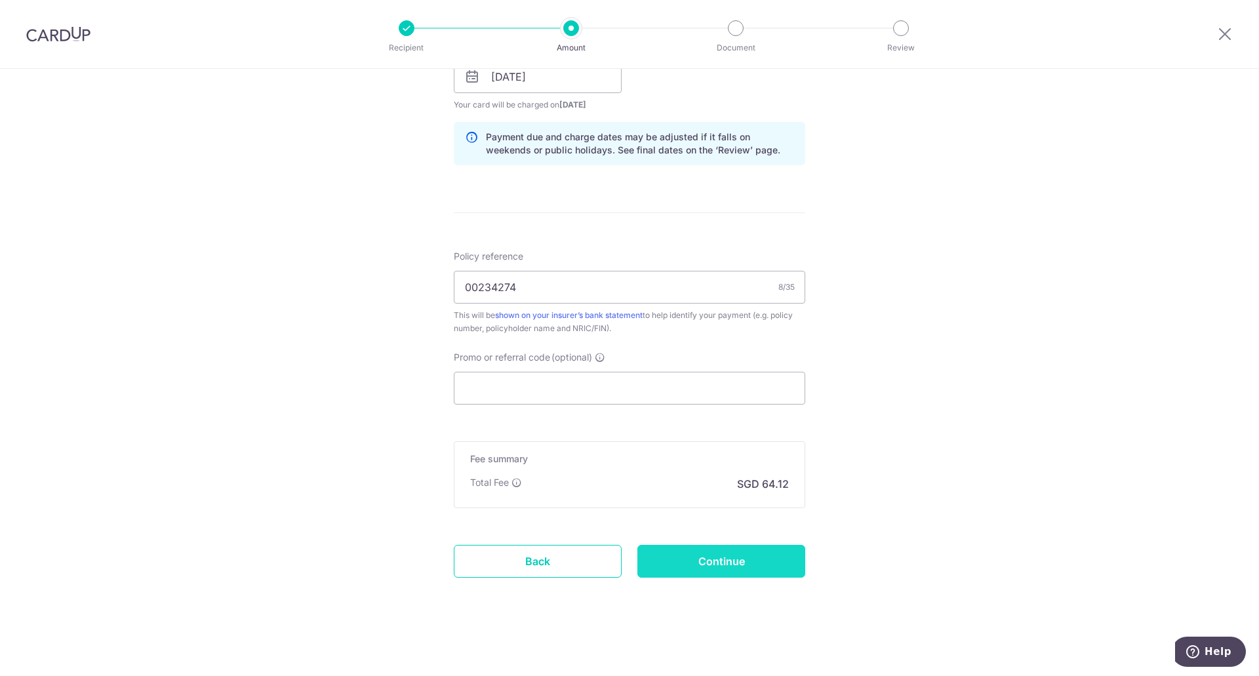
click at [754, 555] on input "Continue" at bounding box center [721, 561] width 168 height 33
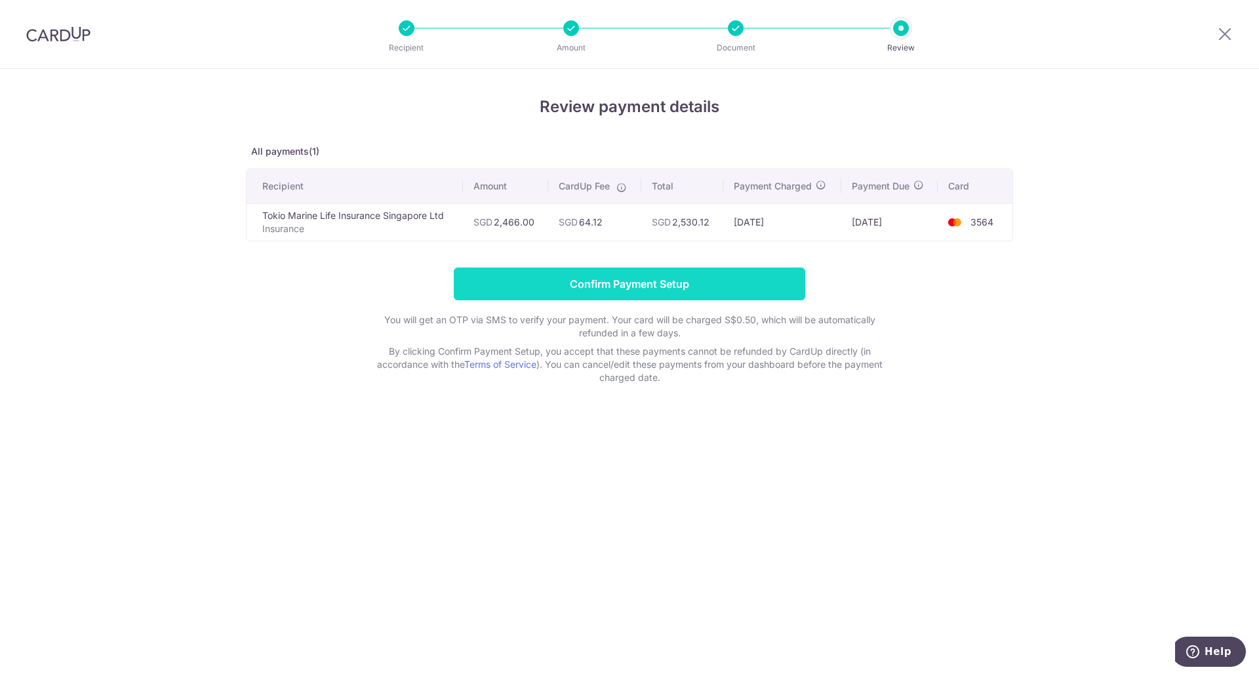
click at [624, 274] on input "Confirm Payment Setup" at bounding box center [629, 284] width 351 height 33
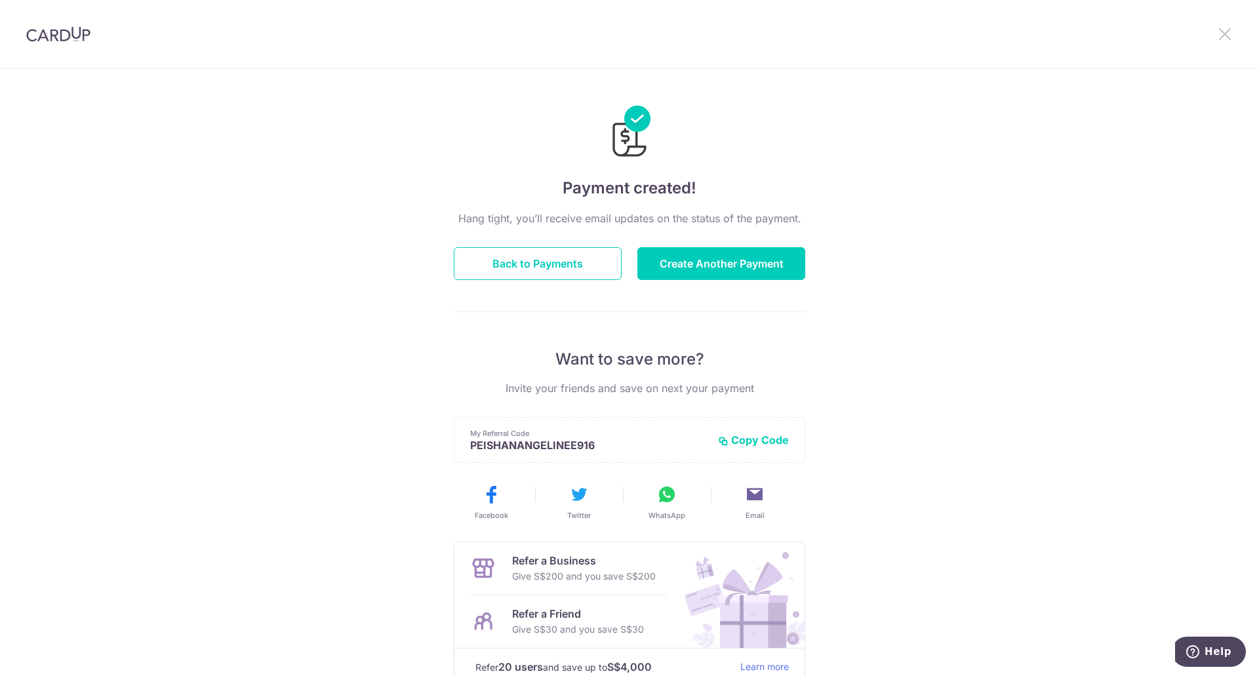
click at [1225, 30] on icon at bounding box center [1225, 34] width 16 height 16
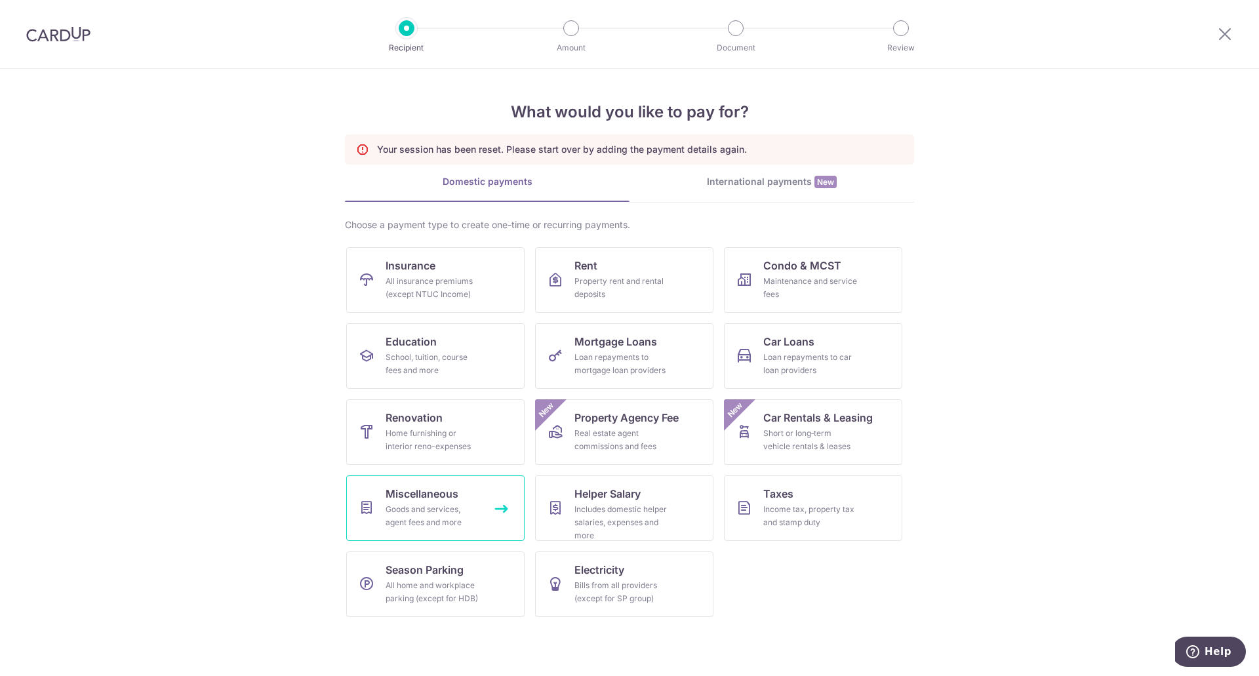
click at [468, 511] on div "Goods and services, agent fees and more" at bounding box center [433, 516] width 94 height 26
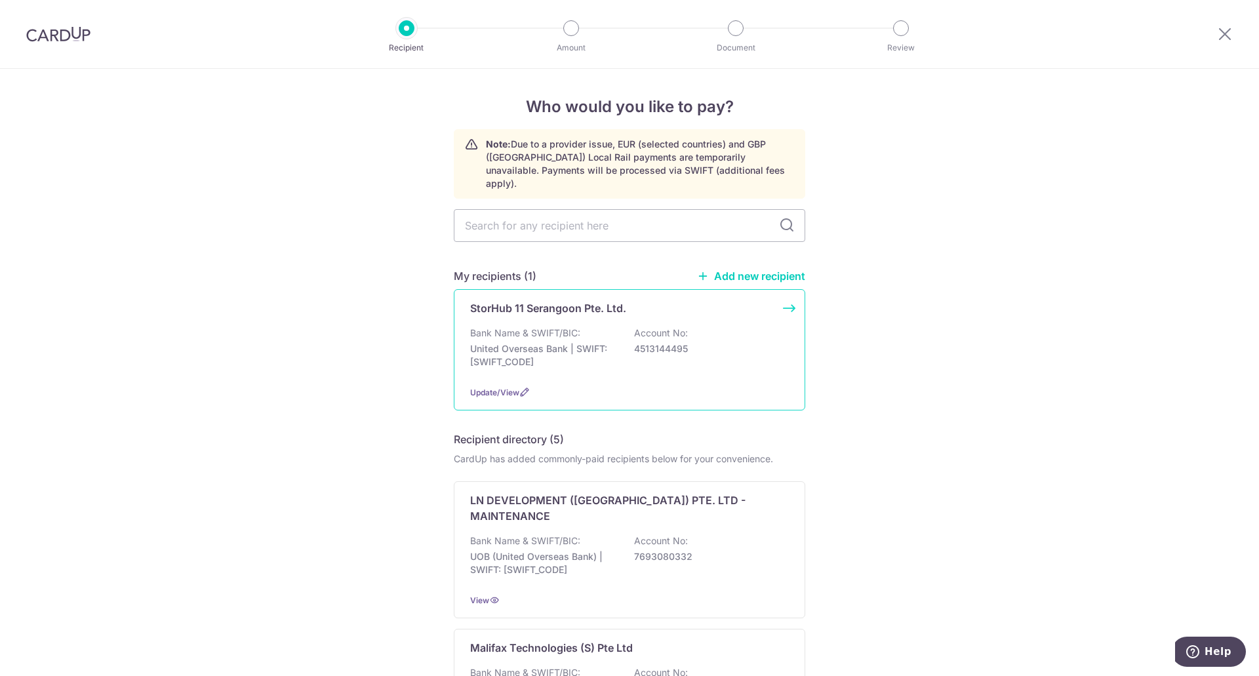
click at [680, 359] on div "Bank Name & SWIFT/BIC: United Overseas Bank | SWIFT: [SWIFT_CODE] Account No: 4…" at bounding box center [629, 351] width 319 height 49
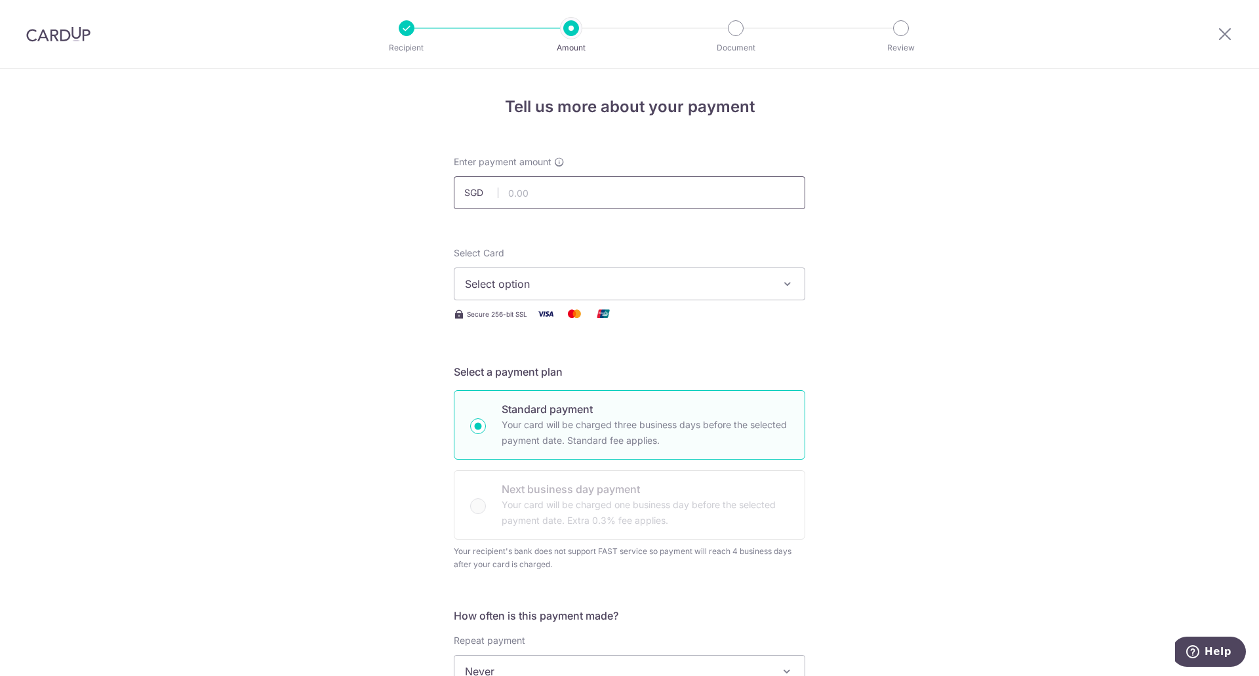
click at [597, 188] on input "text" at bounding box center [629, 192] width 351 height 33
type input "333.54"
click at [584, 293] on button "Select option" at bounding box center [629, 284] width 351 height 33
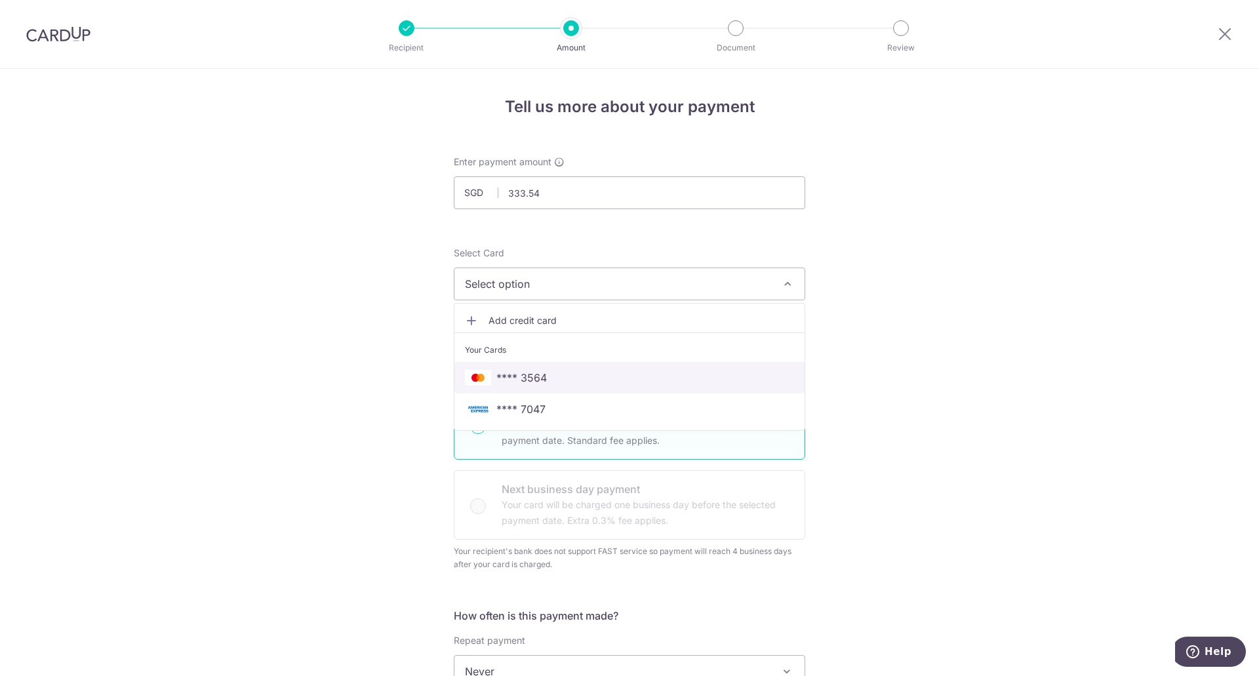
click at [564, 368] on link "**** 3564" at bounding box center [629, 377] width 350 height 31
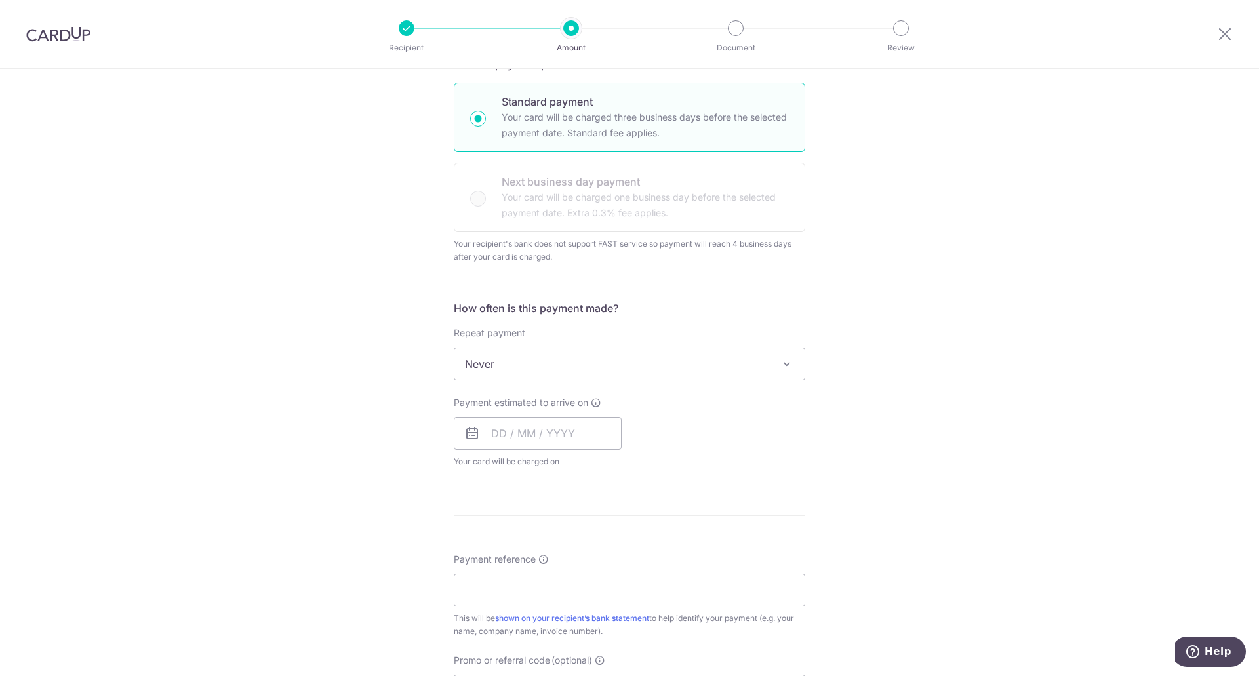
scroll to position [328, 0]
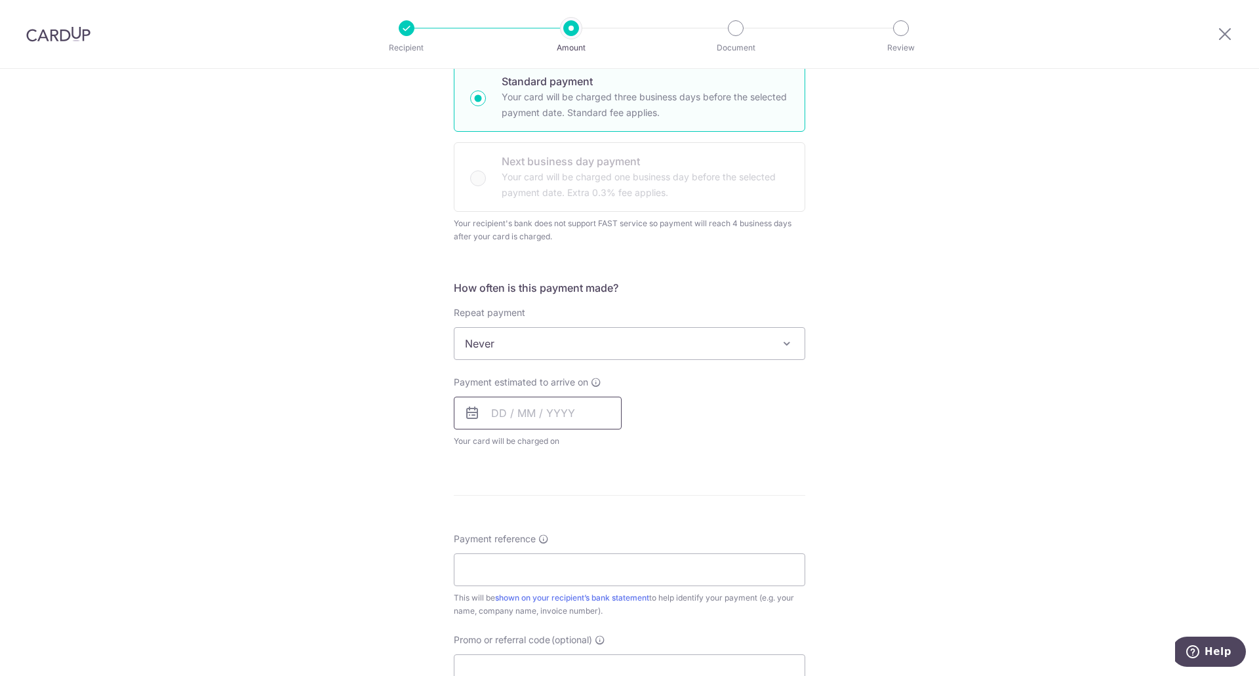
click at [559, 410] on input "text" at bounding box center [538, 413] width 168 height 33
click at [525, 609] on link "28" at bounding box center [533, 611] width 21 height 21
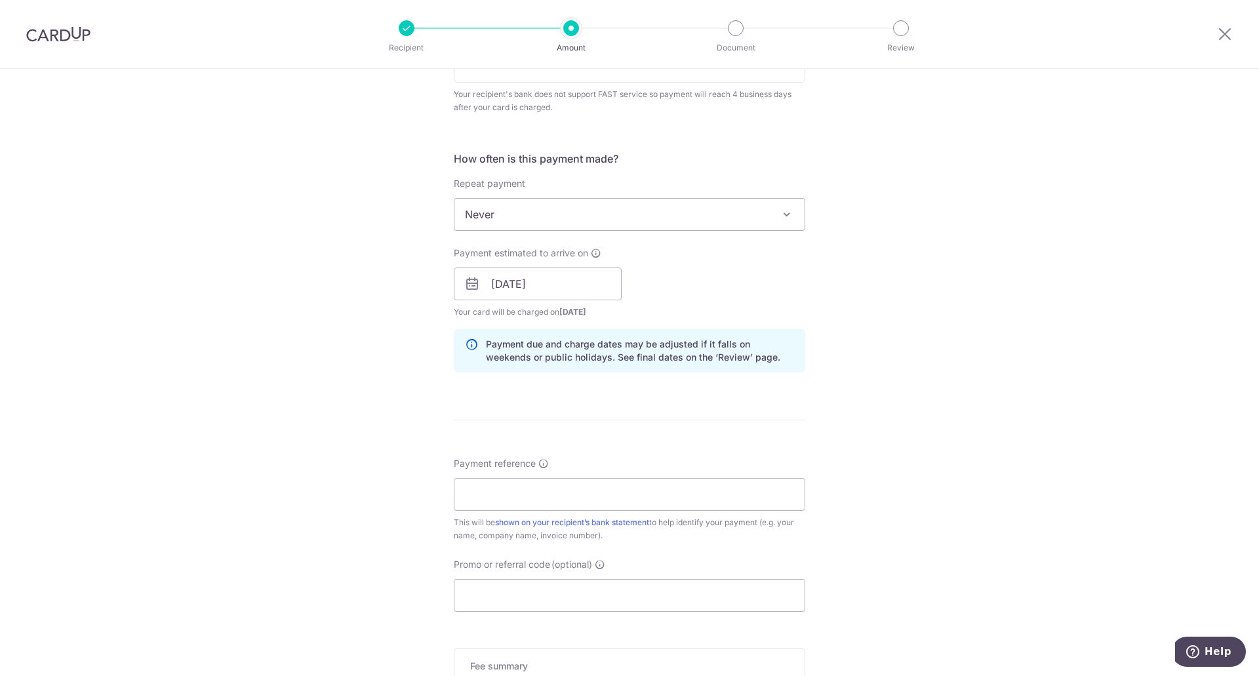
scroll to position [459, 0]
click at [546, 283] on input "28/10/2025" at bounding box center [538, 282] width 168 height 33
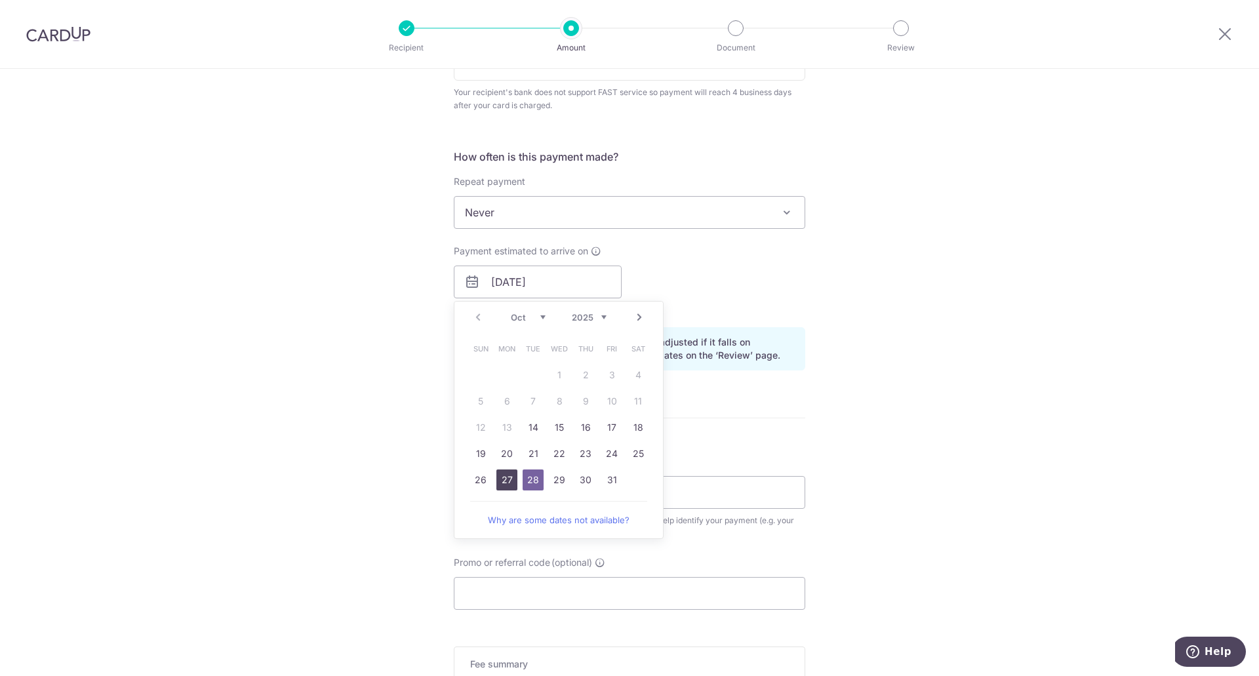
click at [499, 481] on link "27" at bounding box center [506, 480] width 21 height 21
type input "27/10/2025"
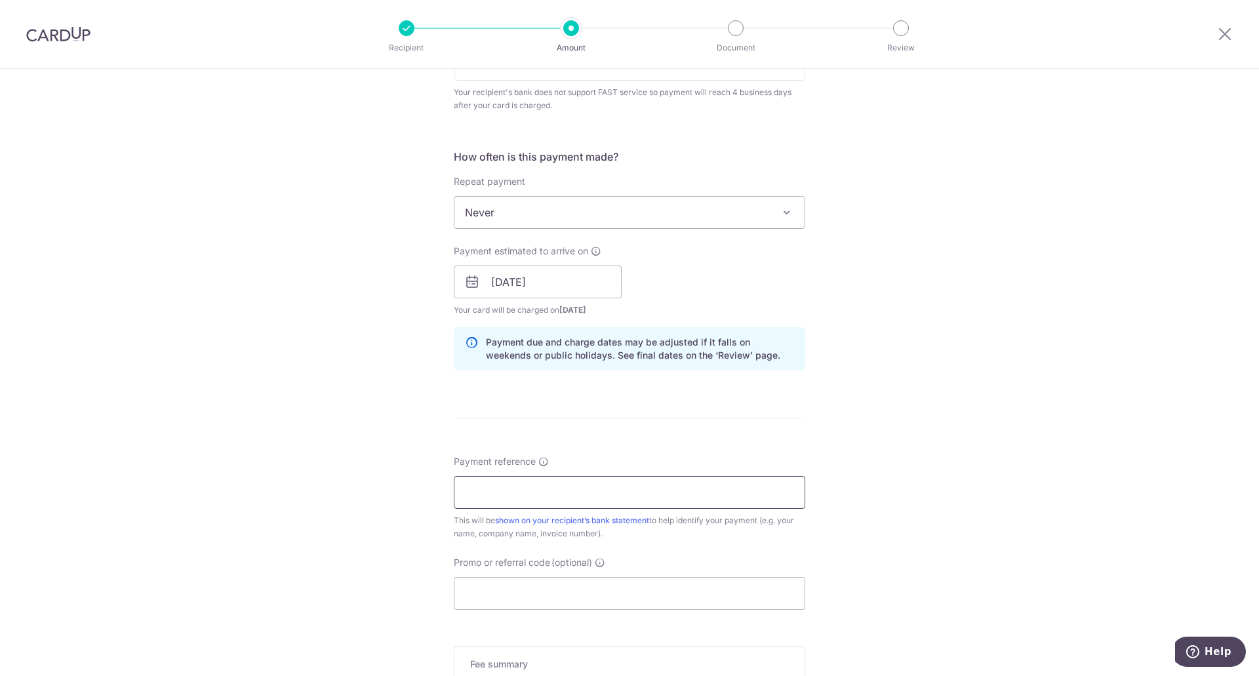
click at [763, 499] on input "Payment reference" at bounding box center [629, 492] width 351 height 33
type input "Unit3042-SG014000000000018052"
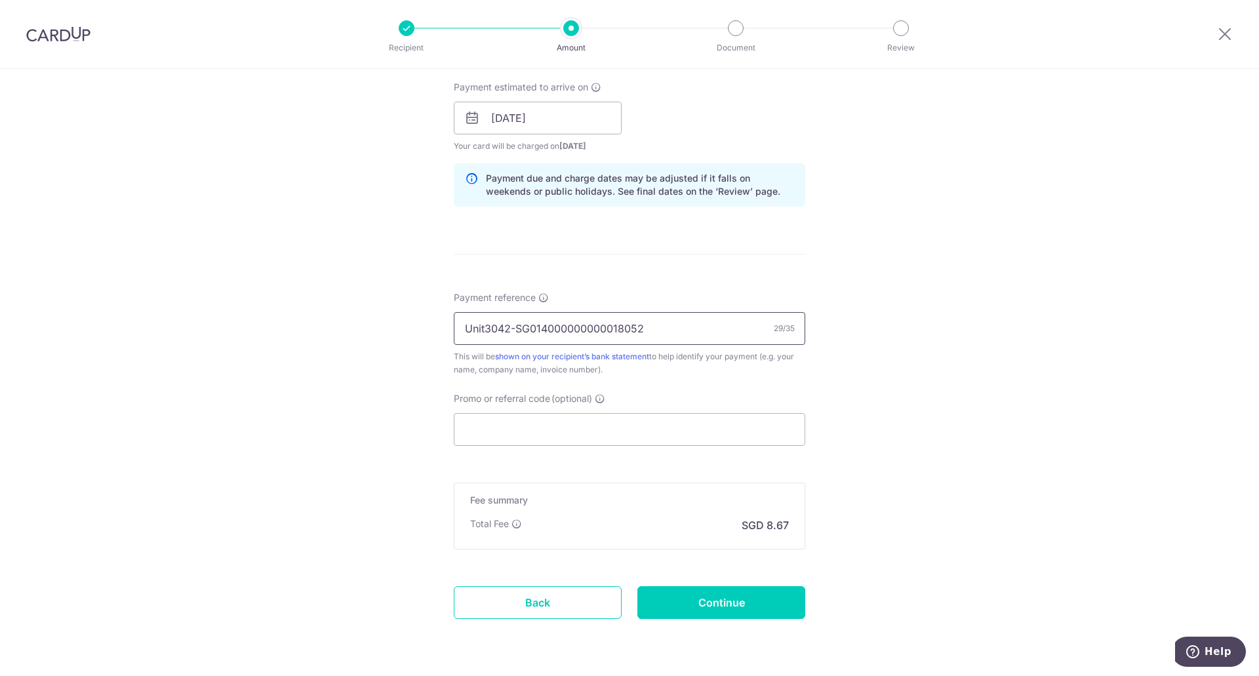
scroll to position [656, 0]
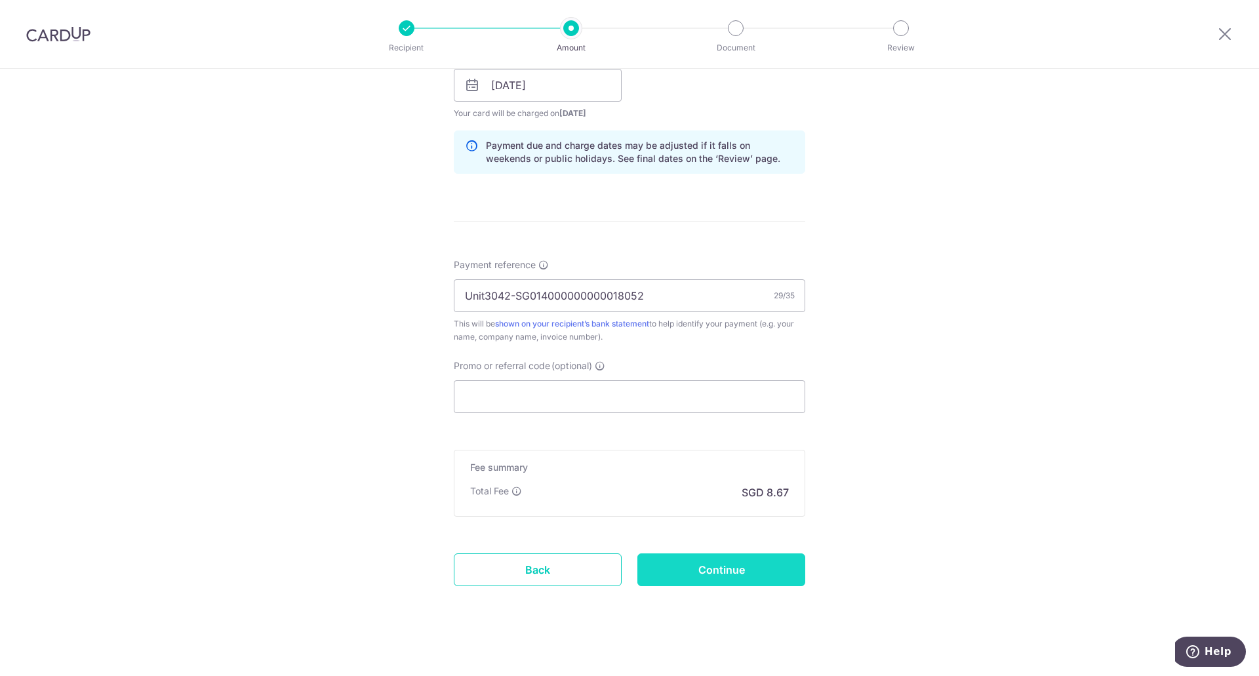
click at [751, 571] on input "Continue" at bounding box center [721, 569] width 168 height 33
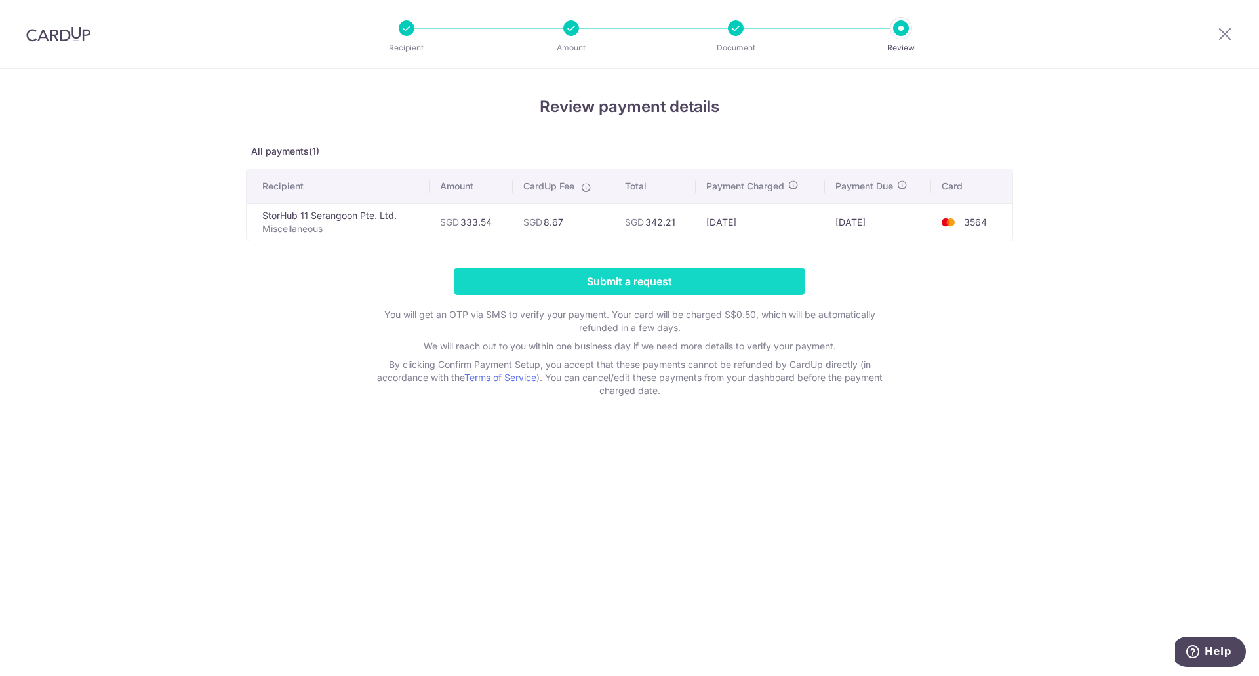
click at [648, 284] on input "Submit a request" at bounding box center [629, 282] width 351 height 28
